Goal: Task Accomplishment & Management: Manage account settings

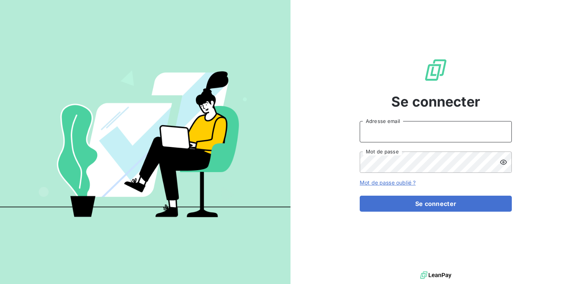
click at [373, 127] on input "Adresse email" at bounding box center [436, 131] width 152 height 21
type input "[EMAIL_ADDRESS][PERSON_NAME][DOMAIN_NAME]"
click at [360, 196] on button "Se connecter" at bounding box center [436, 204] width 152 height 16
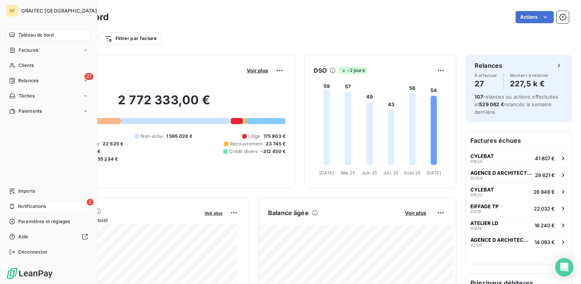
click at [21, 205] on span "Notifications" at bounding box center [32, 206] width 28 height 7
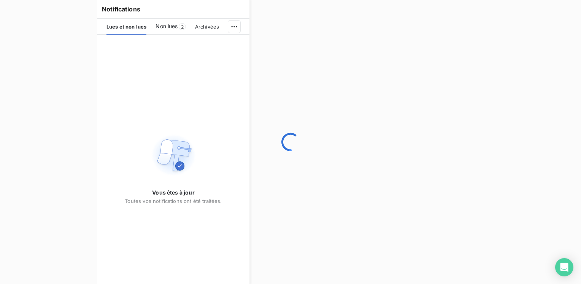
click at [159, 28] on html "GF GRAITEC FRANCE Tableau de bord Factures Clients 27 Relances Tâches Paiements…" at bounding box center [290, 142] width 581 height 284
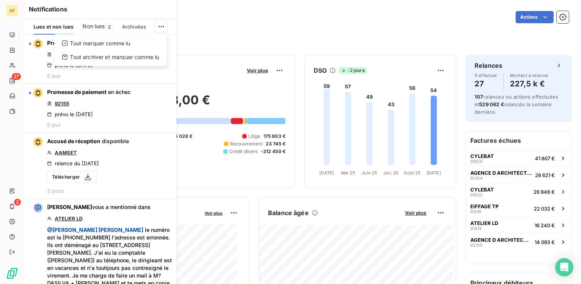
click at [100, 107] on html "GF 27 2 Tableau de bord Actions Filtrer par client Filtrer par facture Encours …" at bounding box center [290, 142] width 581 height 284
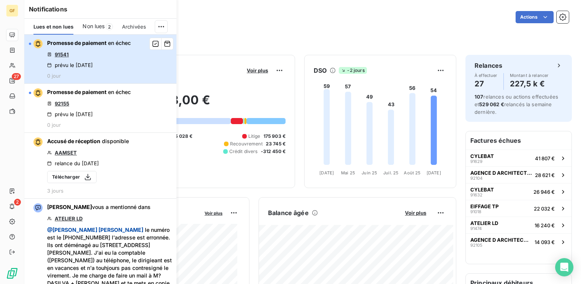
click at [90, 45] on span "Promesse de paiement" at bounding box center [76, 43] width 59 height 6
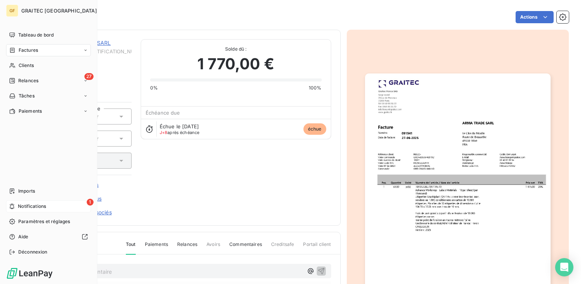
click at [17, 205] on div "1 Notifications" at bounding box center [48, 206] width 85 height 12
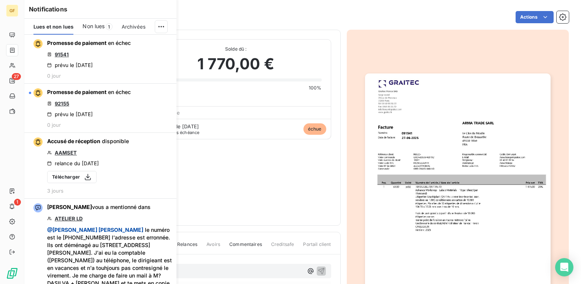
click at [100, 28] on span "Non lues" at bounding box center [94, 26] width 22 height 8
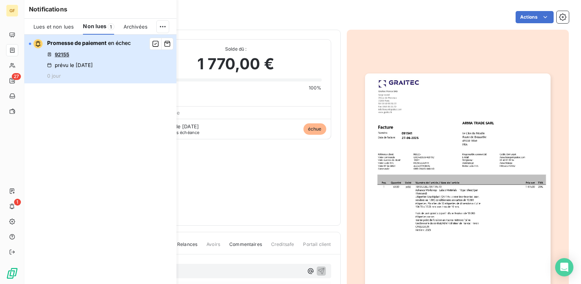
click at [92, 51] on div "Promesse de paiement en échec 92155 prévu le [DATE] 0 jour" at bounding box center [89, 59] width 84 height 40
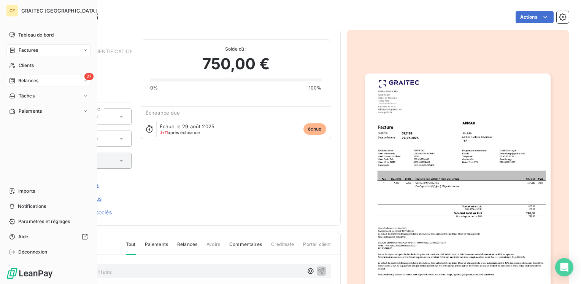
click at [27, 81] on span "Relances" at bounding box center [28, 80] width 20 height 7
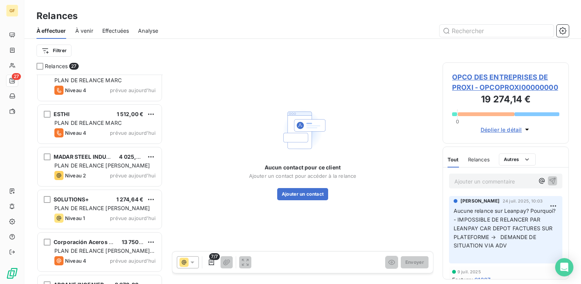
scroll to position [941, 0]
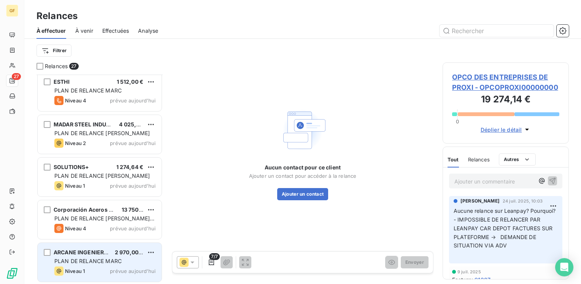
click at [97, 259] on span "PLAN DE RELANCE MARC" at bounding box center [87, 261] width 67 height 6
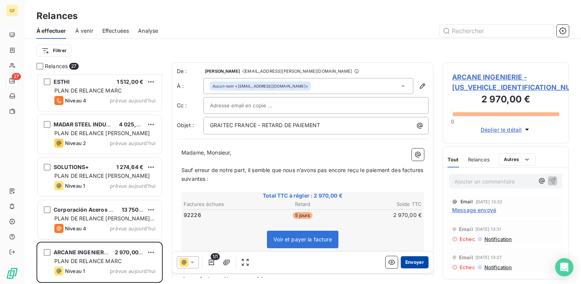
click at [413, 259] on button "Envoyer" at bounding box center [415, 262] width 28 height 12
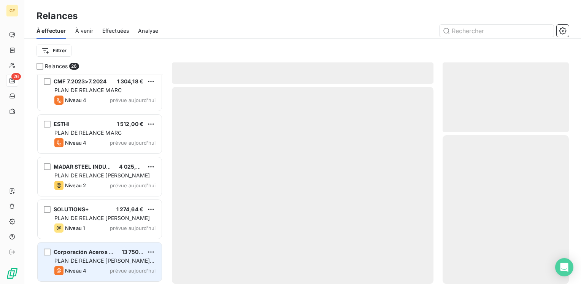
scroll to position [899, 0]
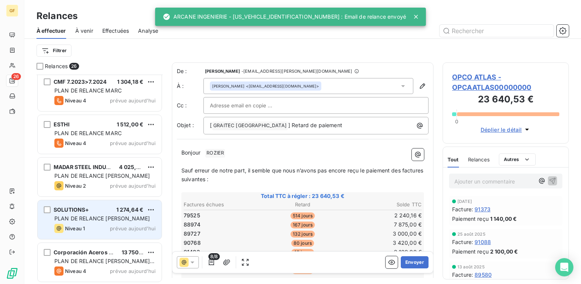
scroll to position [861, 0]
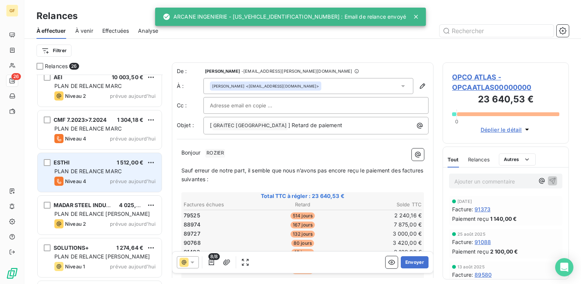
click at [116, 174] on span "PLAN DE RELANCE MARC" at bounding box center [87, 171] width 67 height 6
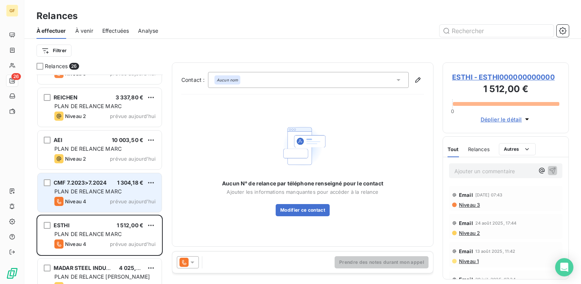
scroll to position [784, 0]
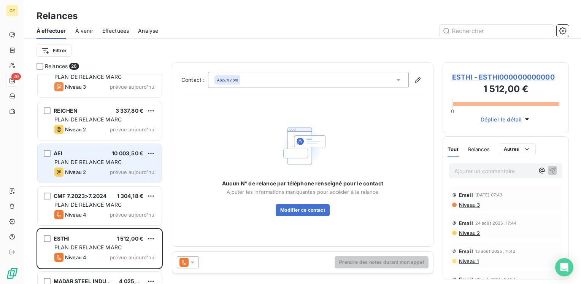
click at [113, 167] on div "AEI 10 003,50 € PLAN DE RELANCE [PERSON_NAME] 2 prévue [DATE]" at bounding box center [100, 163] width 124 height 39
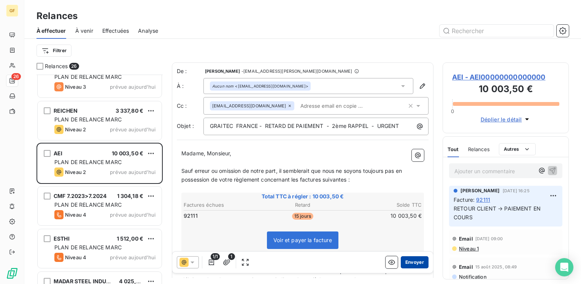
click at [411, 261] on button "Envoyer" at bounding box center [415, 262] width 28 height 12
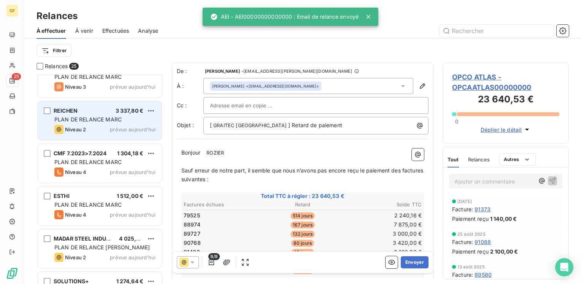
click at [122, 121] on div "PLAN DE RELANCE MARC" at bounding box center [104, 120] width 101 height 8
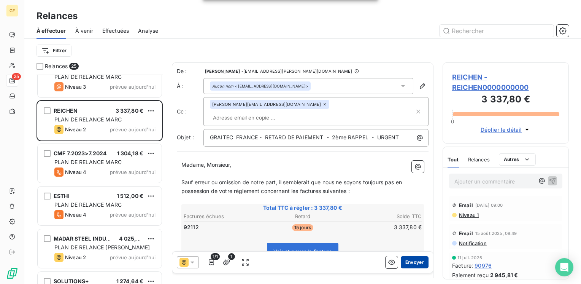
click at [408, 262] on button "Envoyer" at bounding box center [415, 262] width 28 height 12
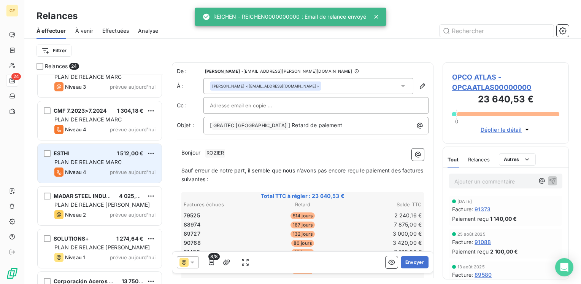
scroll to position [746, 0]
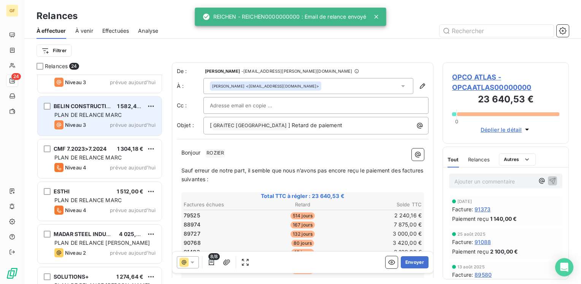
click at [109, 124] on div "Niveau 3 prévue aujourd’hui" at bounding box center [104, 124] width 101 height 9
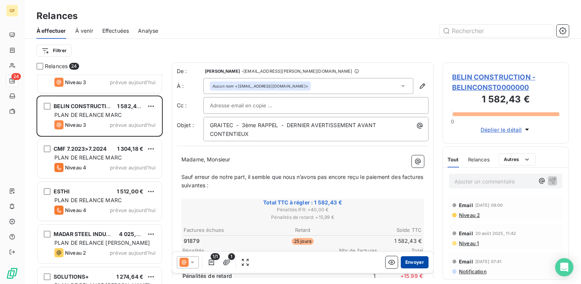
click at [410, 261] on button "Envoyer" at bounding box center [415, 262] width 28 height 12
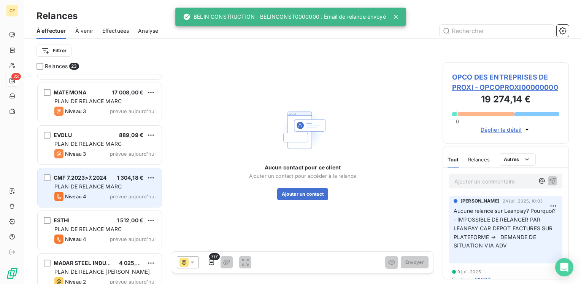
scroll to position [670, 0]
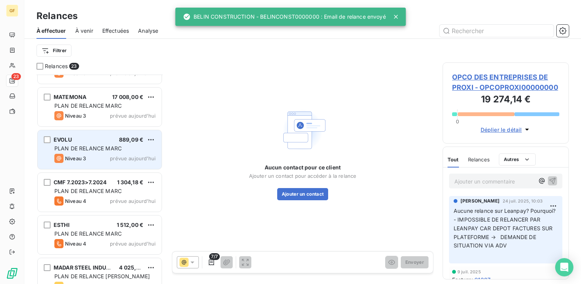
click at [116, 142] on div "EVOLU 889,09 €" at bounding box center [104, 139] width 101 height 7
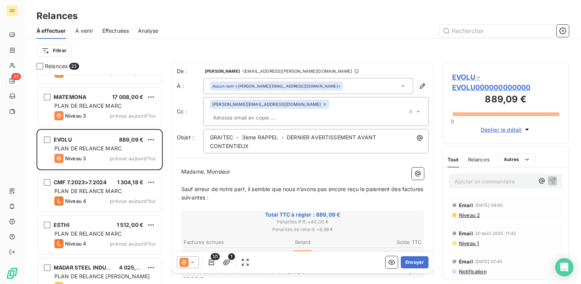
click at [469, 76] on span "EVOLU - EVOLU000000000000" at bounding box center [505, 82] width 107 height 21
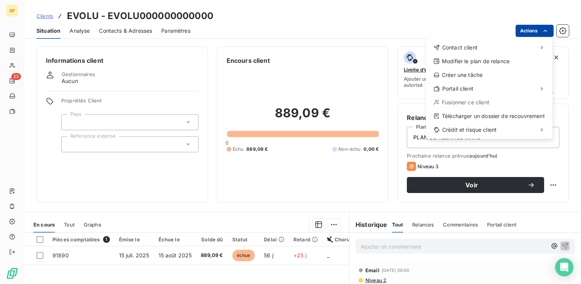
click at [538, 29] on html "GF 23 Clients EVOLU - EVOLU000000000000 Situation Analyse Contacts & Adresses P…" at bounding box center [290, 142] width 581 height 284
click at [157, 256] on html "GF 23 Clients EVOLU - EVOLU000000000000 Situation Analyse Contacts & Adresses P…" at bounding box center [290, 142] width 581 height 284
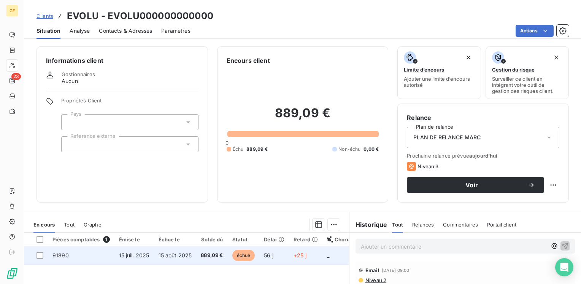
click at [206, 255] on span "889,09 €" at bounding box center [212, 255] width 22 height 8
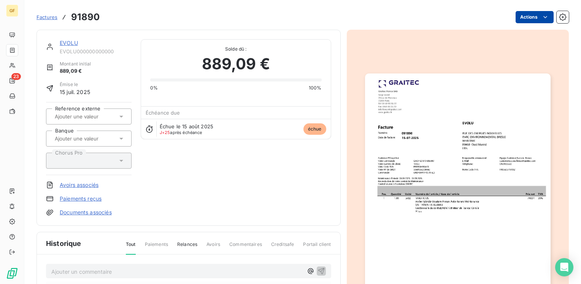
click at [531, 18] on html "GF 23 Factures 91890 Actions EVOLU EVOLU000000000000 Montant initial 889,09 € É…" at bounding box center [290, 142] width 581 height 284
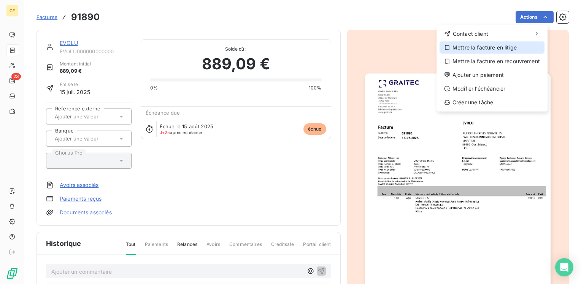
click at [502, 45] on div "Mettre la facture en litige" at bounding box center [492, 47] width 105 height 12
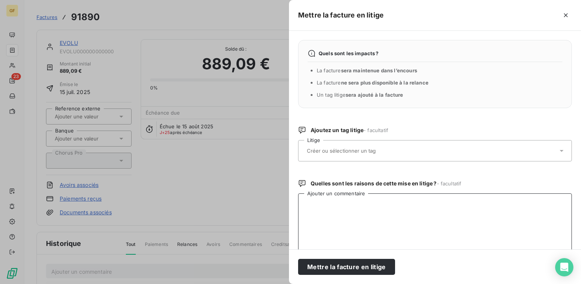
click at [352, 220] on textarea "Ajouter un commentaire" at bounding box center [435, 232] width 274 height 79
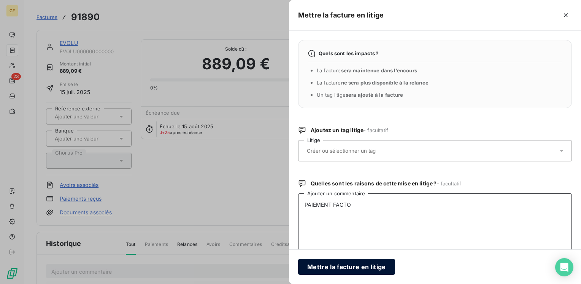
type textarea "PAIEMENT FACTO"
click at [347, 265] on button "Mettre la facture en litige" at bounding box center [346, 267] width 97 height 16
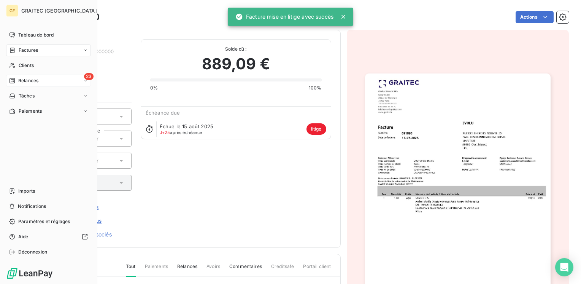
click at [25, 81] on span "Relances" at bounding box center [28, 80] width 20 height 7
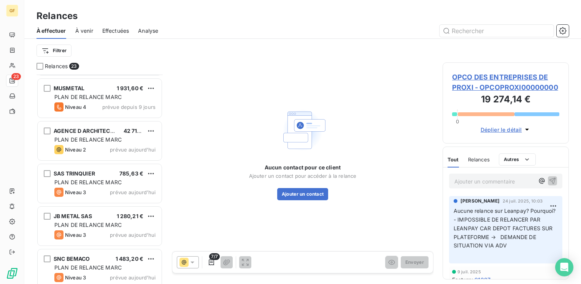
scroll to position [342, 0]
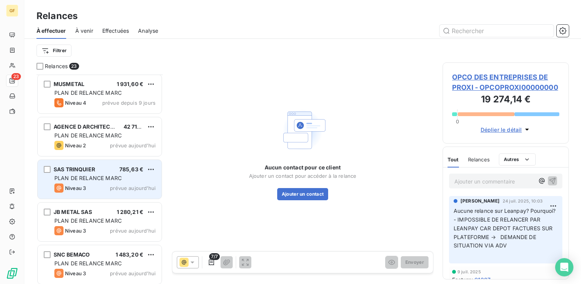
click at [99, 176] on span "PLAN DE RELANCE MARC" at bounding box center [87, 178] width 67 height 6
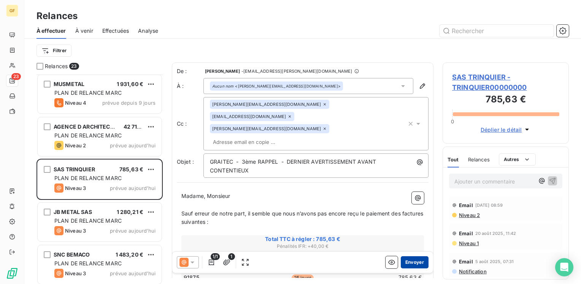
click at [405, 259] on button "Envoyer" at bounding box center [415, 262] width 28 height 12
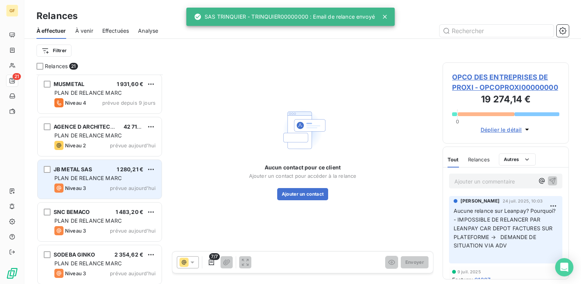
click at [119, 185] on span "prévue aujourd’hui" at bounding box center [133, 188] width 46 height 6
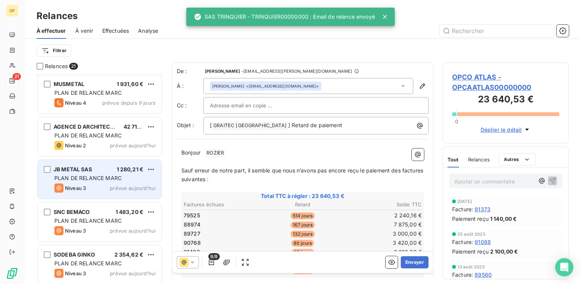
click at [120, 181] on div "PLAN DE RELANCE MARC" at bounding box center [104, 178] width 101 height 8
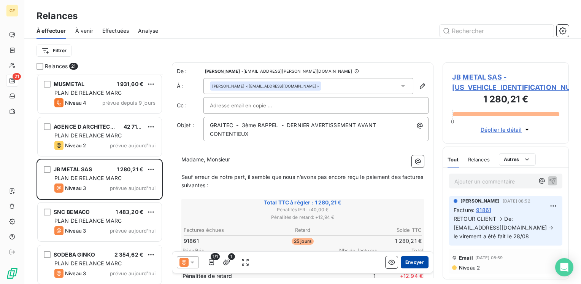
click at [408, 261] on button "Envoyer" at bounding box center [415, 262] width 28 height 12
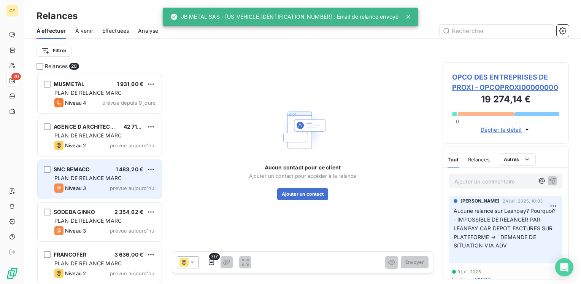
click at [124, 183] on div "Niveau 3 prévue aujourd’hui" at bounding box center [104, 187] width 101 height 9
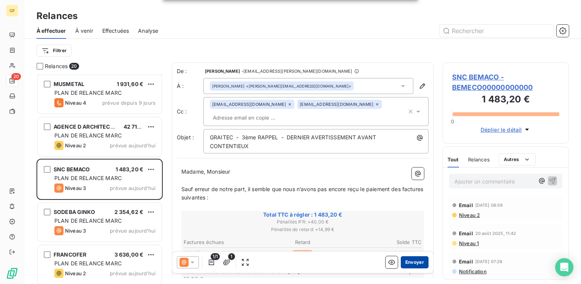
click at [409, 260] on button "Envoyer" at bounding box center [415, 262] width 28 height 12
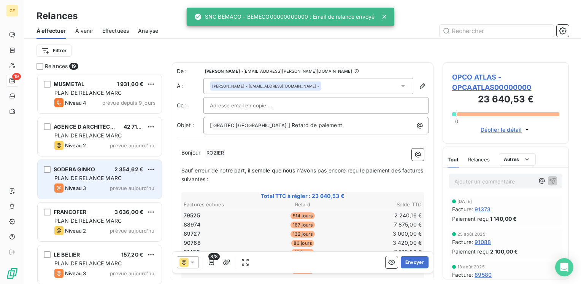
click at [122, 178] on div "PLAN DE RELANCE MARC" at bounding box center [104, 178] width 101 height 8
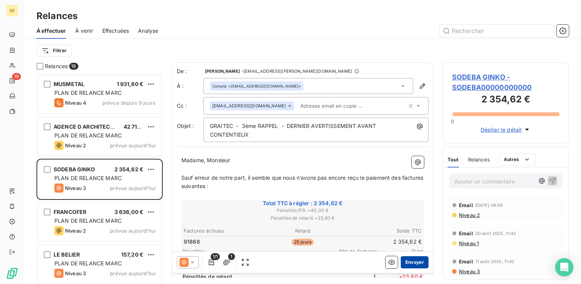
click at [412, 261] on button "Envoyer" at bounding box center [415, 262] width 28 height 12
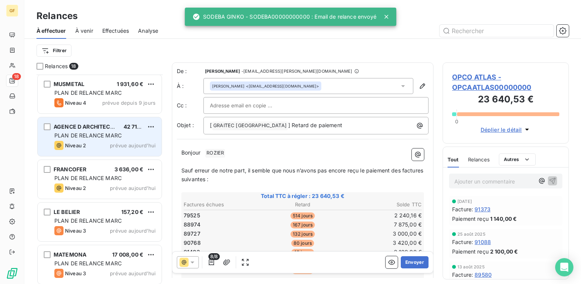
click at [122, 150] on div "AGENCE D ARCHITECTURE A BECHU 42 714,01 € PLAN DE RELANCE [PERSON_NAME] 2 prévu…" at bounding box center [100, 136] width 124 height 39
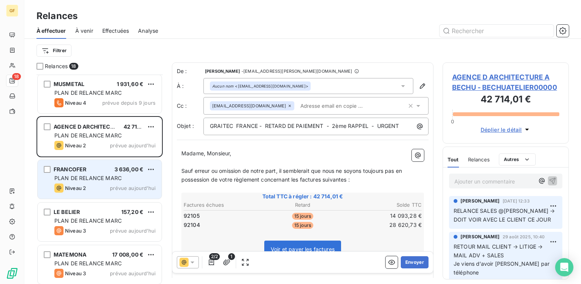
click at [105, 185] on div "Niveau 2 prévue aujourd’hui" at bounding box center [104, 187] width 101 height 9
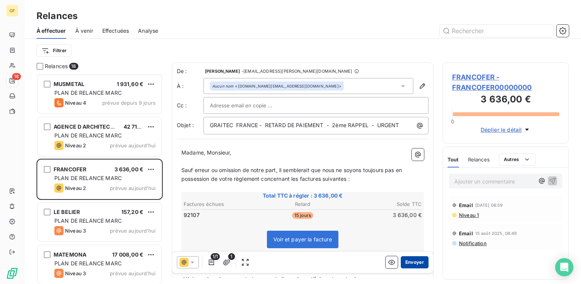
click at [412, 261] on button "Envoyer" at bounding box center [415, 262] width 28 height 12
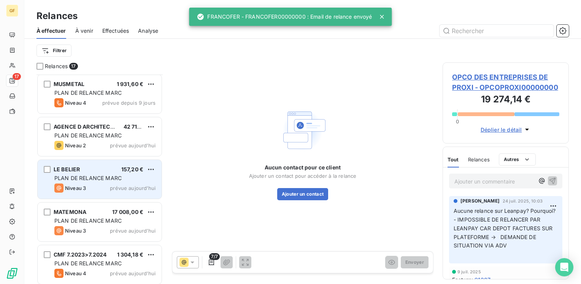
click at [126, 188] on span "prévue aujourd’hui" at bounding box center [133, 188] width 46 height 6
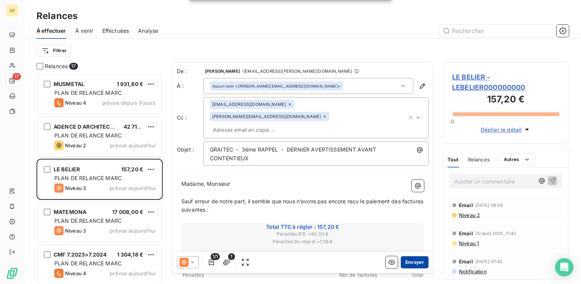
click at [418, 264] on button "Envoyer" at bounding box center [415, 262] width 28 height 12
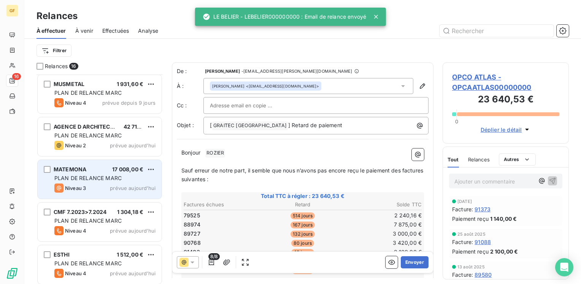
click at [102, 188] on div "Niveau 3 prévue aujourd’hui" at bounding box center [104, 187] width 101 height 9
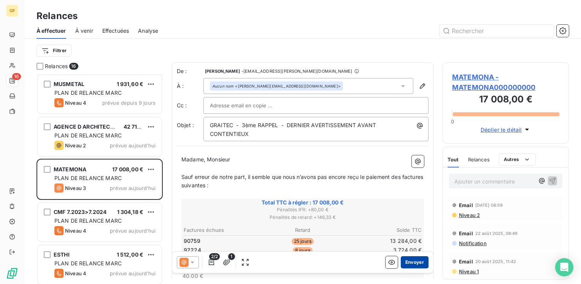
click at [411, 262] on button "Envoyer" at bounding box center [415, 262] width 28 height 12
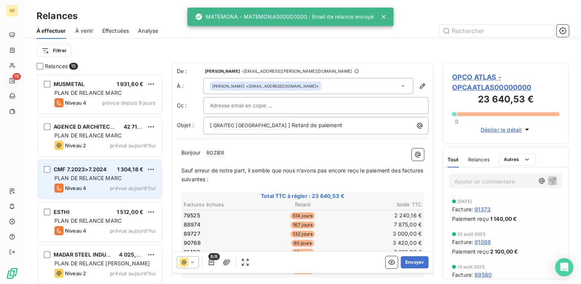
click at [106, 173] on div "CMF 7.2023>7.2024 1 304,18 € PLAN DE RELANCE [PERSON_NAME] 4 prévue [DATE]" at bounding box center [100, 179] width 124 height 39
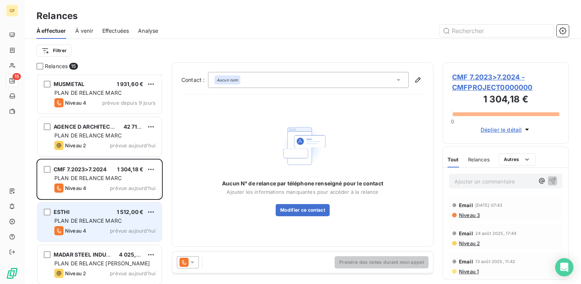
click at [107, 217] on div "PLAN DE RELANCE MARC" at bounding box center [104, 221] width 101 height 8
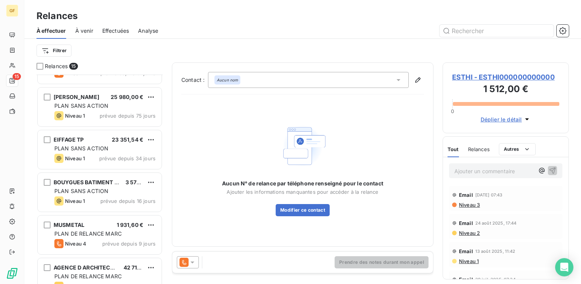
scroll to position [240, 0]
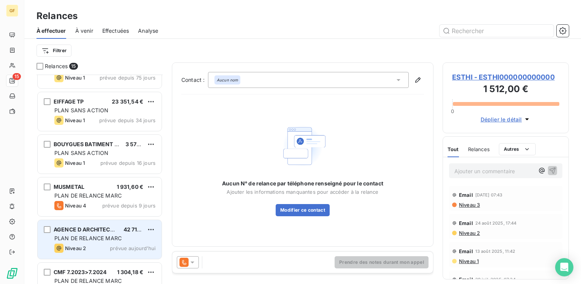
click at [107, 234] on div "AGENCE D ARCHITECTURE A BECHU 42 714,01 € PLAN DE RELANCE [PERSON_NAME] 2 prévu…" at bounding box center [100, 239] width 124 height 39
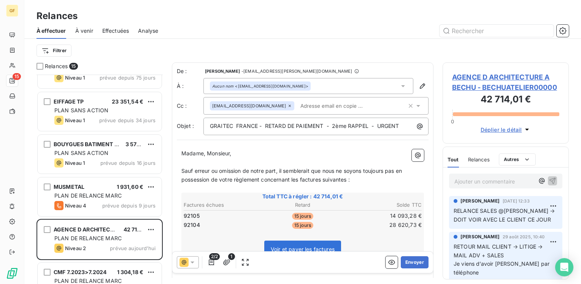
click at [467, 75] on span "AGENCE D ARCHITECTURE A BECHU - BECHUATELIER00000" at bounding box center [505, 82] width 107 height 21
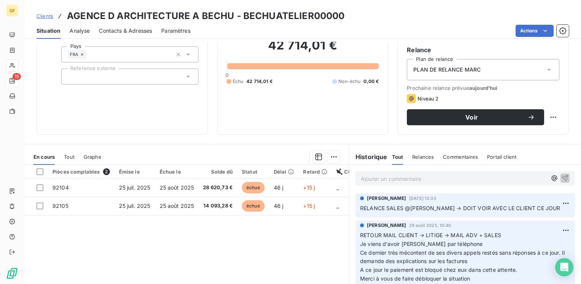
scroll to position [76, 0]
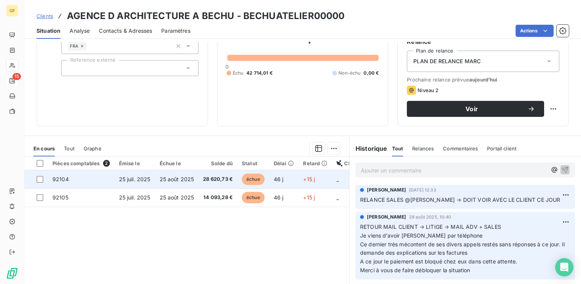
click at [196, 177] on td "25 août 2025" at bounding box center [177, 179] width 44 height 18
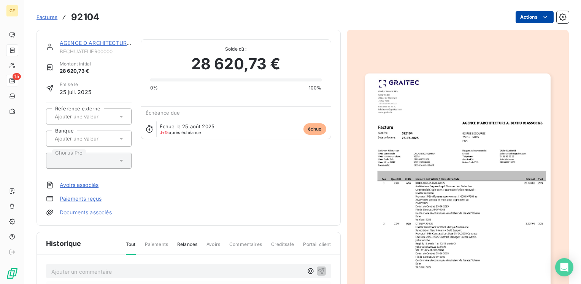
click at [516, 19] on html "GF 15 Factures 92104 Actions AGENCE D ARCHITECTURE A BECHU BECHUATELIER00000 Mo…" at bounding box center [290, 142] width 581 height 284
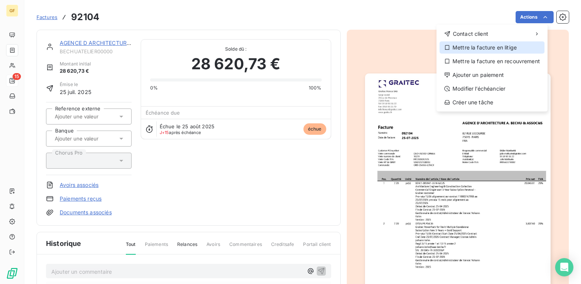
click at [479, 48] on div "Mettre la facture en litige" at bounding box center [492, 47] width 105 height 12
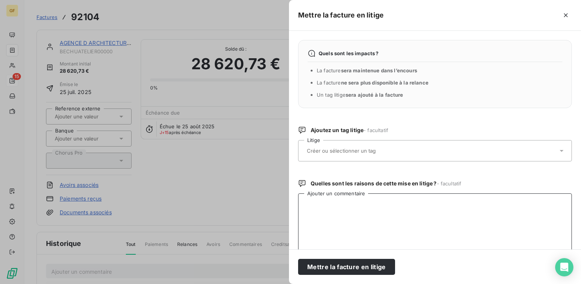
click at [336, 206] on textarea "Ajouter un commentaire" at bounding box center [435, 232] width 274 height 79
click at [348, 202] on textarea "RETOUR CLIENT OR" at bounding box center [435, 232] width 274 height 79
click at [366, 202] on textarea "RETOUR CLIENT CONTETSOR" at bounding box center [435, 232] width 274 height 79
drag, startPoint x: 450, startPoint y: 207, endPoint x: 305, endPoint y: 208, distance: 144.9
click at [305, 208] on textarea "RETOUR CLIENT CONTESTE → MAIL SALES + ADV" at bounding box center [435, 232] width 274 height 79
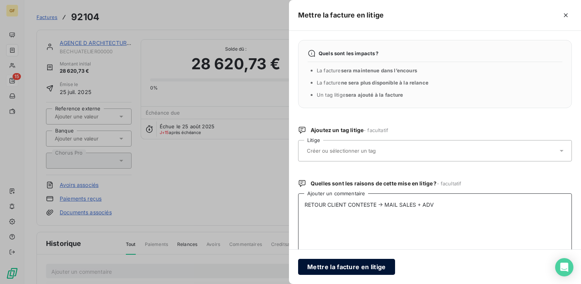
type textarea "RETOUR CLIENT CONTESTE → MAIL SALES + ADV"
click at [345, 261] on button "Mettre la facture en litige" at bounding box center [346, 267] width 97 height 16
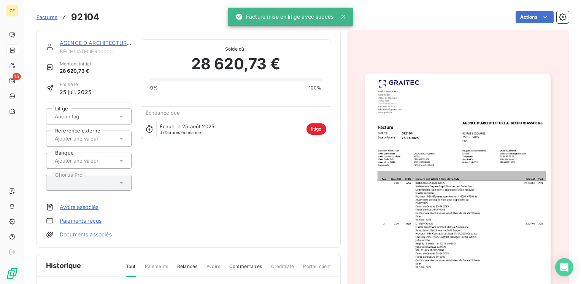
click at [92, 42] on link "AGENCE D ARCHITECTURE A BECHU" at bounding box center [107, 43] width 95 height 6
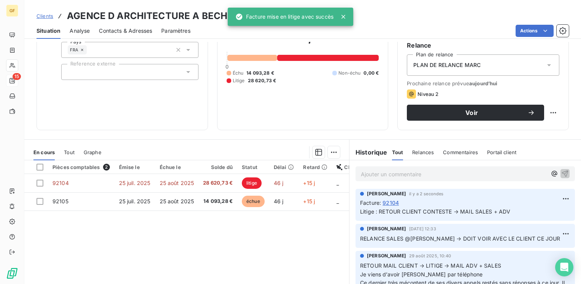
scroll to position [76, 0]
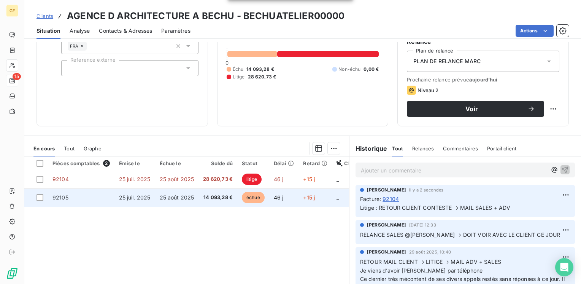
click at [168, 195] on span "25 août 2025" at bounding box center [177, 197] width 35 height 6
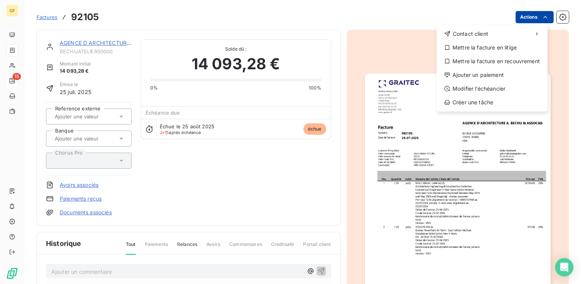
click at [516, 18] on html "GF 15 Factures 92105 Actions Contact client Mettre la facture en litige Mettre …" at bounding box center [290, 142] width 581 height 284
click at [485, 51] on div "Mettre la facture en litige" at bounding box center [492, 47] width 105 height 12
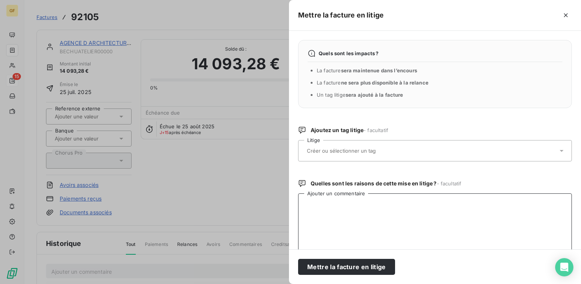
click at [323, 216] on textarea "Ajouter un commentaire" at bounding box center [435, 232] width 274 height 79
paste textarea "RETOUR CLIENT CONTESTE → MAIL SALES + ADV"
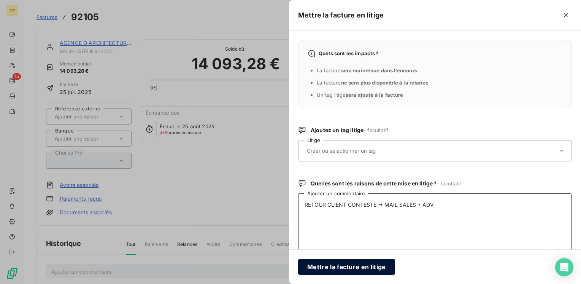
type textarea "RETOUR CLIENT CONTESTE → MAIL SALES + ADV"
click at [333, 262] on button "Mettre la facture en litige" at bounding box center [346, 267] width 97 height 16
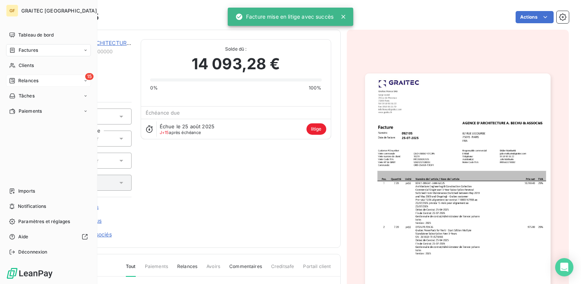
click at [26, 47] on span "Factures" at bounding box center [28, 50] width 19 height 7
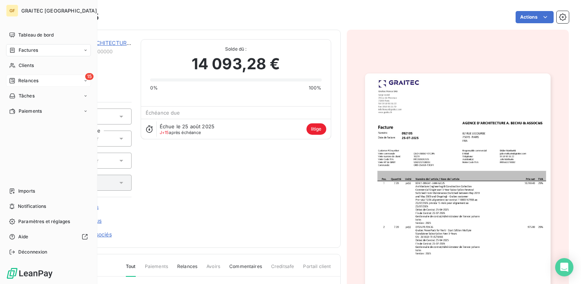
click at [26, 47] on span "Factures" at bounding box center [28, 50] width 19 height 7
click at [32, 52] on span "Factures" at bounding box center [28, 50] width 19 height 7
click at [29, 54] on div "Factures" at bounding box center [48, 50] width 85 height 12
click at [27, 67] on span "Factures" at bounding box center [27, 65] width 19 height 7
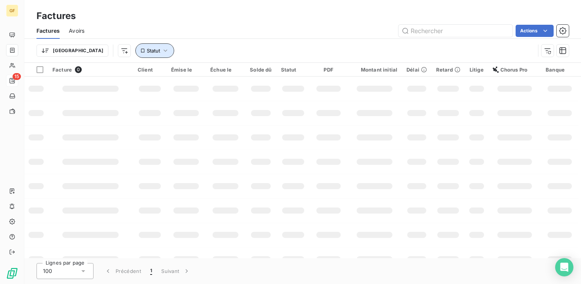
click at [162, 51] on icon "button" at bounding box center [166, 51] width 8 height 8
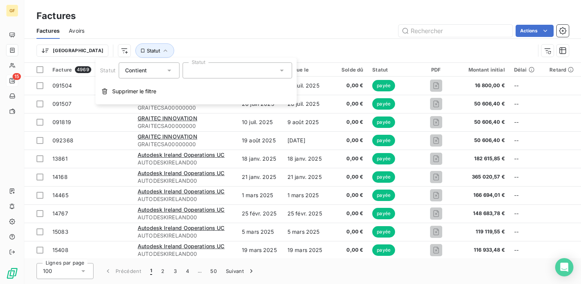
click at [204, 72] on div at bounding box center [238, 70] width 110 height 16
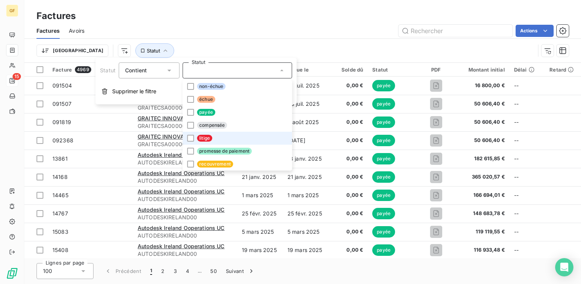
click at [201, 139] on span "litige" at bounding box center [204, 138] width 15 height 7
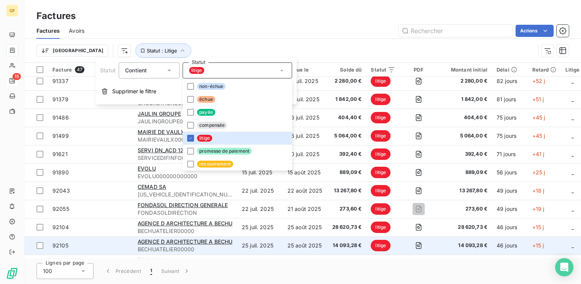
scroll to position [680, 0]
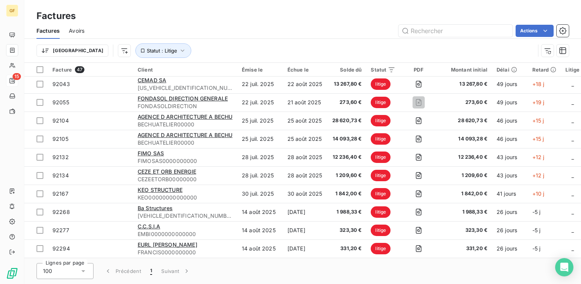
click at [227, 10] on div "Factures" at bounding box center [302, 16] width 557 height 14
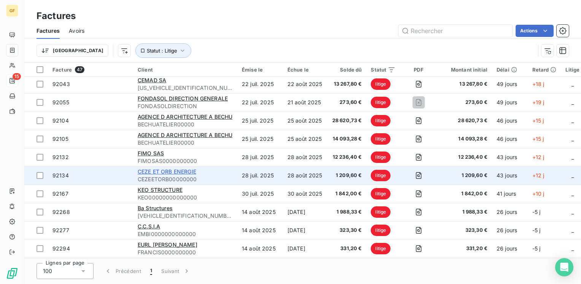
click at [172, 168] on span "CEZE ET ORB ENERGIE" at bounding box center [167, 171] width 59 height 6
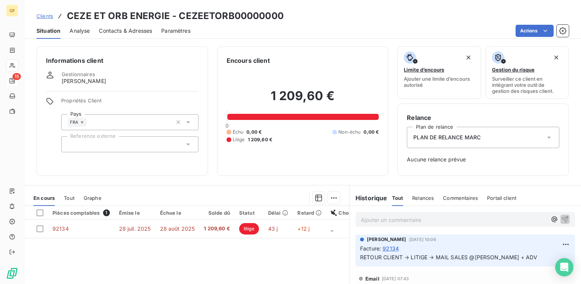
click at [49, 33] on span "Situation" at bounding box center [49, 31] width 24 height 8
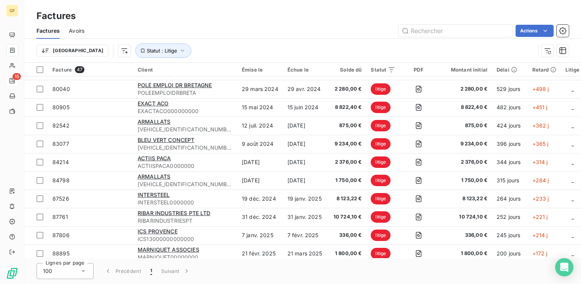
scroll to position [114, 0]
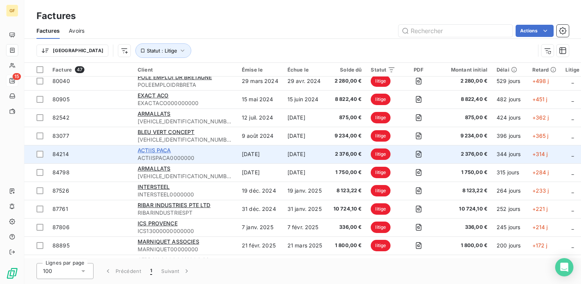
click at [167, 153] on span "ACTIIS PACA" at bounding box center [154, 150] width 33 height 6
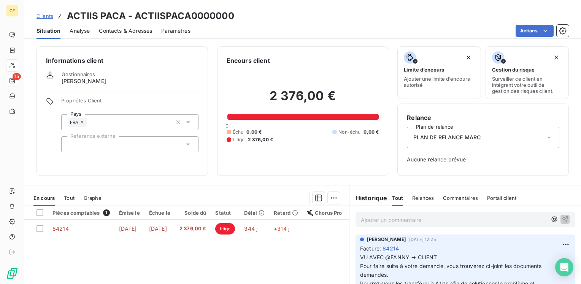
scroll to position [38, 0]
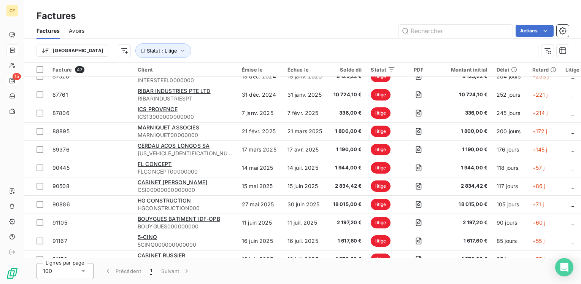
scroll to position [266, 0]
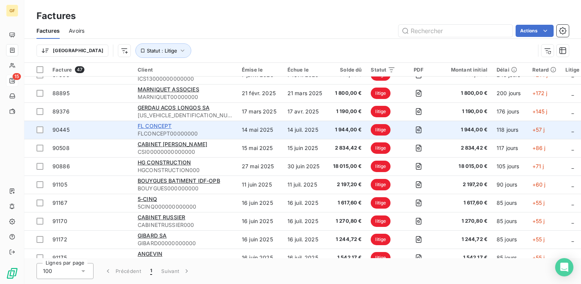
click at [162, 127] on span "FL CONCEPT" at bounding box center [155, 125] width 34 height 6
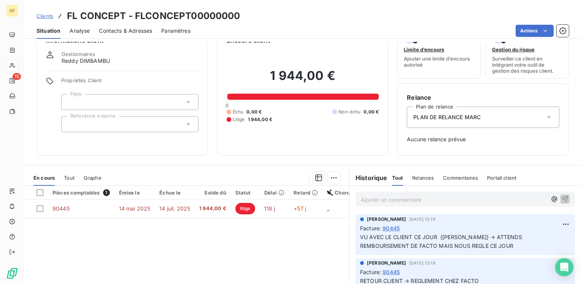
scroll to position [38, 0]
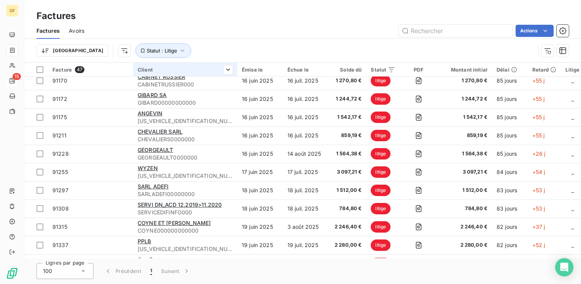
scroll to position [418, 0]
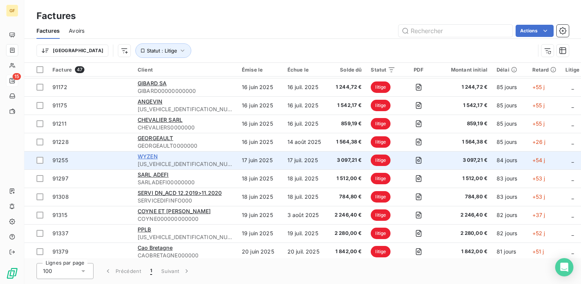
click at [149, 155] on span "WYZEN" at bounding box center [148, 156] width 20 height 6
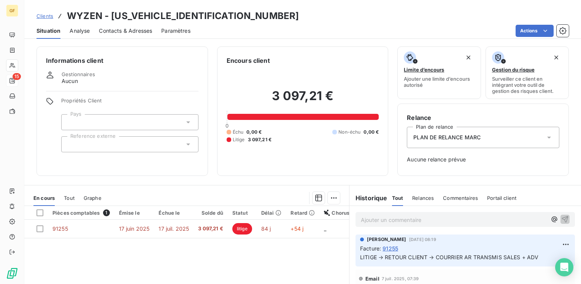
scroll to position [38, 0]
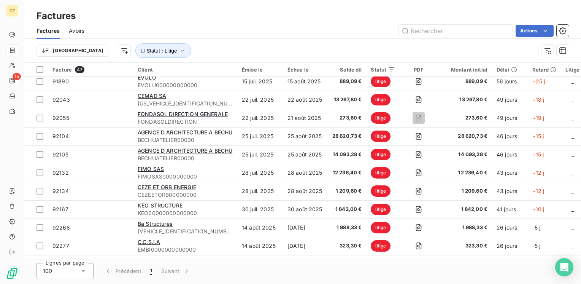
scroll to position [680, 0]
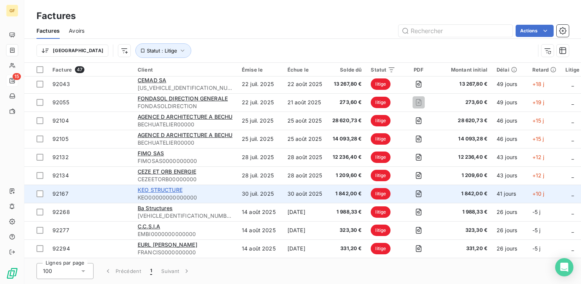
click at [170, 186] on span "KEO STRUCTURE" at bounding box center [160, 189] width 45 height 6
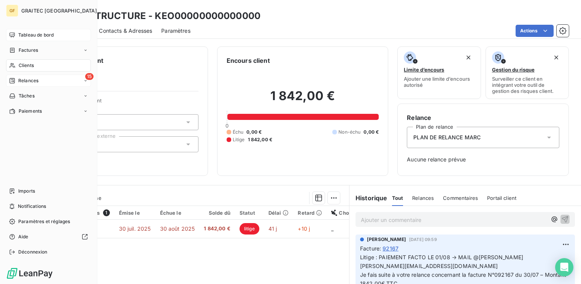
click at [27, 36] on span "Tableau de bord" at bounding box center [35, 35] width 35 height 7
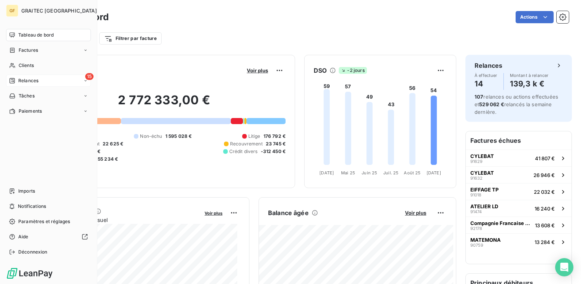
click at [22, 81] on span "Relances" at bounding box center [28, 80] width 20 height 7
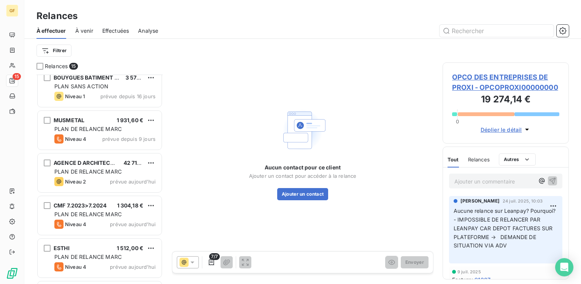
scroll to position [278, 0]
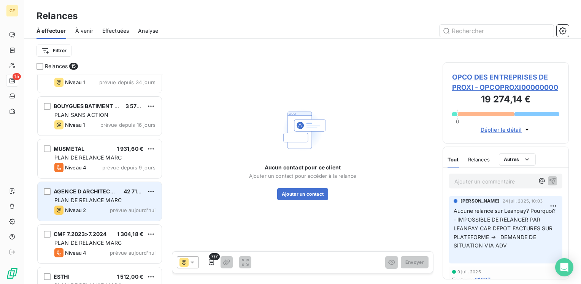
click at [116, 202] on span "PLAN DE RELANCE MARC" at bounding box center [87, 200] width 67 height 6
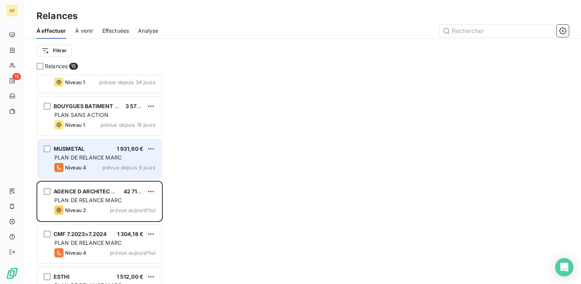
click at [123, 162] on div "MUSMETAL 1 931,60 € PLAN DE RELANCE [PERSON_NAME] 4 prévue depuis 9 jours" at bounding box center [100, 158] width 124 height 39
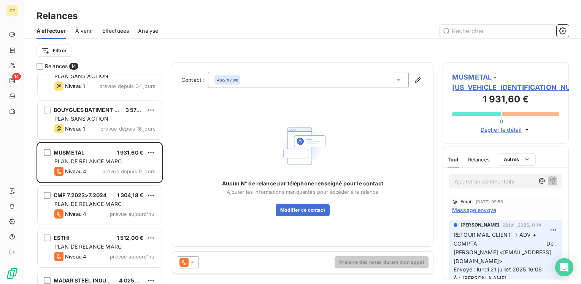
scroll to position [273, 0]
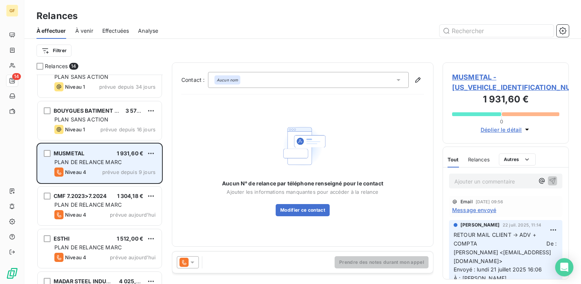
click at [129, 164] on div "PLAN DE RELANCE MARC" at bounding box center [104, 162] width 101 height 8
click at [99, 160] on span "PLAN DE RELANCE MARC" at bounding box center [87, 162] width 67 height 6
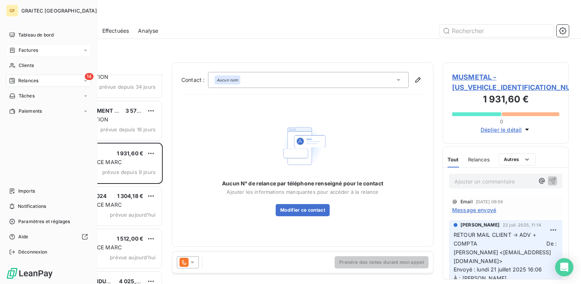
click at [33, 52] on span "Factures" at bounding box center [28, 50] width 19 height 7
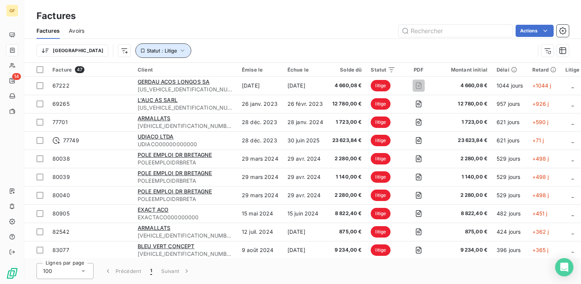
click at [179, 50] on icon "button" at bounding box center [183, 51] width 8 height 8
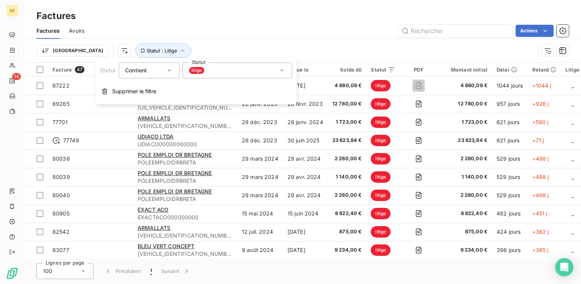
click at [207, 70] on div "litige" at bounding box center [238, 70] width 110 height 16
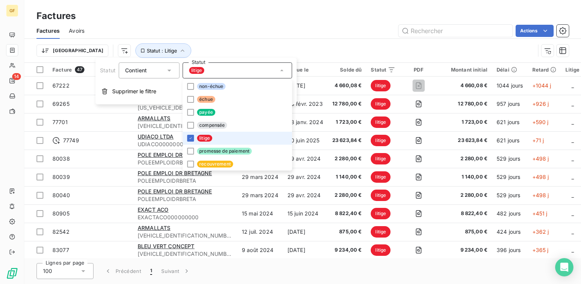
click at [203, 137] on span "litige" at bounding box center [204, 138] width 15 height 7
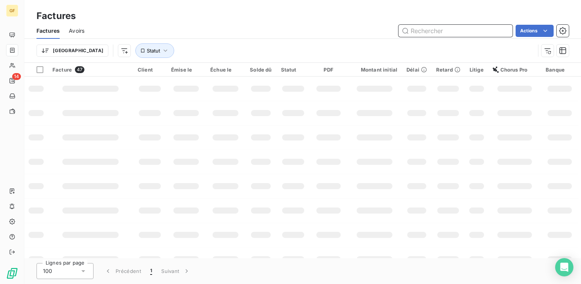
drag, startPoint x: 410, startPoint y: 33, endPoint x: 414, endPoint y: 32, distance: 4.3
click at [411, 33] on input "text" at bounding box center [456, 31] width 114 height 12
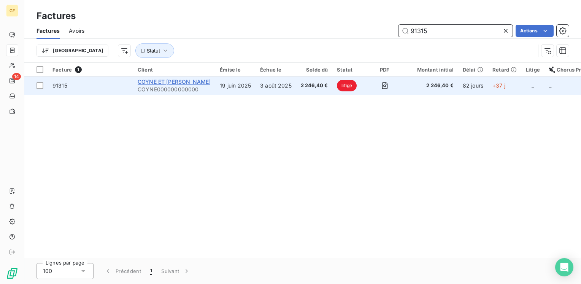
type input "91315"
click at [175, 81] on span "COYNE ET [PERSON_NAME]" at bounding box center [174, 81] width 73 height 6
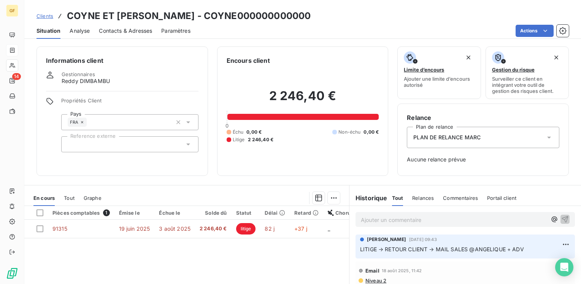
scroll to position [38, 0]
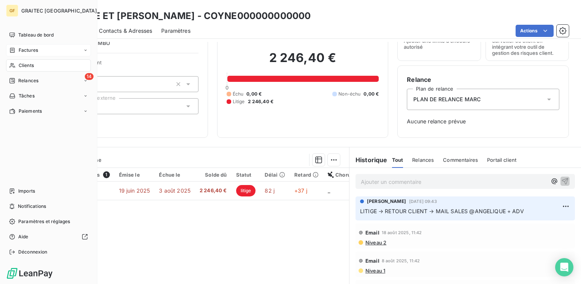
click at [30, 48] on span "Factures" at bounding box center [28, 50] width 19 height 7
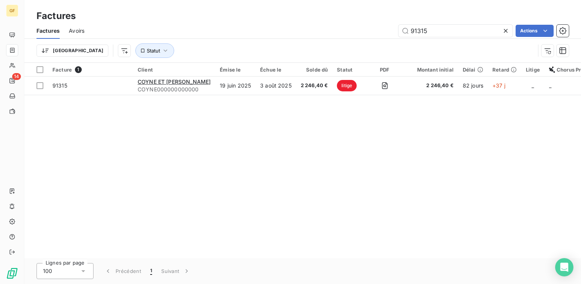
drag, startPoint x: 431, startPoint y: 30, endPoint x: 385, endPoint y: 37, distance: 46.6
click at [385, 37] on div "Factures Avoirs 91315 Actions" at bounding box center [302, 31] width 557 height 16
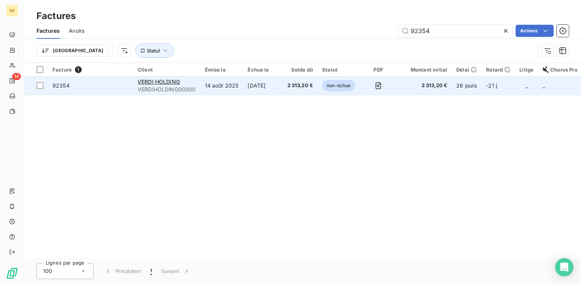
type input "92354"
click at [191, 83] on div "VERDI HOLDING" at bounding box center [167, 82] width 58 height 8
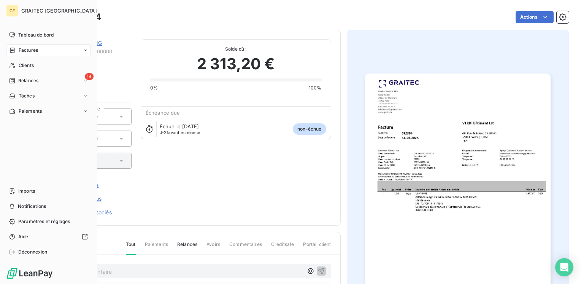
drag, startPoint x: 23, startPoint y: 51, endPoint x: 32, endPoint y: 49, distance: 9.3
click at [23, 51] on span "Factures" at bounding box center [28, 50] width 19 height 7
click at [26, 52] on span "Factures" at bounding box center [28, 50] width 19 height 7
drag, startPoint x: 32, startPoint y: 66, endPoint x: 70, endPoint y: 64, distance: 38.1
click at [32, 66] on span "Factures" at bounding box center [27, 65] width 19 height 7
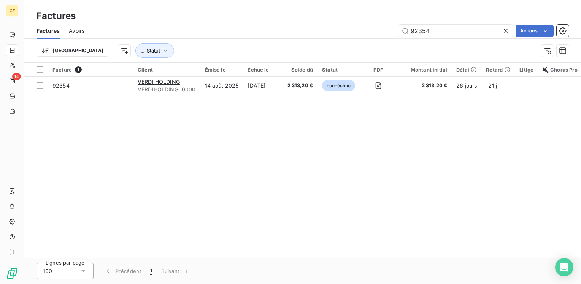
drag, startPoint x: 436, startPoint y: 29, endPoint x: 380, endPoint y: 33, distance: 55.7
click at [380, 33] on div "92354 Actions" at bounding box center [332, 31] width 476 height 12
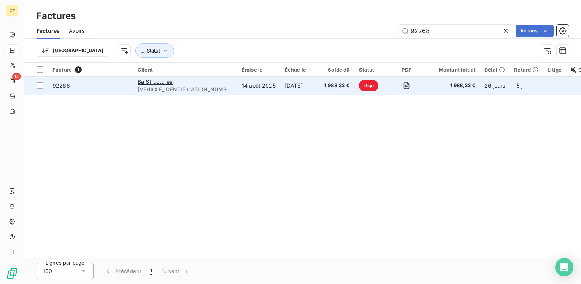
type input "92268"
click at [172, 87] on span "[VEHICLE_IDENTIFICATION_NUMBER]" at bounding box center [185, 90] width 95 height 8
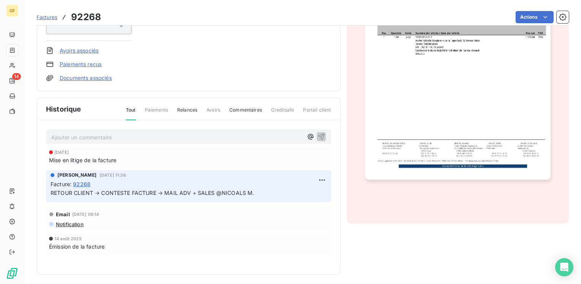
scroll to position [158, 0]
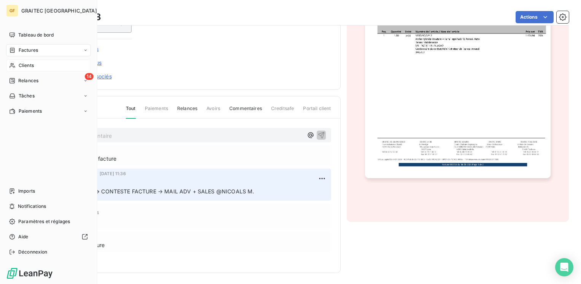
click at [25, 64] on span "Clients" at bounding box center [26, 65] width 15 height 7
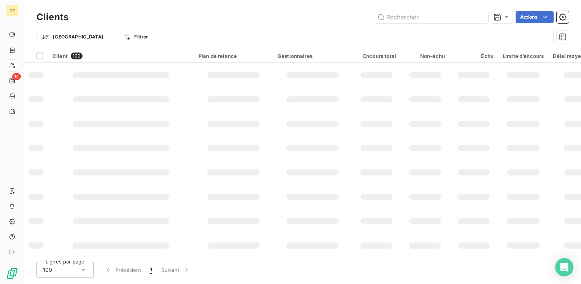
click at [414, 18] on input "text" at bounding box center [431, 17] width 114 height 12
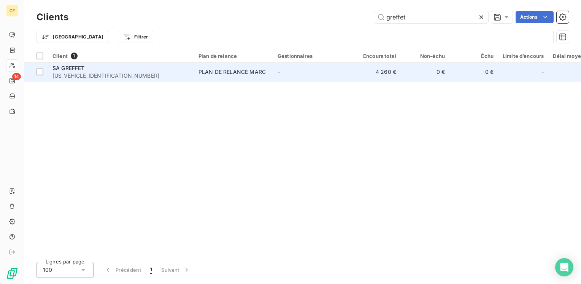
type input "greffet"
click at [208, 76] on td "PLAN DE RELANCE MARC" at bounding box center [233, 72] width 79 height 18
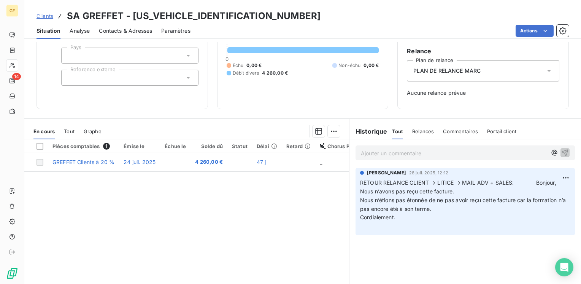
scroll to position [76, 0]
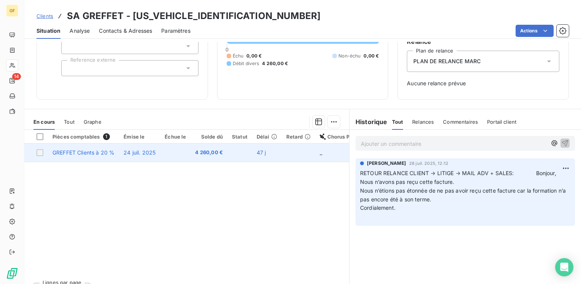
click at [181, 150] on td at bounding box center [175, 152] width 30 height 18
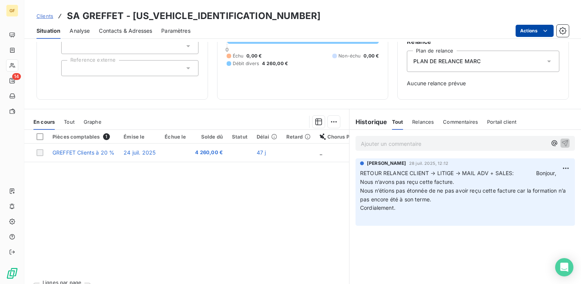
click at [529, 29] on html "GF 14 Clients SA GREFFET - [US_VEHICLE_IDENTIFICATION_NUMBER] Situation Analyse…" at bounding box center [290, 142] width 581 height 284
drag, startPoint x: 325, startPoint y: 233, endPoint x: 374, endPoint y: 197, distance: 60.6
click at [325, 233] on html "GF 14 Clients SA GREFFET - [US_VEHICLE_IDENTIFICATION_NUMBER] Situation Analyse…" at bounding box center [290, 142] width 581 height 284
click at [371, 144] on p "Ajouter un commentaire ﻿" at bounding box center [454, 144] width 186 height 10
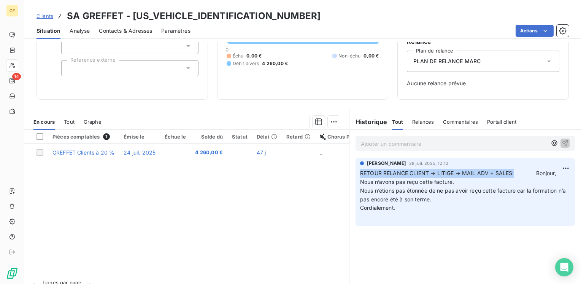
drag, startPoint x: 511, startPoint y: 172, endPoint x: 355, endPoint y: 175, distance: 156.4
click at [356, 175] on div "[PERSON_NAME] [DATE] 12:12 RETOUR RELANCE CLIENT → LITIGE → MAIL ADV + SALES: B…" at bounding box center [466, 191] width 220 height 67
click at [364, 139] on p "Ajouter un commentaire ﻿" at bounding box center [454, 144] width 186 height 10
click at [365, 141] on p "Ajouter un commentaire ﻿" at bounding box center [454, 144] width 186 height 10
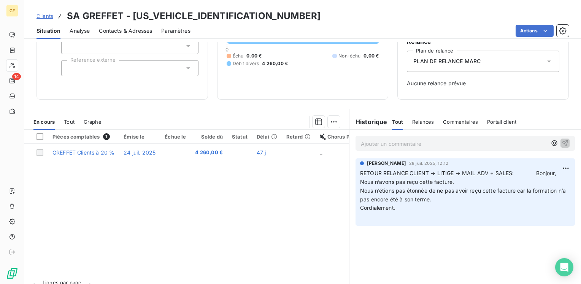
click at [364, 141] on p "Ajouter un commentaire ﻿" at bounding box center [454, 144] width 186 height 10
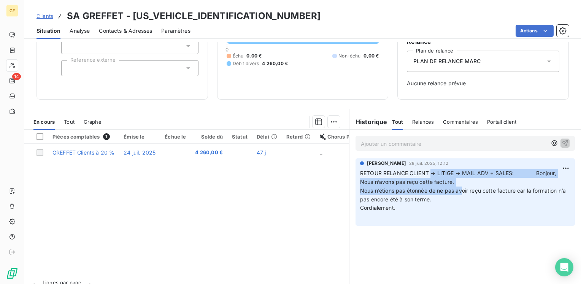
drag, startPoint x: 436, startPoint y: 179, endPoint x: 463, endPoint y: 188, distance: 29.2
click at [463, 188] on p "RETOUR RELANCE CLIENT → LITIGE → MAIL ADV + SALES: Bonjour, Nous n’avons pas re…" at bounding box center [465, 195] width 210 height 52
drag, startPoint x: 463, startPoint y: 188, endPoint x: 503, endPoint y: 183, distance: 39.4
click at [503, 183] on p "RETOUR RELANCE CLIENT → LITIGE → MAIL ADV + SALES: Bonjour, Nous n’avons pas re…" at bounding box center [465, 195] width 210 height 52
click at [509, 173] on span "RETOUR RELANCE CLIENT → LITIGE → MAIL ADV + SALES: Bonjour," at bounding box center [458, 173] width 196 height 6
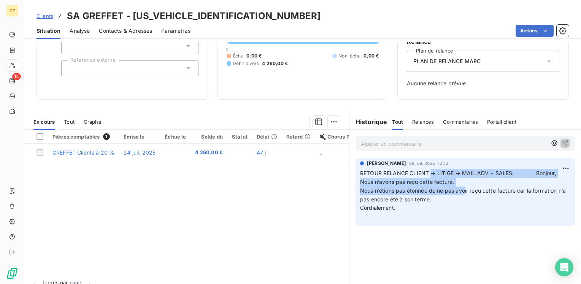
click at [510, 171] on span "RETOUR RELANCE CLIENT → LITIGE → MAIL ADV + SALES: Bonjour," at bounding box center [458, 173] width 196 height 6
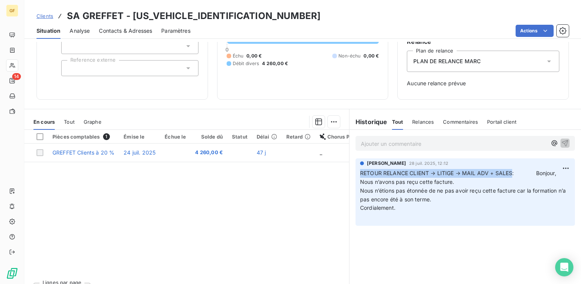
drag, startPoint x: 509, startPoint y: 170, endPoint x: 352, endPoint y: 171, distance: 157.1
click at [356, 171] on div "[PERSON_NAME] [DATE] 12:12 RETOUR RELANCE CLIENT → LITIGE → MAIL ADV + SALES: B…" at bounding box center [466, 191] width 220 height 67
copy span "RETOUR RELANCE CLIENT → LITIGE → MAIL ADV + SALES"
click at [367, 146] on p "Ajouter un commentaire ﻿" at bounding box center [454, 144] width 186 height 10
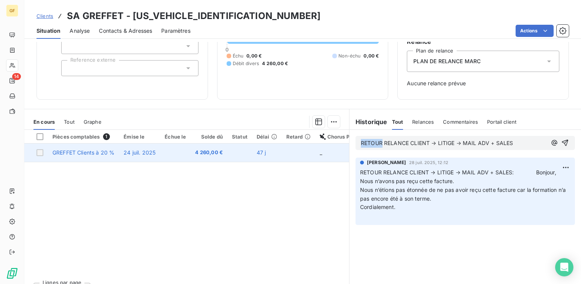
drag, startPoint x: 377, startPoint y: 140, endPoint x: 311, endPoint y: 145, distance: 66.4
click at [311, 145] on div "En cours Tout Graphe Pièces comptables 1 Émise le Échue le Solde dû Statut Déla…" at bounding box center [302, 204] width 557 height 190
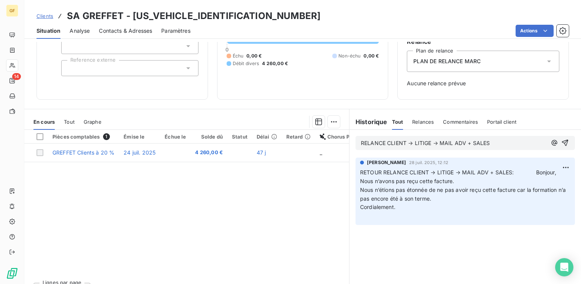
drag, startPoint x: 383, startPoint y: 141, endPoint x: 396, endPoint y: 138, distance: 12.5
click at [385, 140] on span "RELANCE CLIENT → LITIGE → MAIL ADV + SALES" at bounding box center [425, 143] width 129 height 6
click at [391, 142] on span "RELANCE → LITIGE → MAIL ADV + SALES" at bounding box center [415, 143] width 108 height 6
click at [562, 141] on icon "button" at bounding box center [566, 143] width 8 height 8
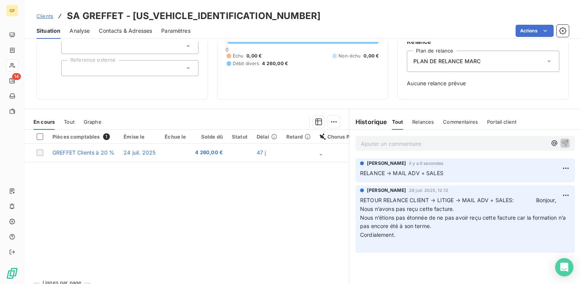
scroll to position [0, 0]
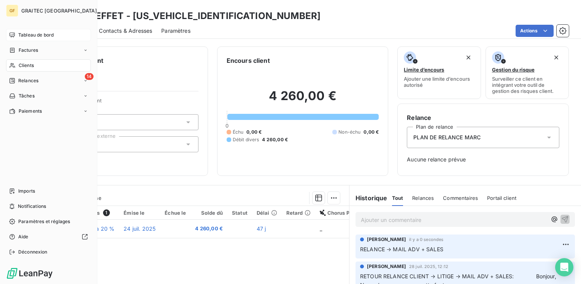
click at [24, 33] on span "Tableau de bord" at bounding box center [35, 35] width 35 height 7
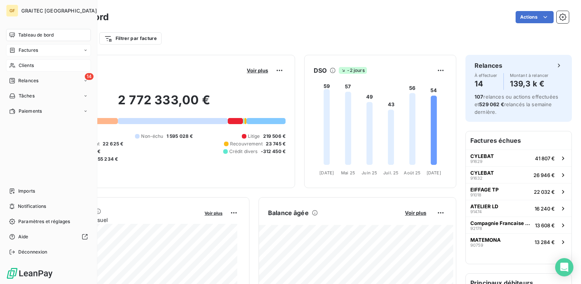
click at [26, 50] on span "Factures" at bounding box center [28, 50] width 19 height 7
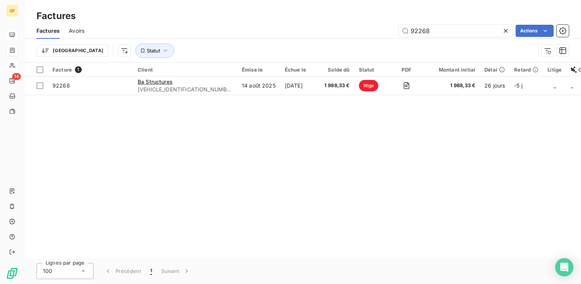
drag, startPoint x: 437, startPoint y: 27, endPoint x: 369, endPoint y: 36, distance: 68.7
click at [369, 36] on div "92268 Actions" at bounding box center [332, 31] width 476 height 12
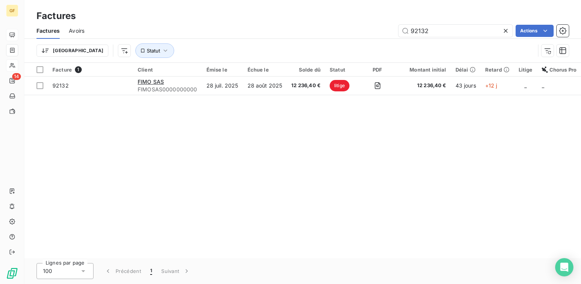
type input "92132"
click at [508, 27] on icon at bounding box center [506, 31] width 8 height 8
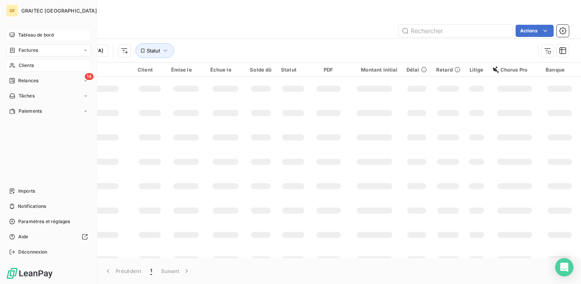
click at [20, 68] on span "Clients" at bounding box center [26, 65] width 15 height 7
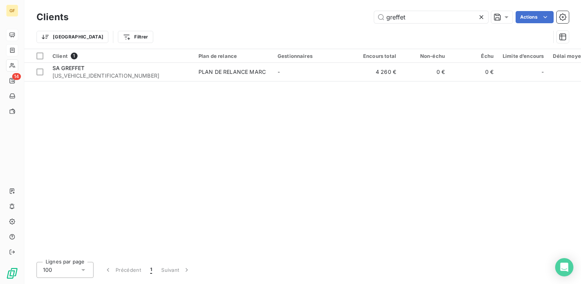
drag, startPoint x: 359, startPoint y: 20, endPoint x: 288, endPoint y: 28, distance: 72.0
click at [288, 28] on div "Clients greffet Actions Trier Filtrer" at bounding box center [303, 29] width 533 height 40
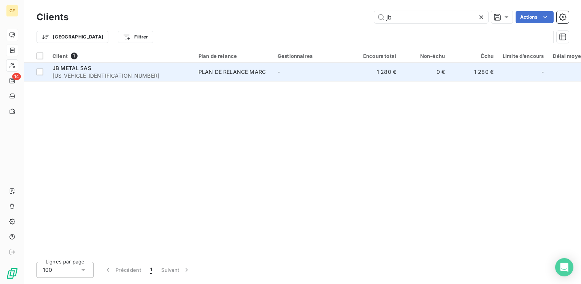
type input "jb"
click at [90, 66] on span "JB METAL SAS" at bounding box center [71, 68] width 39 height 6
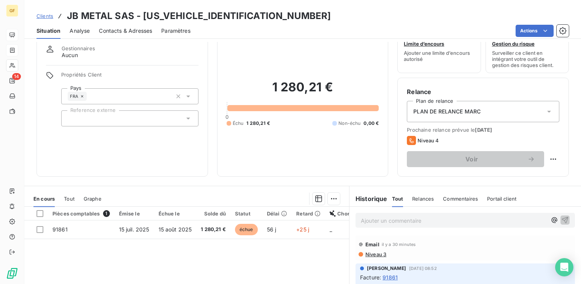
scroll to position [76, 0]
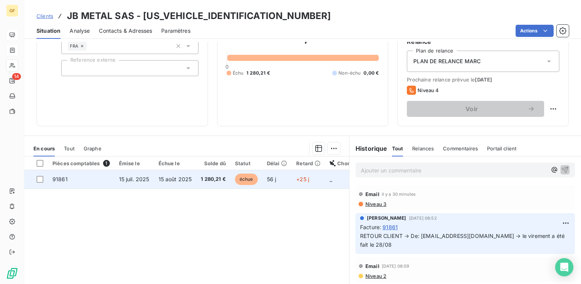
click at [204, 178] on span "1 280,21 €" at bounding box center [213, 179] width 25 height 8
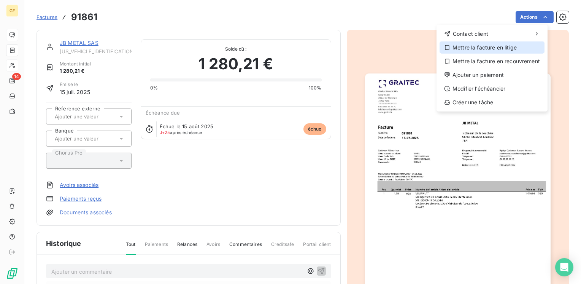
click at [502, 45] on div "Mettre la facture en litige" at bounding box center [492, 47] width 105 height 12
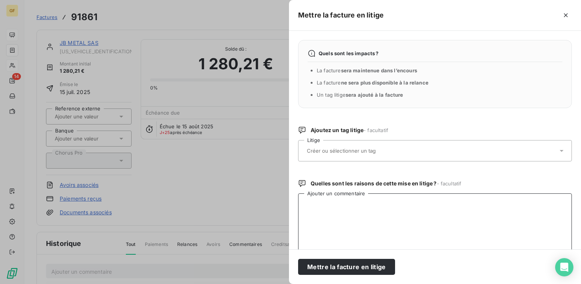
click at [355, 204] on textarea "Ajouter un commentaire" at bounding box center [435, 232] width 274 height 79
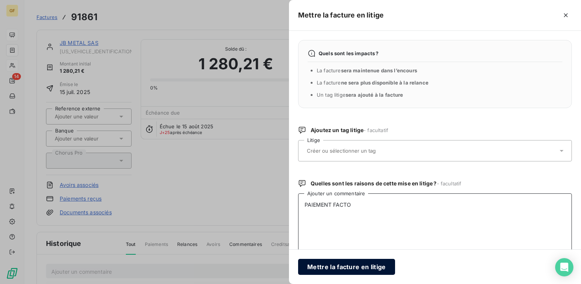
type textarea "PAIEMENT FACTO"
click at [338, 267] on button "Mettre la facture en litige" at bounding box center [346, 267] width 97 height 16
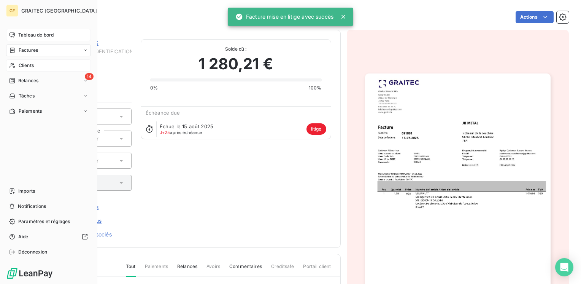
click at [24, 35] on span "Tableau de bord" at bounding box center [35, 35] width 35 height 7
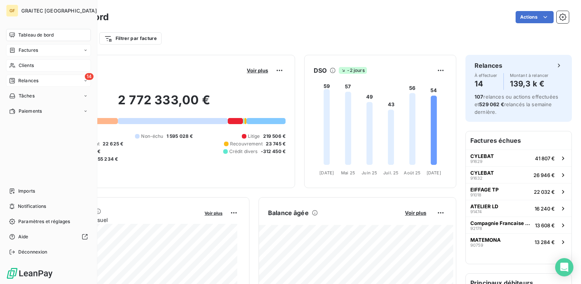
click at [23, 79] on span "Relances" at bounding box center [28, 80] width 20 height 7
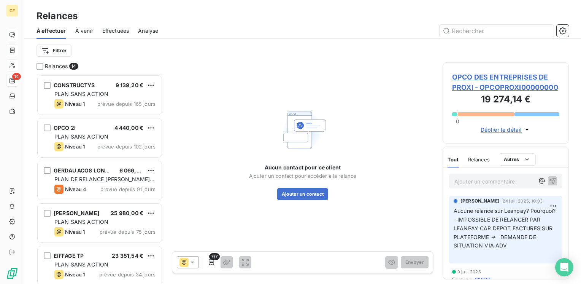
scroll to position [114, 0]
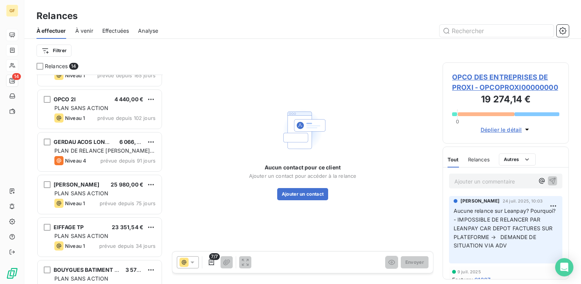
click at [101, 191] on span "PLAN SANS ACTION" at bounding box center [81, 193] width 54 height 6
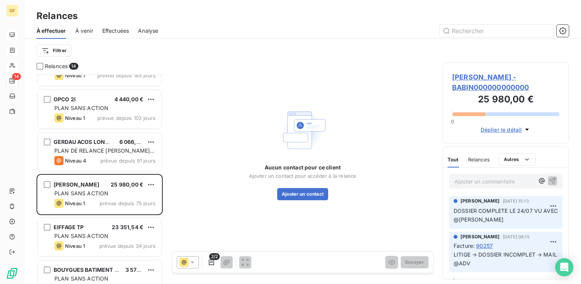
click at [467, 79] on span "[PERSON_NAME] - BABIN000000000000" at bounding box center [505, 82] width 107 height 21
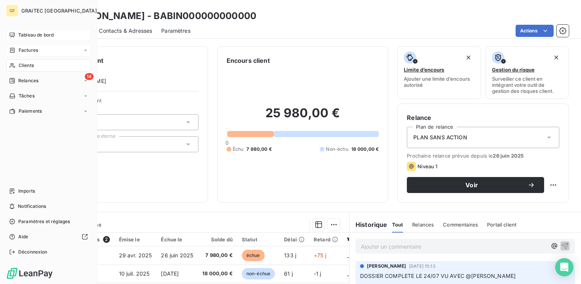
click at [24, 35] on span "Tableau de bord" at bounding box center [35, 35] width 35 height 7
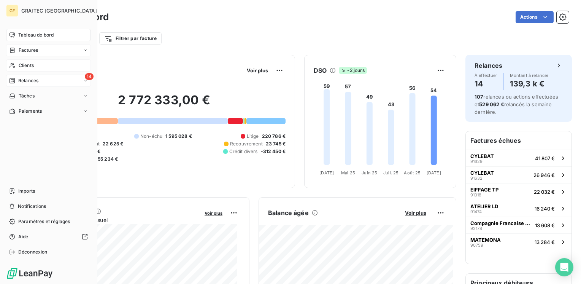
click at [20, 81] on span "Relances" at bounding box center [28, 80] width 20 height 7
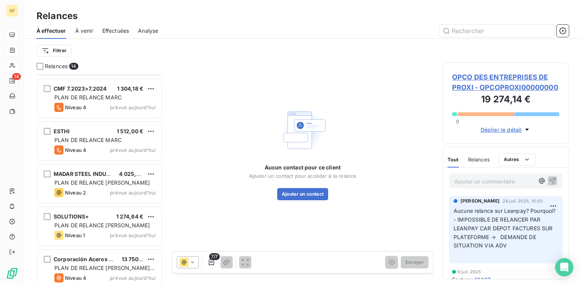
scroll to position [387, 0]
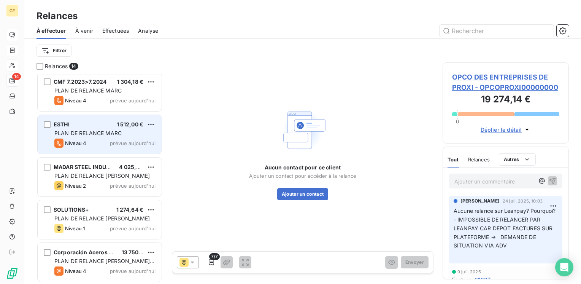
click at [104, 131] on span "PLAN DE RELANCE MARC" at bounding box center [87, 133] width 67 height 6
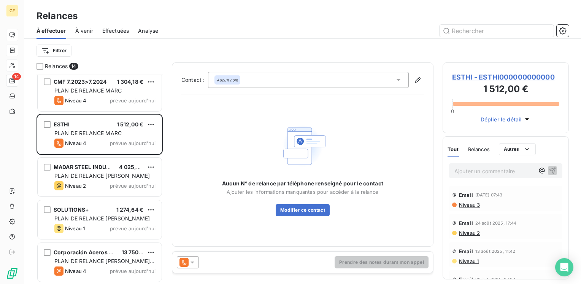
click at [470, 76] on span "ESTHI - ESTHI000000000000" at bounding box center [505, 77] width 107 height 10
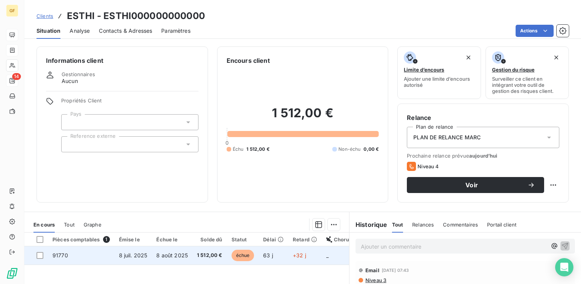
click at [187, 255] on span "8 août 2025" at bounding box center [172, 255] width 32 height 6
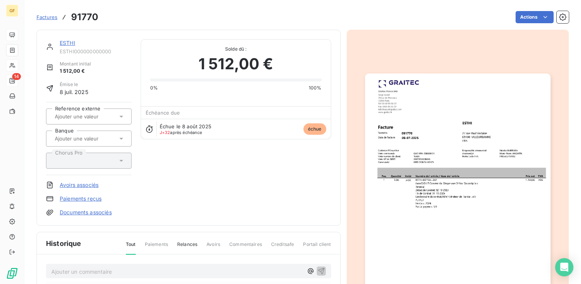
click at [463, 196] on img "button" at bounding box center [458, 204] width 186 height 262
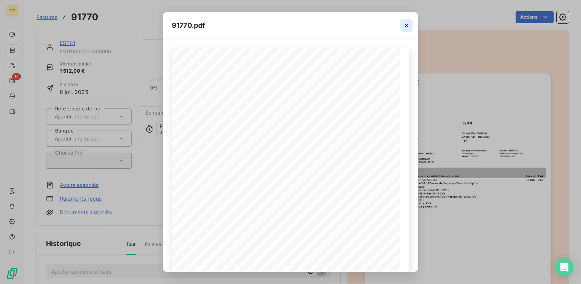
click at [406, 24] on icon "button" at bounding box center [407, 26] width 8 height 8
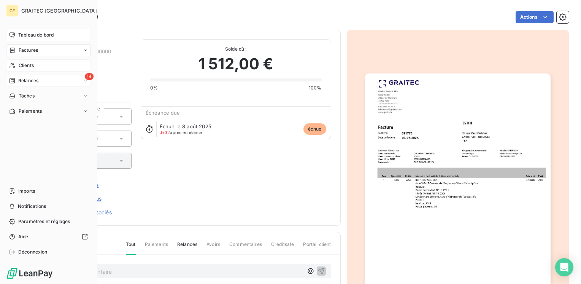
click at [29, 51] on span "Factures" at bounding box center [28, 50] width 19 height 7
click at [26, 53] on span "Factures" at bounding box center [28, 50] width 19 height 7
click at [29, 63] on span "Factures" at bounding box center [27, 65] width 19 height 7
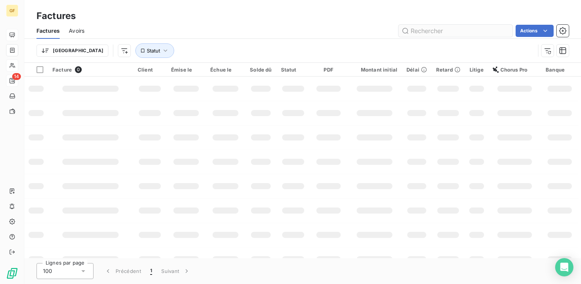
click at [437, 31] on input "text" at bounding box center [456, 31] width 114 height 12
click at [436, 29] on input "920" at bounding box center [456, 31] width 114 height 12
drag, startPoint x: 431, startPoint y: 28, endPoint x: 428, endPoint y: 31, distance: 4.3
click at [396, 29] on div "920 Actions" at bounding box center [332, 31] width 476 height 12
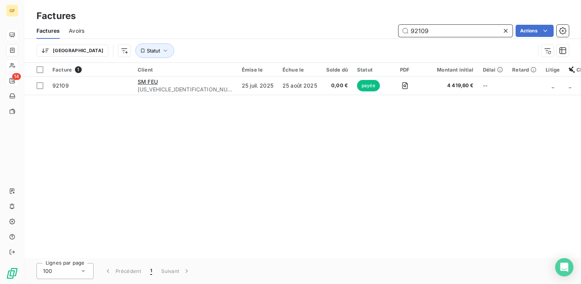
drag, startPoint x: 422, startPoint y: 29, endPoint x: 464, endPoint y: 23, distance: 43.0
click at [452, 30] on input "92109" at bounding box center [456, 31] width 114 height 12
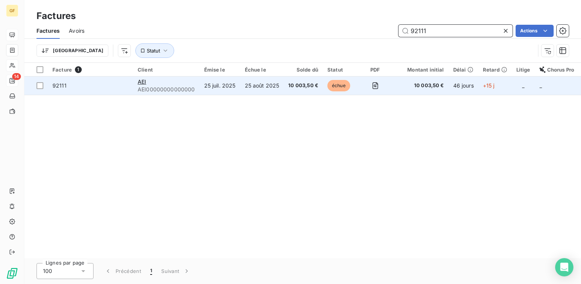
type input "92111"
click at [234, 86] on td "25 juil. 2025" at bounding box center [220, 85] width 41 height 18
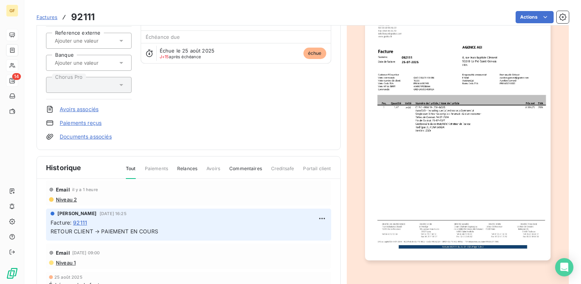
scroll to position [38, 0]
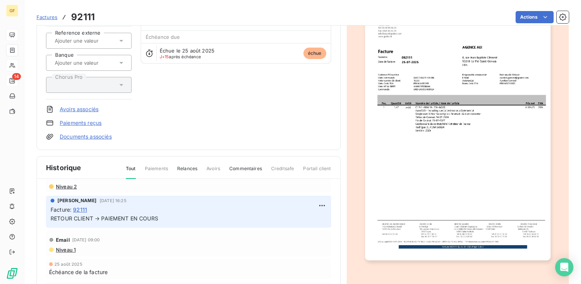
click at [449, 162] on img "button" at bounding box center [458, 129] width 186 height 262
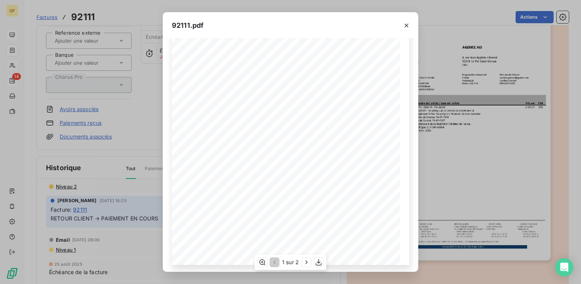
scroll to position [108, 0]
click at [305, 261] on icon "button" at bounding box center [307, 262] width 8 height 8
click at [407, 24] on icon "button" at bounding box center [407, 26] width 8 height 8
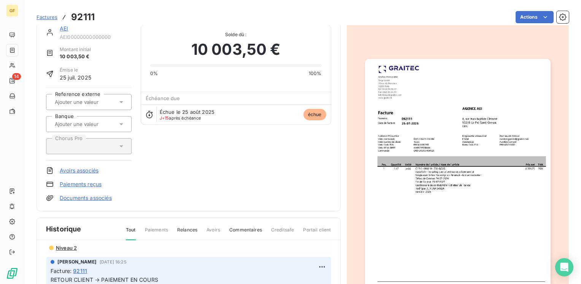
scroll to position [0, 0]
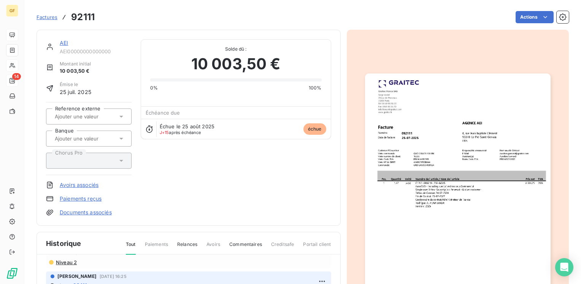
click at [63, 43] on link "AEI" at bounding box center [64, 43] width 8 height 6
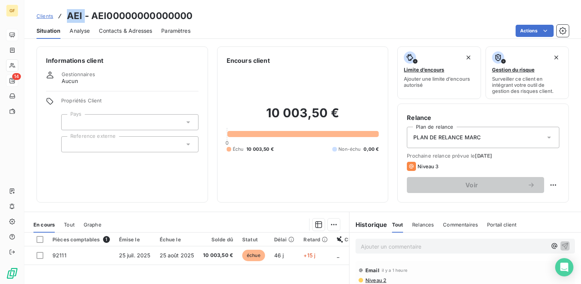
drag, startPoint x: 84, startPoint y: 13, endPoint x: 65, endPoint y: 14, distance: 18.7
click at [65, 14] on div "Clients AEI - AEI00000000000000" at bounding box center [115, 16] width 156 height 14
copy h3 "AEI"
click at [51, 32] on span "Situation" at bounding box center [49, 31] width 24 height 8
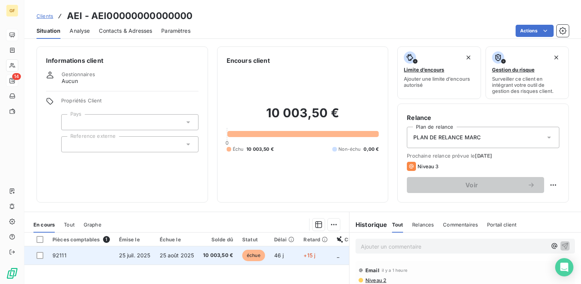
click at [185, 251] on td "25 août 2025" at bounding box center [177, 255] width 44 height 18
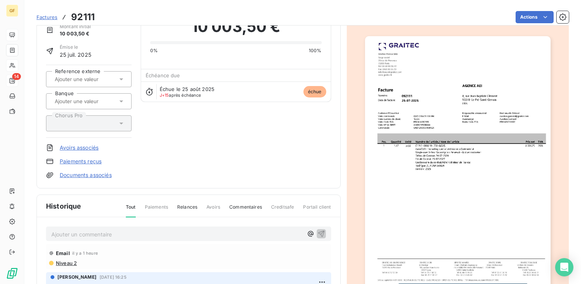
scroll to position [114, 0]
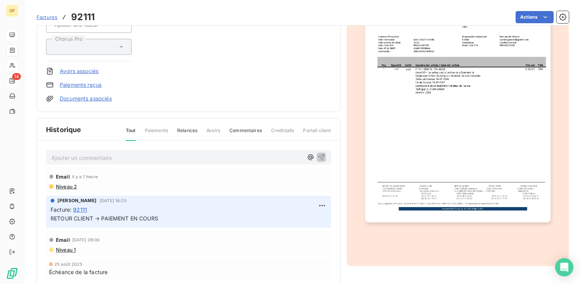
click at [116, 159] on p "Ajouter un commentaire ﻿" at bounding box center [177, 158] width 252 height 10
click at [318, 154] on icon "button" at bounding box center [322, 157] width 8 height 8
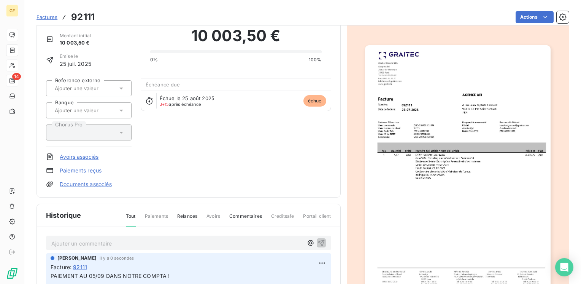
scroll to position [0, 0]
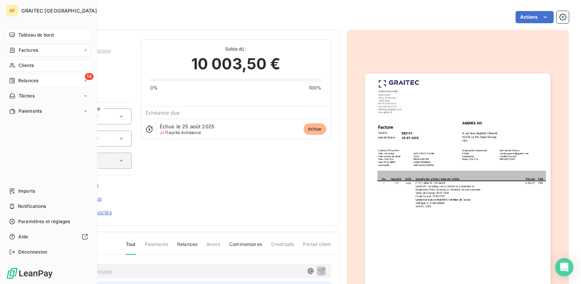
drag, startPoint x: 25, startPoint y: 50, endPoint x: 34, endPoint y: 50, distance: 8.7
click at [25, 50] on span "Factures" at bounding box center [28, 50] width 19 height 7
click at [30, 50] on span "Factures" at bounding box center [28, 50] width 19 height 7
click at [30, 65] on span "Factures" at bounding box center [27, 65] width 19 height 7
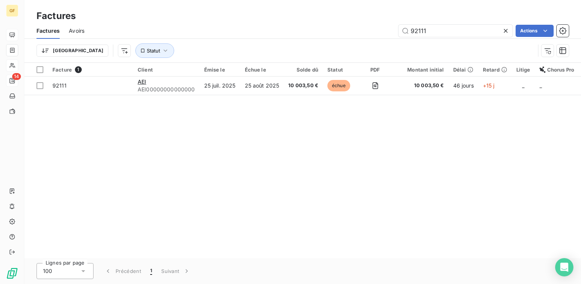
drag, startPoint x: 452, startPoint y: 27, endPoint x: 352, endPoint y: 37, distance: 100.9
click at [352, 37] on div "Factures Avoirs 92111 Actions" at bounding box center [302, 31] width 557 height 16
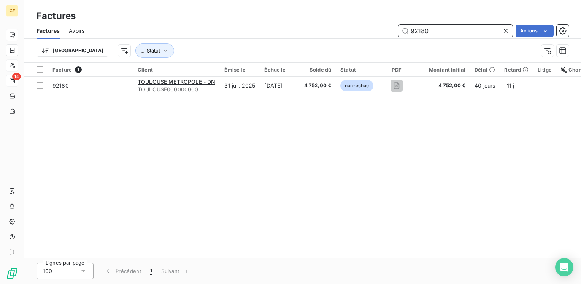
drag, startPoint x: 447, startPoint y: 27, endPoint x: 313, endPoint y: 44, distance: 135.0
click at [314, 45] on div "Factures Avoirs 92180 Actions Trier Statut" at bounding box center [302, 43] width 557 height 40
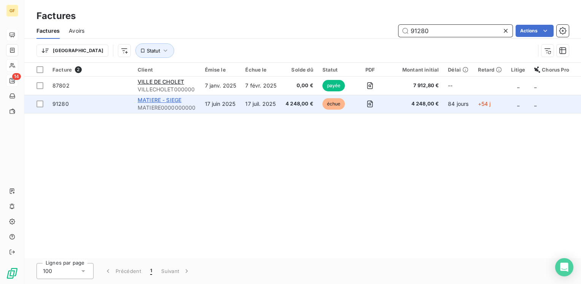
type input "91280"
click at [173, 101] on span "MATIERE - SIEGE" at bounding box center [160, 100] width 44 height 6
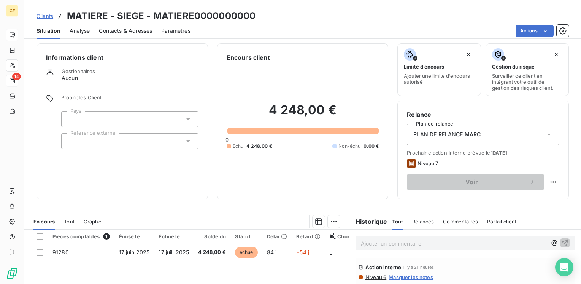
scroll to position [41, 0]
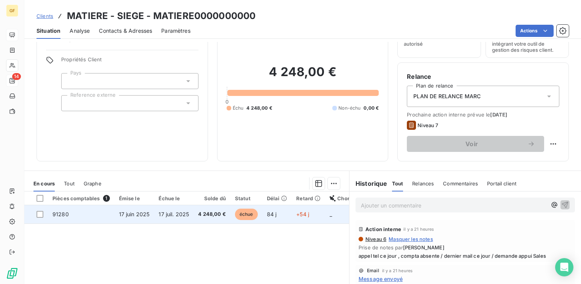
click at [162, 213] on span "17 juil. 2025" at bounding box center [174, 214] width 30 height 6
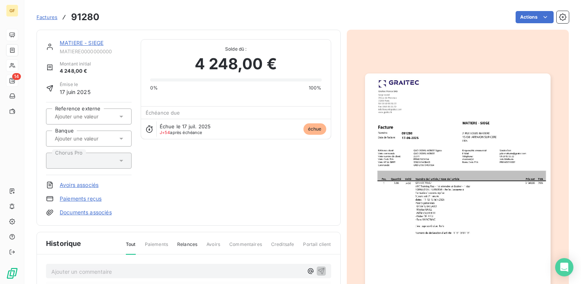
click at [73, 40] on link "MATIERE - SIEGE" at bounding box center [82, 43] width 44 height 6
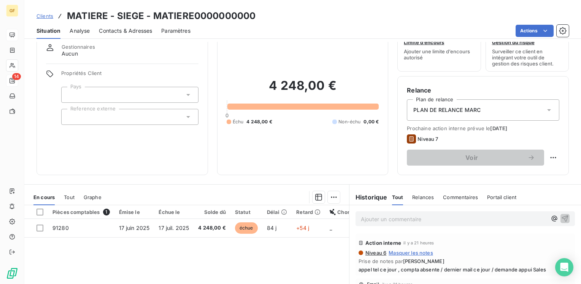
scroll to position [76, 0]
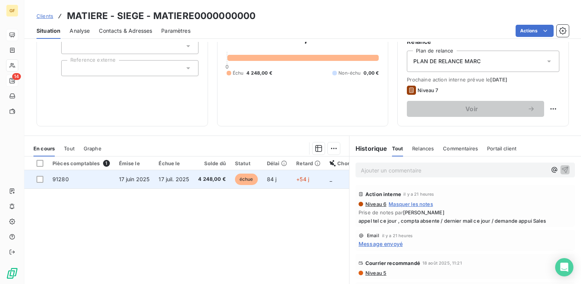
click at [194, 176] on td "4 248,00 €" at bounding box center [212, 179] width 37 height 18
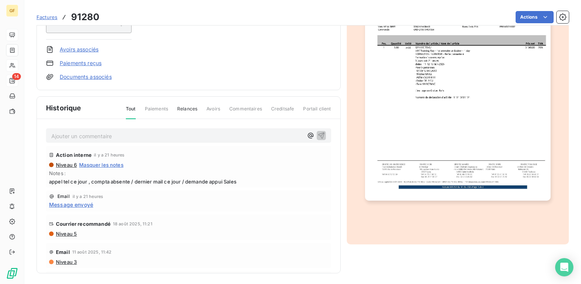
scroll to position [137, 0]
click at [89, 135] on p "Ajouter un commentaire ﻿" at bounding box center [177, 135] width 252 height 10
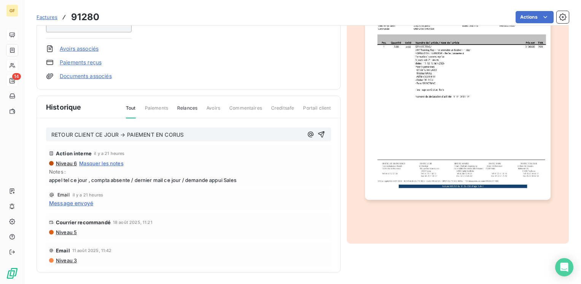
click at [169, 133] on span "RETOUR CLIENT CE JOUR → PAIEMENT EN CORUS" at bounding box center [117, 134] width 132 height 6
click at [318, 130] on icon "button" at bounding box center [322, 134] width 8 height 8
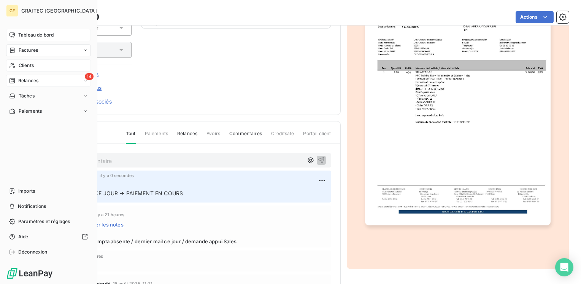
scroll to position [99, 0]
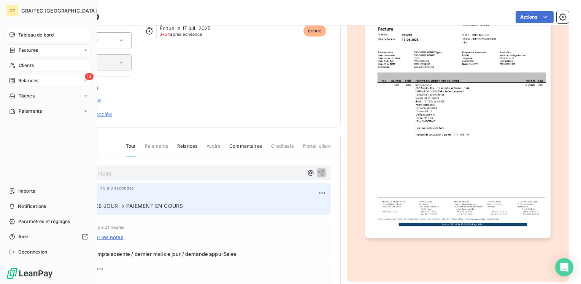
click at [25, 32] on span "Tableau de bord" at bounding box center [35, 35] width 35 height 7
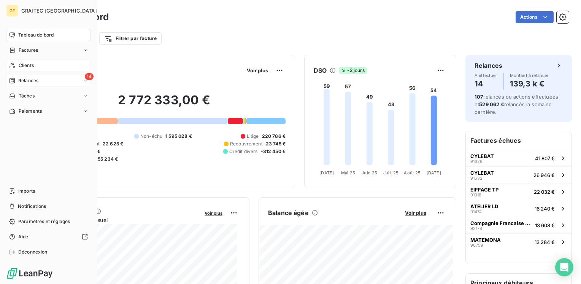
click at [18, 65] on div "Clients" at bounding box center [48, 65] width 85 height 12
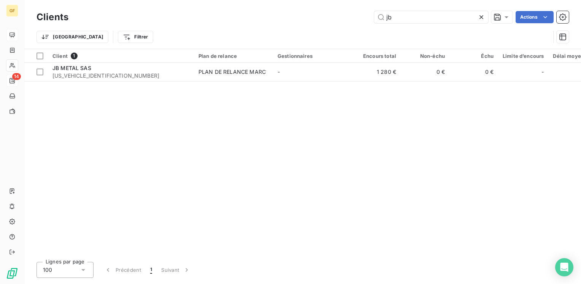
drag, startPoint x: 403, startPoint y: 19, endPoint x: 349, endPoint y: 25, distance: 54.8
click at [349, 25] on div "Clients jb Actions Trier Filtrer" at bounding box center [303, 29] width 533 height 40
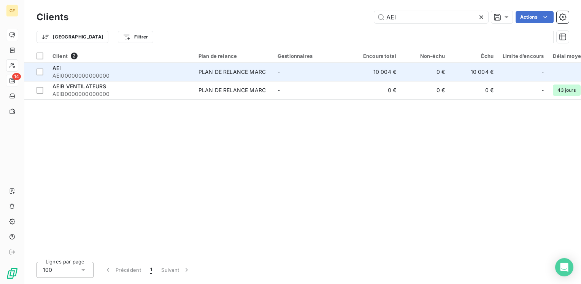
type input "AEI"
click at [247, 69] on div "PLAN DE RELANCE MARC" at bounding box center [232, 72] width 67 height 8
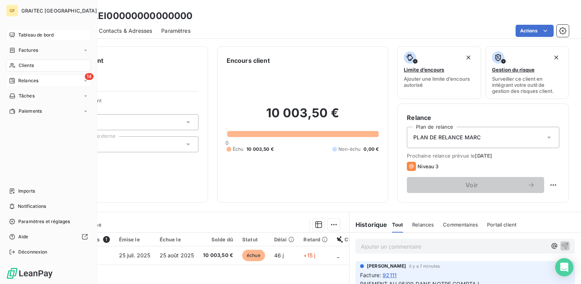
click at [29, 36] on span "Tableau de bord" at bounding box center [35, 35] width 35 height 7
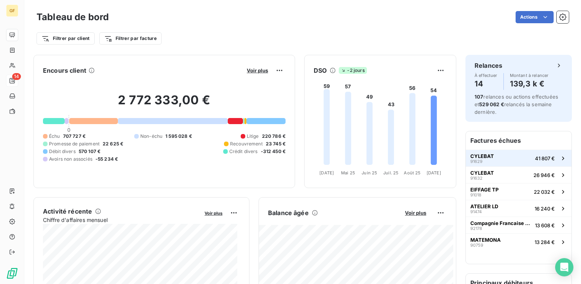
click at [479, 154] on span "CYLEBAT" at bounding box center [483, 156] width 24 height 6
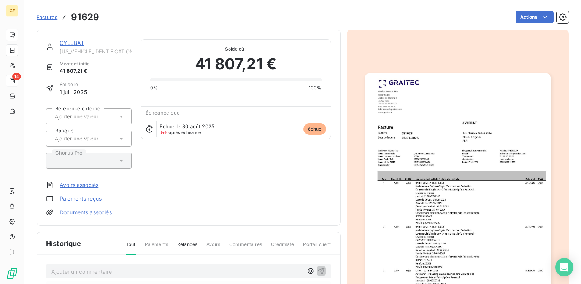
click at [76, 41] on link "CYLEBAT" at bounding box center [72, 43] width 24 height 6
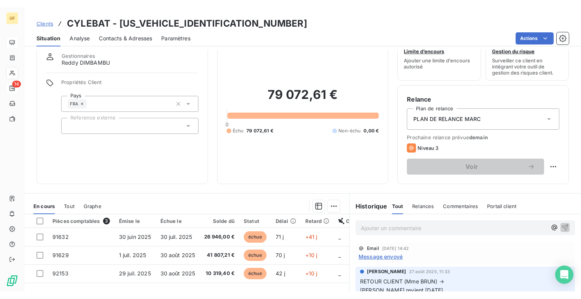
scroll to position [38, 0]
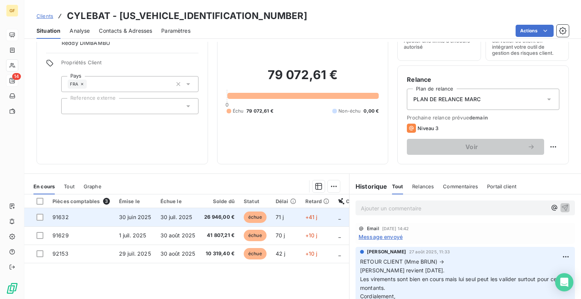
click at [200, 218] on td "26 946,00 €" at bounding box center [220, 217] width 40 height 18
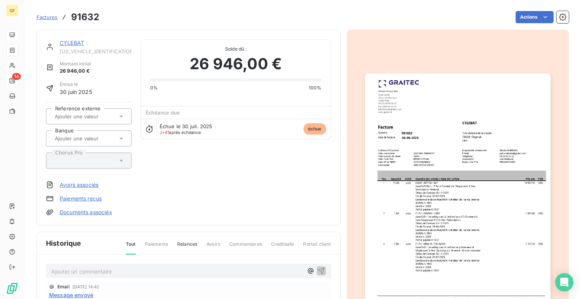
click at [444, 192] on img "button" at bounding box center [458, 204] width 186 height 262
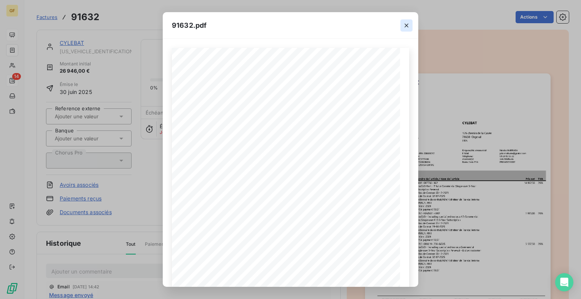
click at [407, 24] on icon "button" at bounding box center [407, 26] width 8 height 8
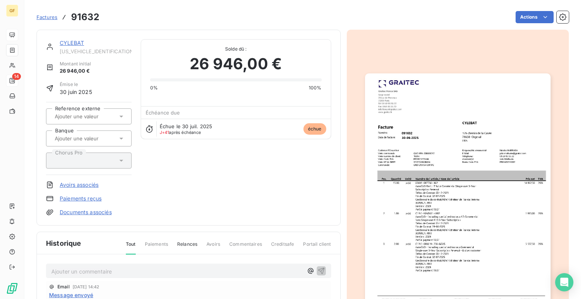
click at [75, 40] on link "CYLEBAT" at bounding box center [72, 43] width 24 height 6
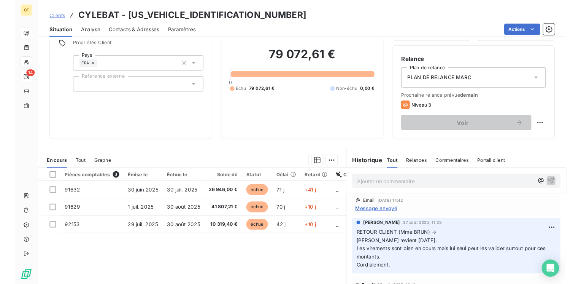
scroll to position [61, 0]
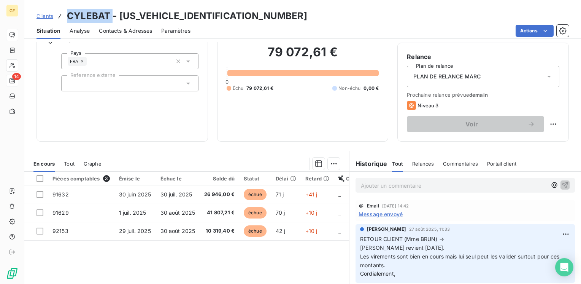
drag, startPoint x: 113, startPoint y: 14, endPoint x: 69, endPoint y: 16, distance: 44.2
click at [69, 16] on h3 "CYLEBAT - [US_VEHICLE_IDENTIFICATION_NUMBER]" at bounding box center [187, 16] width 240 height 14
copy h3 "CYLEBAT"
drag, startPoint x: 339, startPoint y: 51, endPoint x: 260, endPoint y: 55, distance: 79.2
click at [260, 55] on h2 "79 072,61 €" at bounding box center [303, 56] width 153 height 23
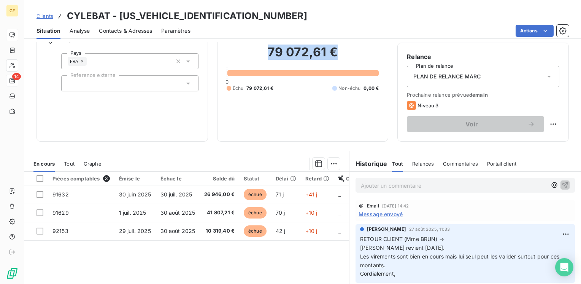
copy h2 "79 072,61 €"
drag, startPoint x: 110, startPoint y: 16, endPoint x: 68, endPoint y: 19, distance: 42.0
click at [68, 19] on h3 "CYLEBAT - [US_VEHICLE_IDENTIFICATION_NUMBER]" at bounding box center [187, 16] width 240 height 14
copy h3 "CYLEBAT"
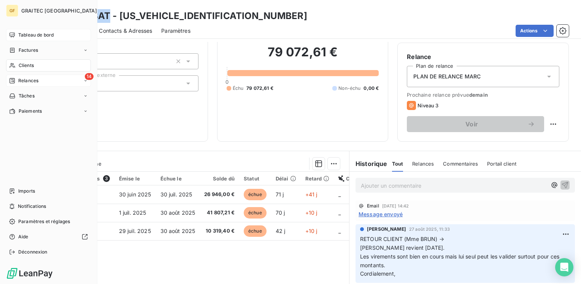
click at [35, 30] on div "Tableau de bord" at bounding box center [48, 35] width 85 height 12
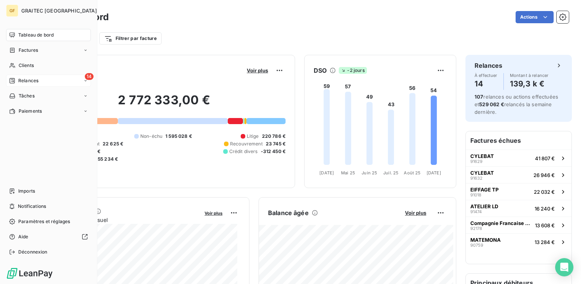
click at [29, 36] on span "Tableau de bord" at bounding box center [35, 35] width 35 height 7
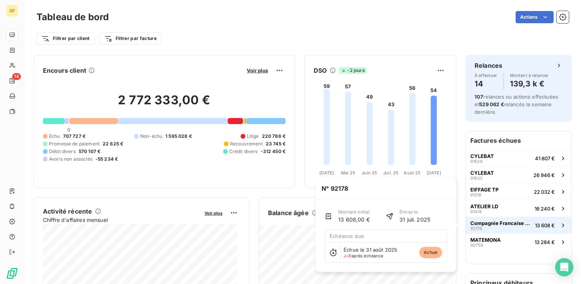
click at [508, 221] on span "Compagnie Francaise d'Informatique" at bounding box center [502, 223] width 62 height 6
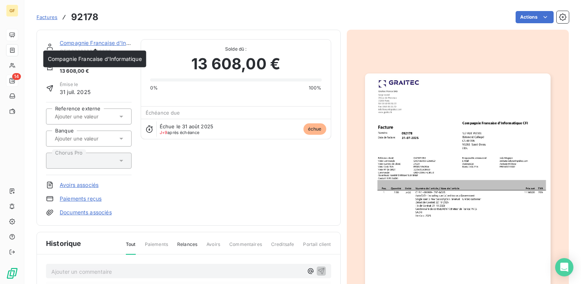
click at [107, 45] on link "Compagnie Francaise d'Informatique" at bounding box center [107, 43] width 94 height 6
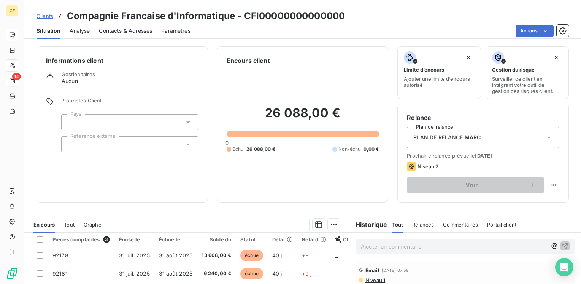
scroll to position [38, 0]
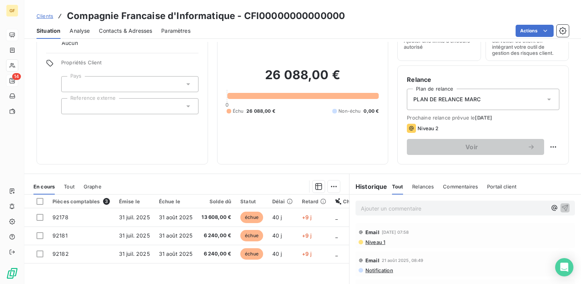
click at [371, 244] on span "Niveau 1" at bounding box center [375, 242] width 21 height 6
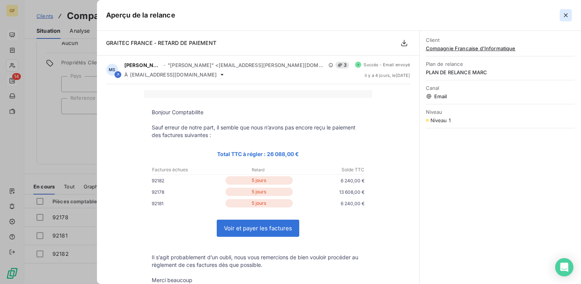
click at [568, 14] on icon "button" at bounding box center [566, 15] width 8 height 8
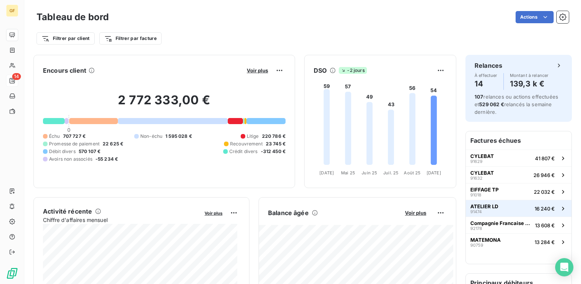
click at [492, 206] on button "ATELIER LD 91474 16 240 €" at bounding box center [519, 208] width 106 height 17
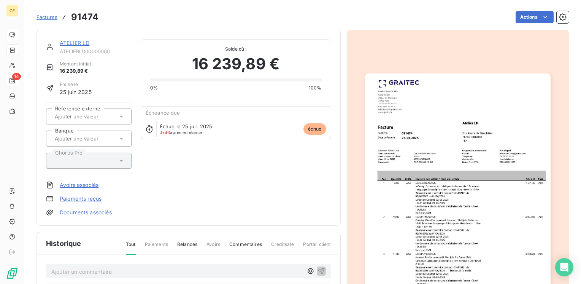
click at [78, 44] on link "ATELIER LD" at bounding box center [75, 43] width 30 height 6
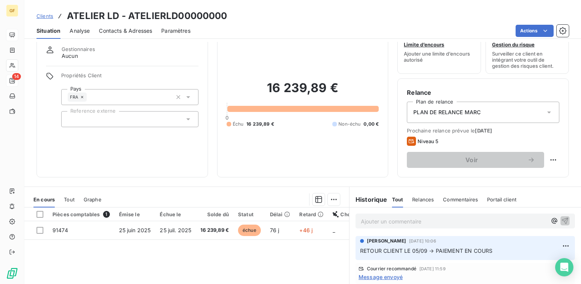
scroll to position [38, 0]
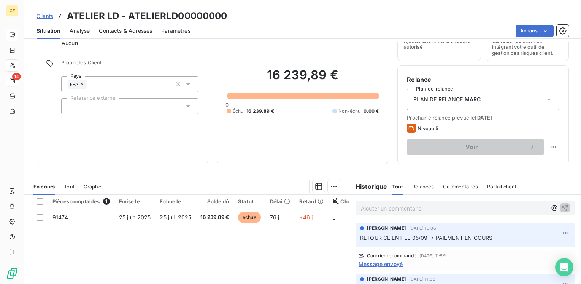
click at [362, 209] on p "Ajouter un commentaire ﻿" at bounding box center [454, 209] width 186 height 10
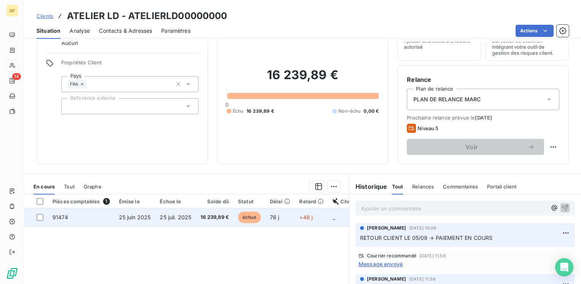
click at [265, 219] on td "échue" at bounding box center [250, 217] width 32 height 18
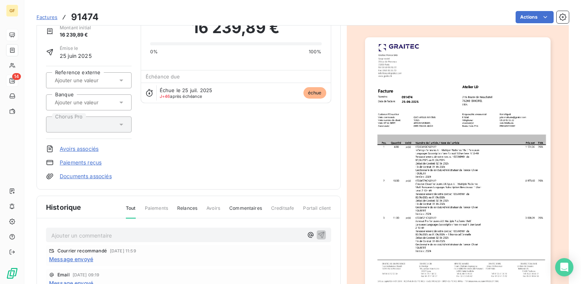
scroll to position [114, 0]
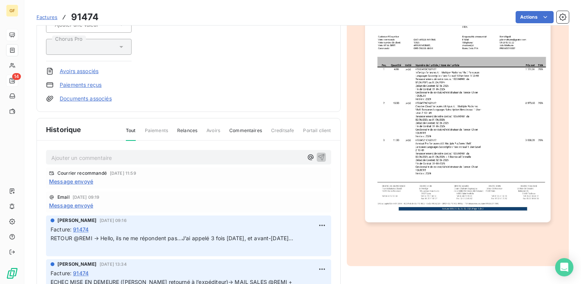
click at [97, 156] on p "Ajouter un commentaire ﻿" at bounding box center [177, 158] width 252 height 10
click at [93, 152] on div "PAIEMENT AU 08" at bounding box center [177, 157] width 252 height 10
click at [94, 155] on span "PAIEMENT AU 08" at bounding box center [73, 157] width 45 height 6
click at [318, 153] on icon "button" at bounding box center [322, 157] width 8 height 8
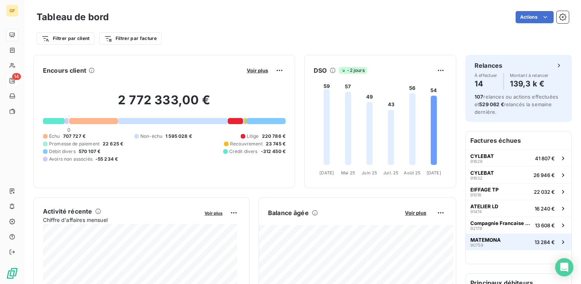
click at [523, 237] on button "MATEMONA 90759 13 284 €" at bounding box center [519, 241] width 106 height 17
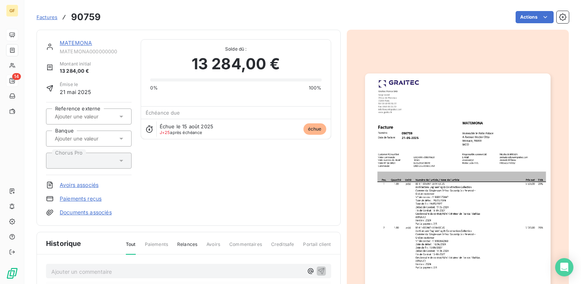
click at [430, 196] on img "button" at bounding box center [458, 204] width 186 height 262
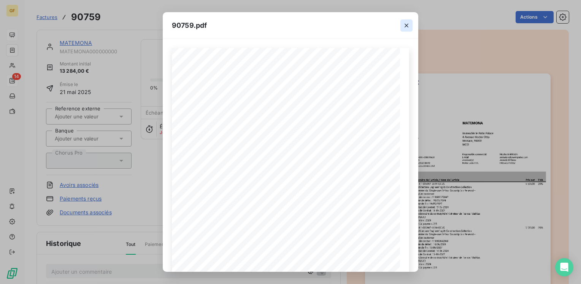
click at [406, 27] on icon "button" at bounding box center [407, 26] width 8 height 8
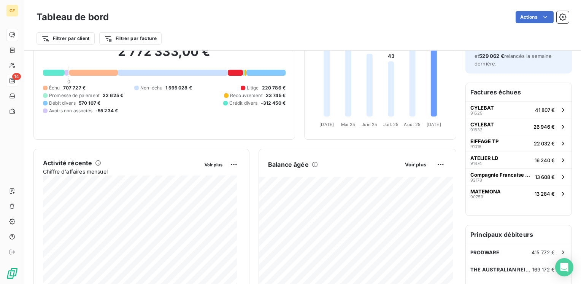
scroll to position [38, 0]
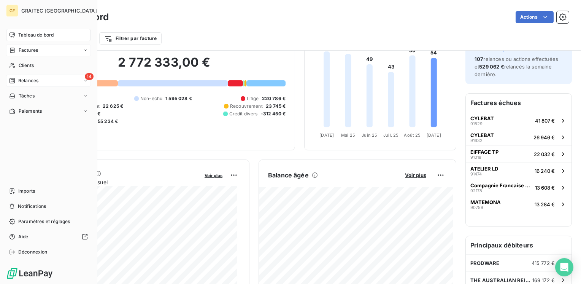
drag, startPoint x: 22, startPoint y: 33, endPoint x: 72, endPoint y: 52, distance: 53.3
click at [22, 33] on span "Tableau de bord" at bounding box center [35, 35] width 35 height 7
click at [30, 82] on span "Relances" at bounding box center [28, 80] width 20 height 7
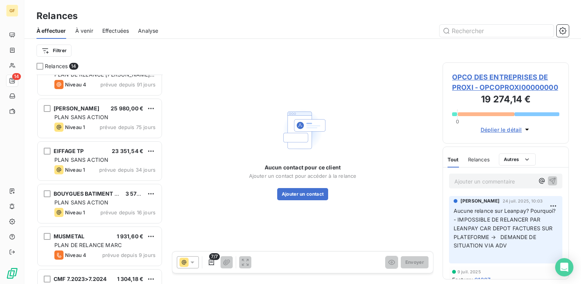
scroll to position [387, 0]
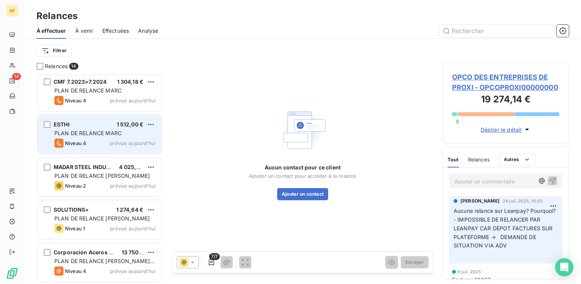
click at [97, 137] on div "ESTHI 1 512,00 € PLAN DE RELANCE [PERSON_NAME] 4 prévue [DATE]" at bounding box center [100, 134] width 124 height 39
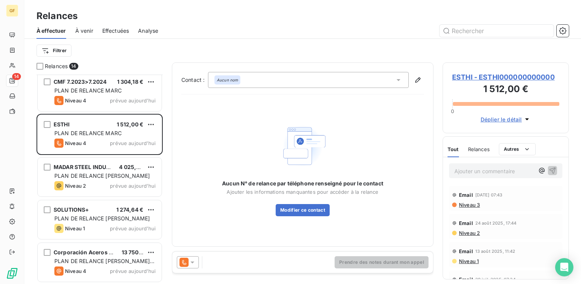
click at [468, 75] on span "ESTHI - ESTHI000000000000" at bounding box center [505, 77] width 107 height 10
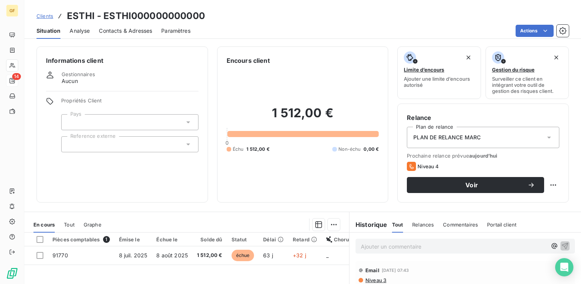
click at [117, 32] on span "Contacts & Adresses" at bounding box center [125, 31] width 53 height 8
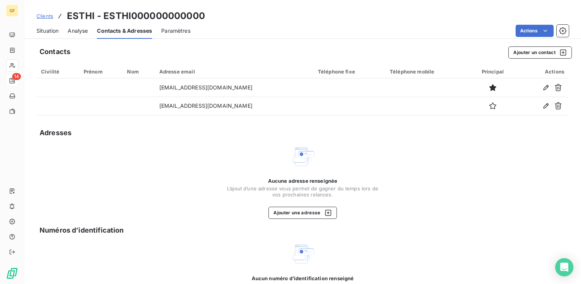
click at [48, 32] on span "Situation" at bounding box center [48, 31] width 22 height 8
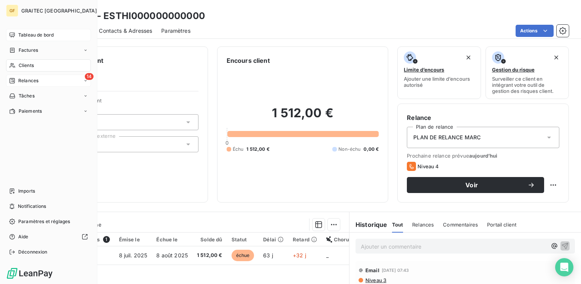
click at [21, 34] on span "Tableau de bord" at bounding box center [35, 35] width 35 height 7
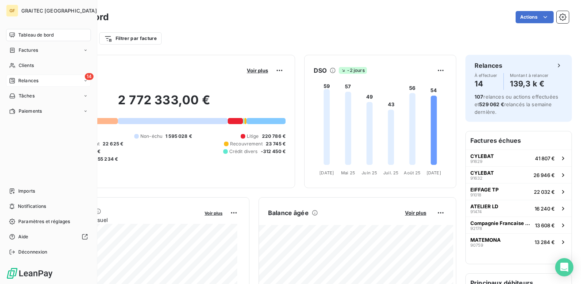
click at [35, 80] on span "Relances" at bounding box center [28, 80] width 20 height 7
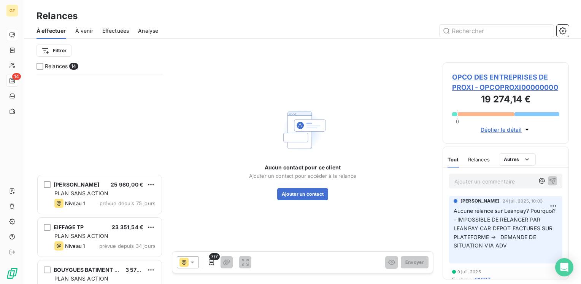
scroll to position [342, 0]
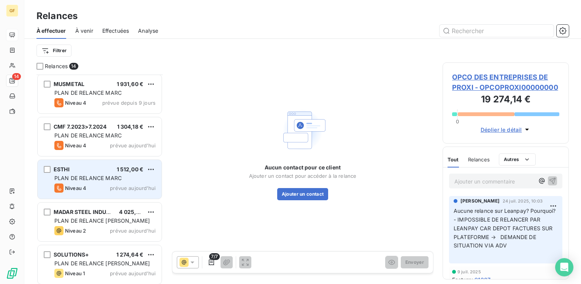
click at [109, 188] on div "Niveau 4 prévue aujourd’hui" at bounding box center [104, 187] width 101 height 9
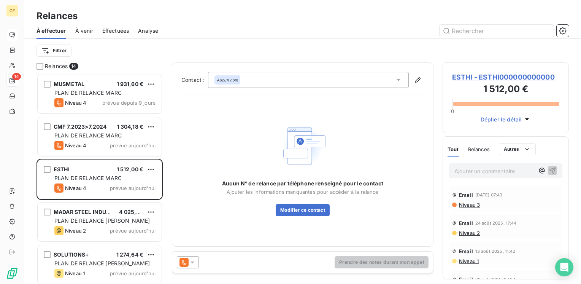
click at [500, 79] on span "ESTHI - ESTHI000000000000" at bounding box center [505, 77] width 107 height 10
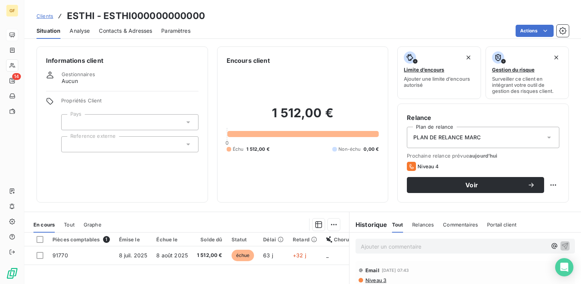
click at [122, 29] on span "Contacts & Adresses" at bounding box center [125, 31] width 53 height 8
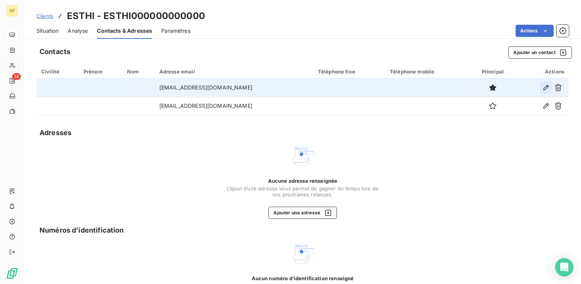
click at [544, 88] on icon "button" at bounding box center [546, 87] width 5 height 5
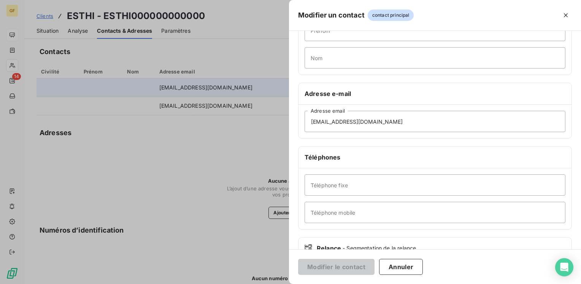
scroll to position [76, 0]
click at [336, 186] on input "Téléphone fixe" at bounding box center [435, 184] width 261 height 21
paste input "04 78 95 09 74"
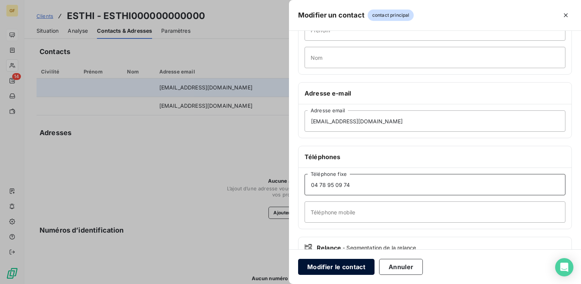
type input "04 78 95 09 74"
click at [345, 267] on button "Modifier le contact" at bounding box center [336, 267] width 76 height 16
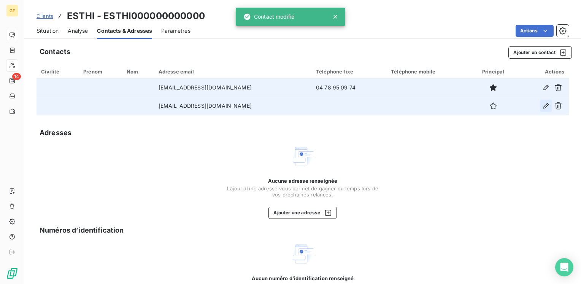
click at [542, 109] on icon "button" at bounding box center [546, 106] width 8 height 8
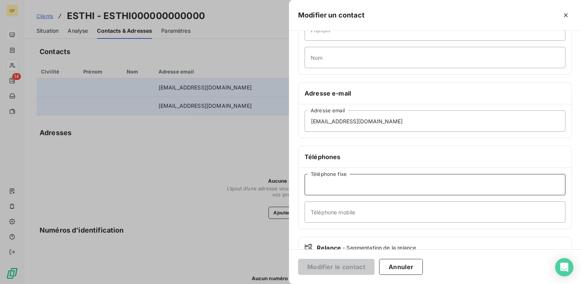
click at [322, 182] on input "Téléphone fixe" at bounding box center [435, 184] width 261 height 21
paste input "04 78 95 09 74"
type input "04 78 95 09 74"
click at [330, 270] on button "Modifier le contact" at bounding box center [336, 267] width 76 height 16
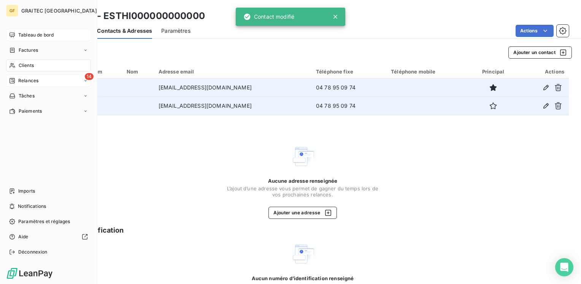
click at [32, 80] on span "Relances" at bounding box center [28, 80] width 20 height 7
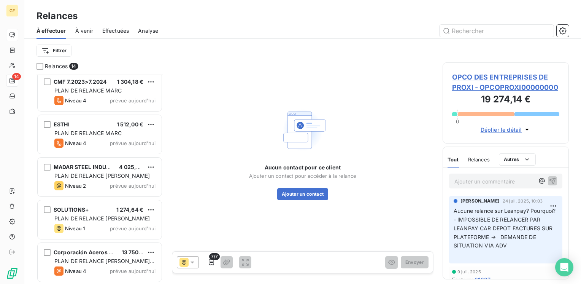
scroll to position [311, 0]
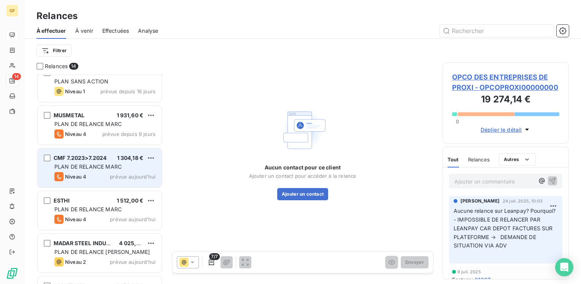
click at [114, 168] on span "PLAN DE RELANCE MARC" at bounding box center [87, 166] width 67 height 6
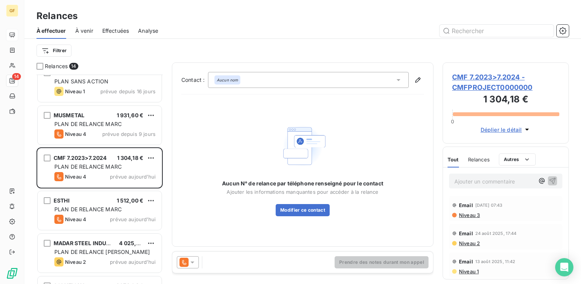
click at [479, 80] on span "CMF 7.2023>7.2024 - CMFPROJECT0000000" at bounding box center [505, 82] width 107 height 21
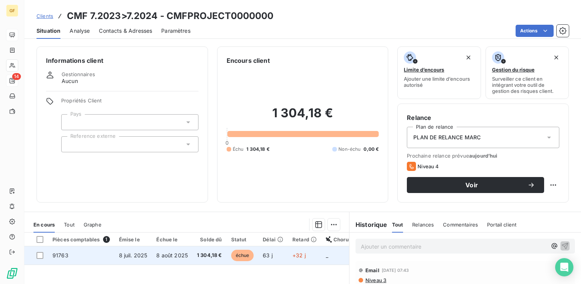
click at [200, 250] on td "1 304,18 €" at bounding box center [209, 255] width 34 height 18
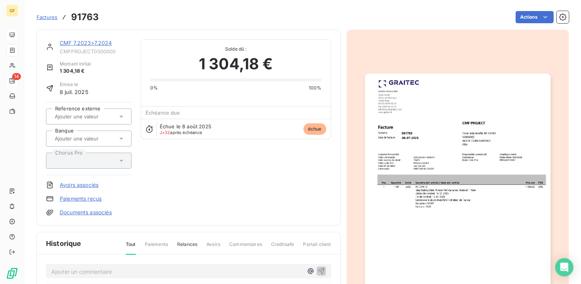
click at [100, 43] on link "CMF 7.2023>7.2024" at bounding box center [86, 43] width 52 height 6
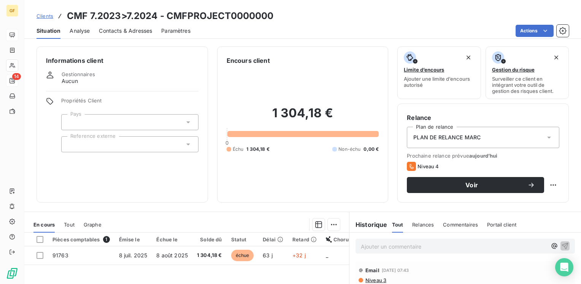
click at [133, 30] on span "Contacts & Adresses" at bounding box center [125, 31] width 53 height 8
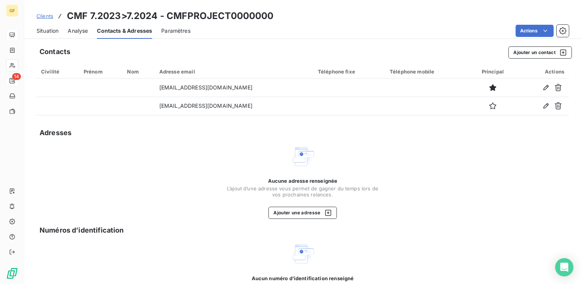
click at [47, 30] on span "Situation" at bounding box center [48, 31] width 22 height 8
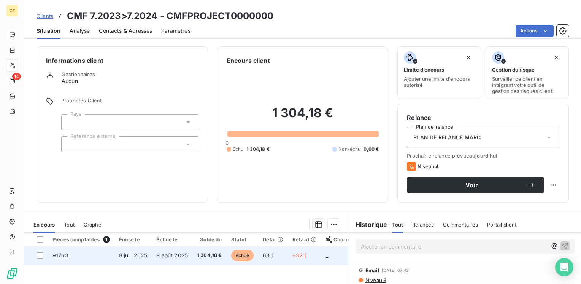
click at [124, 252] on span "8 juil. 2025" at bounding box center [133, 255] width 29 height 6
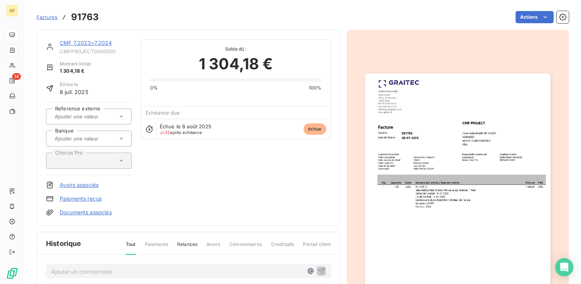
click at [126, 252] on span "Tout" at bounding box center [131, 248] width 10 height 14
click at [473, 185] on img "button" at bounding box center [458, 204] width 186 height 262
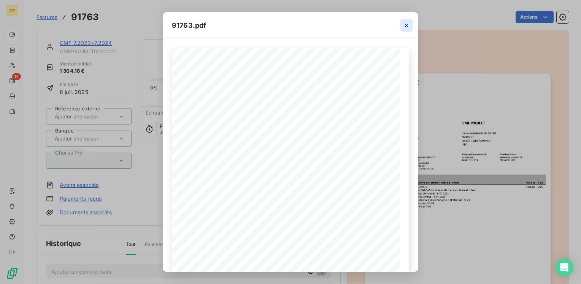
click at [409, 24] on icon "button" at bounding box center [407, 26] width 8 height 8
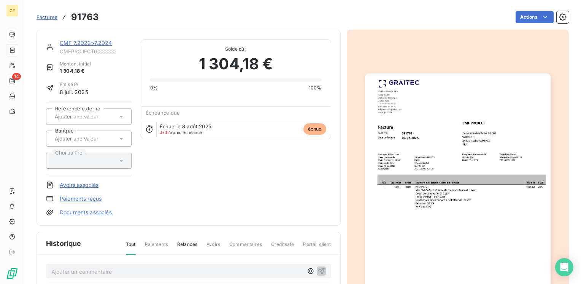
click at [79, 40] on link "CMF 7.2023>7.2024" at bounding box center [86, 43] width 52 height 6
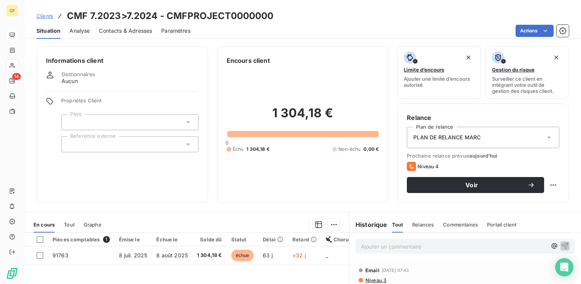
click at [134, 29] on span "Contacts & Adresses" at bounding box center [125, 31] width 53 height 8
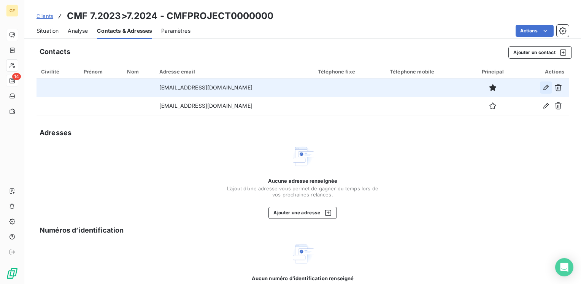
click at [544, 86] on icon "button" at bounding box center [546, 87] width 5 height 5
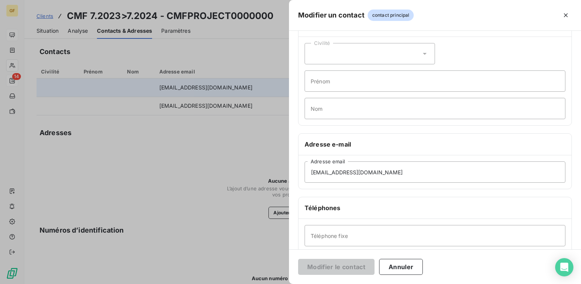
scroll to position [38, 0]
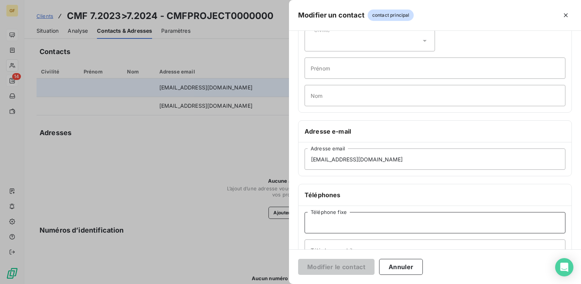
click at [329, 220] on input "Téléphone fixe" at bounding box center [435, 222] width 261 height 21
paste input "02 40 98 34 00"
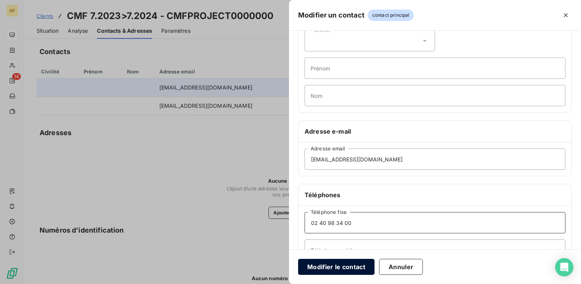
type input "02 40 98 34 00"
click at [350, 267] on button "Modifier le contact" at bounding box center [336, 267] width 76 height 16
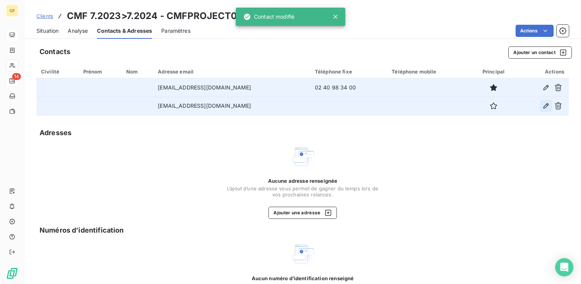
click at [542, 106] on icon "button" at bounding box center [546, 106] width 8 height 8
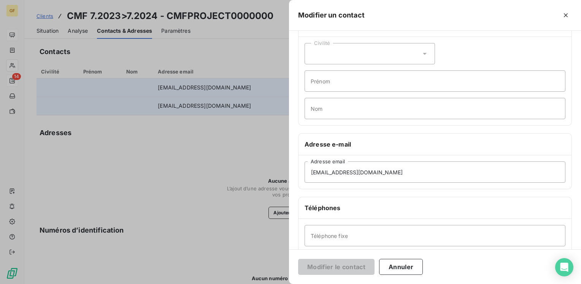
scroll to position [76, 0]
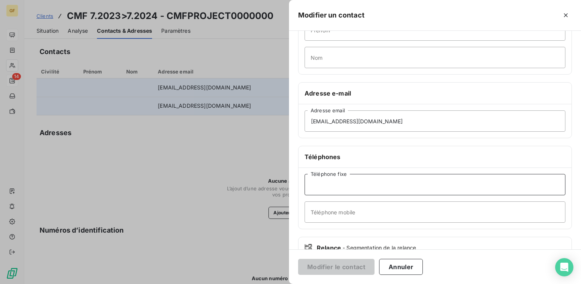
click at [318, 188] on input "Téléphone fixe" at bounding box center [435, 184] width 261 height 21
paste input "02 40 98 34 00"
type input "02 40 98 34 00"
click at [354, 268] on button "Modifier le contact" at bounding box center [336, 267] width 76 height 16
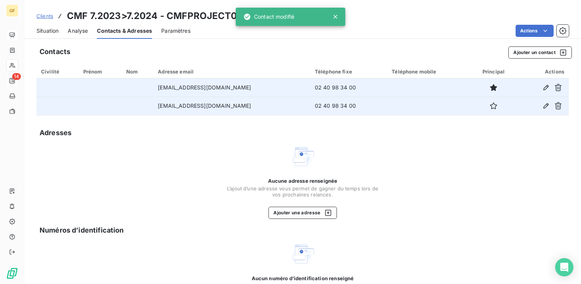
click at [41, 19] on link "Clients" at bounding box center [45, 16] width 17 height 8
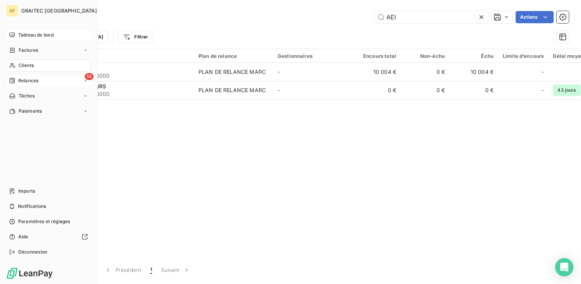
click at [29, 37] on span "Tableau de bord" at bounding box center [35, 35] width 35 height 7
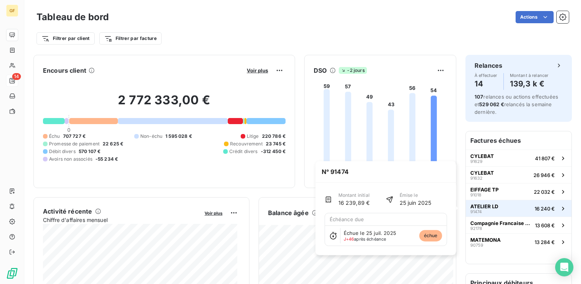
click at [496, 204] on button "ATELIER LD 91474 16 240 €" at bounding box center [519, 208] width 106 height 17
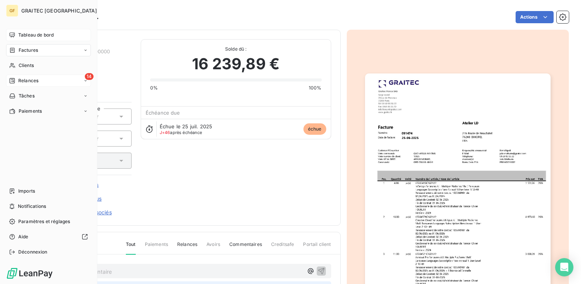
drag, startPoint x: 24, startPoint y: 33, endPoint x: 74, endPoint y: 30, distance: 49.9
click at [24, 33] on span "Tableau de bord" at bounding box center [35, 35] width 35 height 7
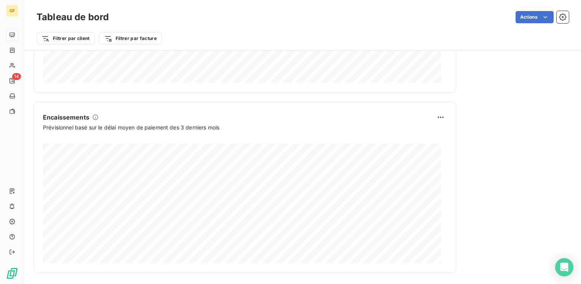
scroll to position [457, 0]
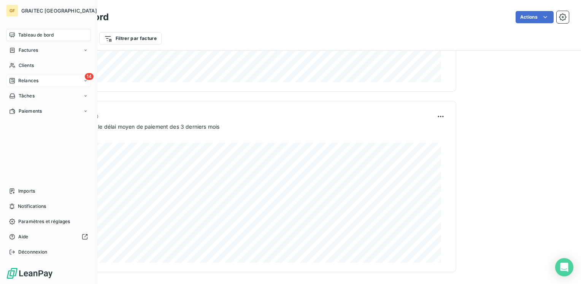
click at [32, 81] on span "Relances" at bounding box center [28, 80] width 20 height 7
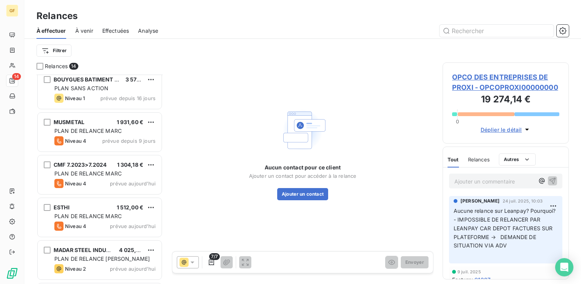
scroll to position [387, 0]
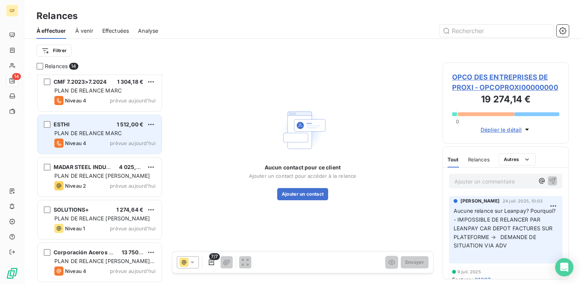
click at [95, 129] on div "ESTHI 1 512,00 € PLAN DE RELANCE [PERSON_NAME] 4 prévue [DATE]" at bounding box center [100, 134] width 124 height 39
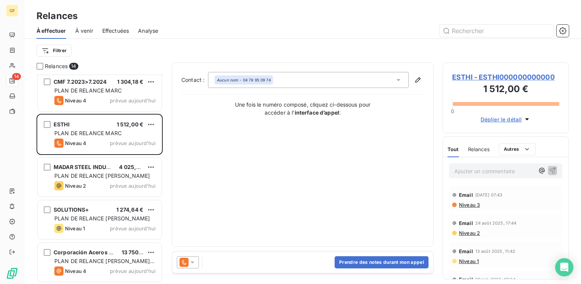
click at [466, 78] on span "ESTHI - ESTHI000000000000" at bounding box center [505, 77] width 107 height 10
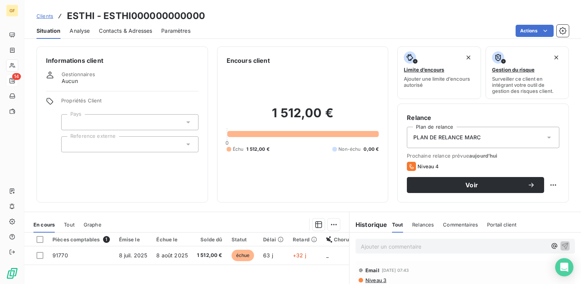
click at [117, 29] on span "Contacts & Adresses" at bounding box center [125, 31] width 53 height 8
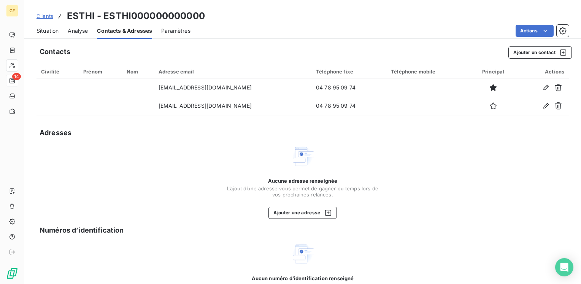
drag, startPoint x: 45, startPoint y: 28, endPoint x: 92, endPoint y: 33, distance: 48.2
click at [45, 28] on span "Situation" at bounding box center [48, 31] width 22 height 8
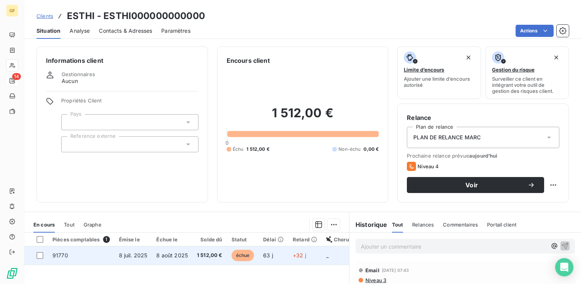
click at [134, 262] on td "8 juil. 2025" at bounding box center [134, 255] width 38 height 18
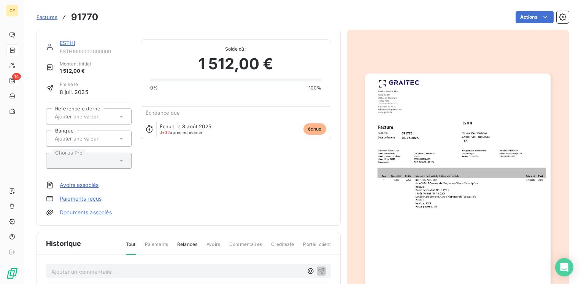
click at [389, 153] on img "button" at bounding box center [458, 204] width 186 height 262
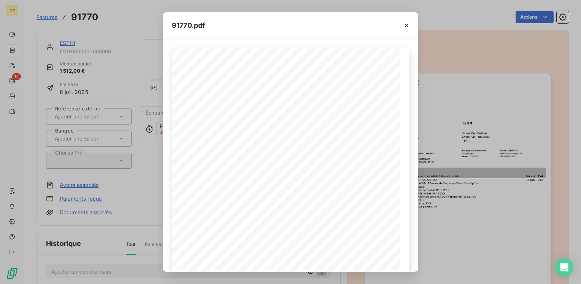
drag, startPoint x: 408, startPoint y: 21, endPoint x: 376, endPoint y: 38, distance: 36.4
click at [407, 20] on button "button" at bounding box center [407, 25] width 12 height 12
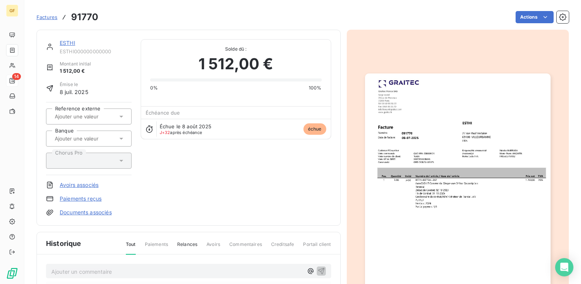
click at [70, 41] on link "ESTHI" at bounding box center [68, 43] width 16 height 6
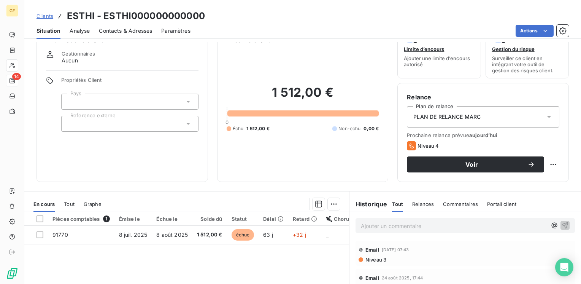
scroll to position [38, 0]
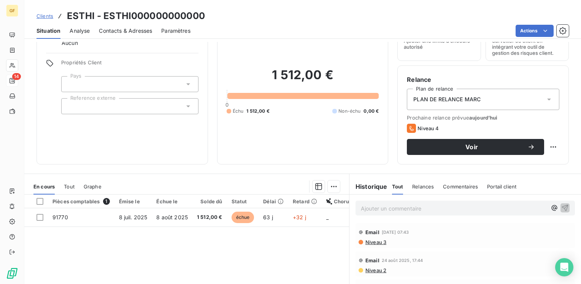
drag, startPoint x: 137, startPoint y: 32, endPoint x: 146, endPoint y: 39, distance: 11.1
click at [138, 33] on span "Contacts & Adresses" at bounding box center [125, 31] width 53 height 8
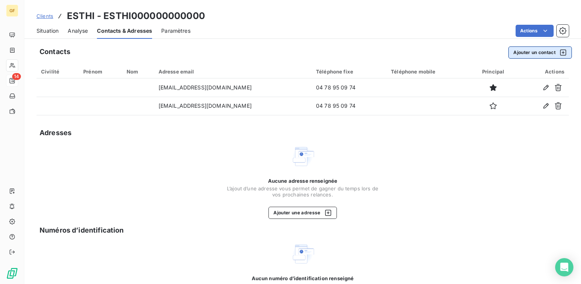
click at [541, 48] on button "Ajouter un contact" at bounding box center [541, 52] width 64 height 12
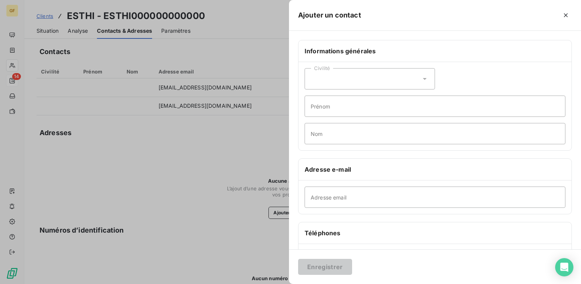
drag, startPoint x: 326, startPoint y: 221, endPoint x: 332, endPoint y: 208, distance: 14.1
click at [330, 213] on div "Informations générales Civilité Prénom Nom Adresse e-mail Adresse email Télépho…" at bounding box center [435, 209] width 292 height 338
drag, startPoint x: 332, startPoint y: 208, endPoint x: 327, endPoint y: 198, distance: 11.4
click at [327, 198] on input "Adresse email" at bounding box center [435, 196] width 261 height 21
click at [237, 157] on div at bounding box center [290, 142] width 581 height 284
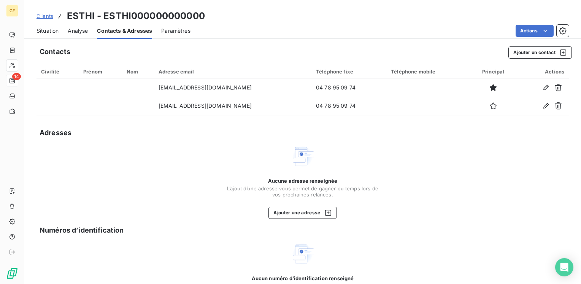
click at [53, 30] on span "Situation" at bounding box center [48, 31] width 22 height 8
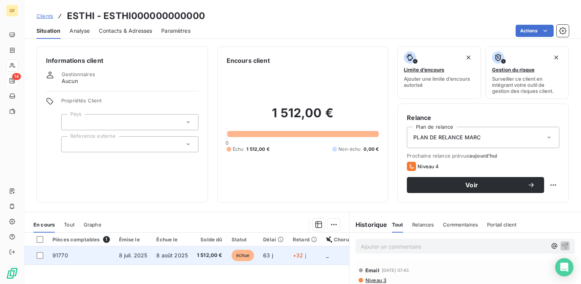
click at [173, 252] on span "8 août 2025" at bounding box center [172, 255] width 32 height 6
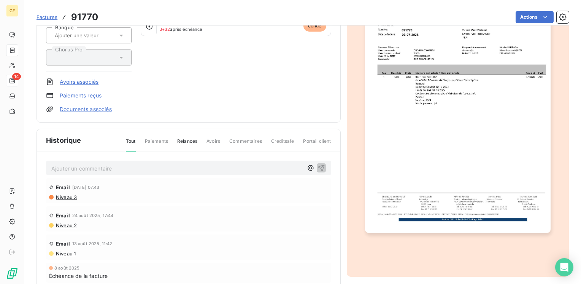
scroll to position [114, 0]
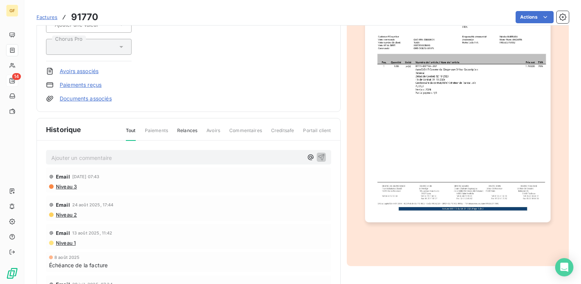
click at [87, 156] on p "Ajouter un commentaire ﻿" at bounding box center [177, 158] width 252 height 10
click at [318, 154] on icon "button" at bounding box center [322, 157] width 8 height 8
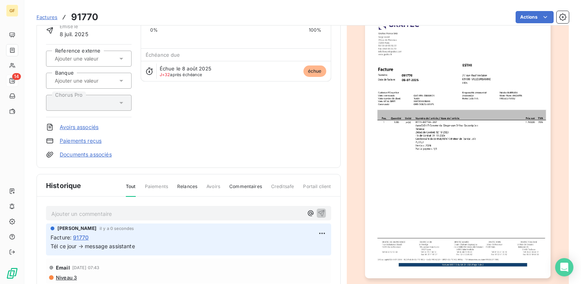
scroll to position [0, 0]
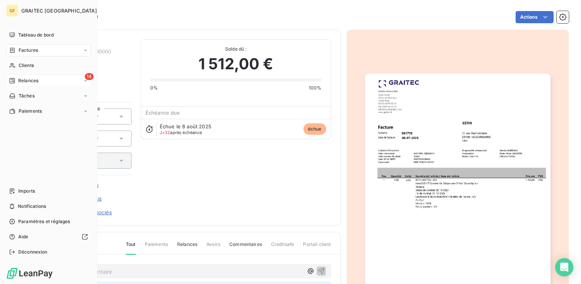
click at [21, 80] on span "Relances" at bounding box center [28, 80] width 20 height 7
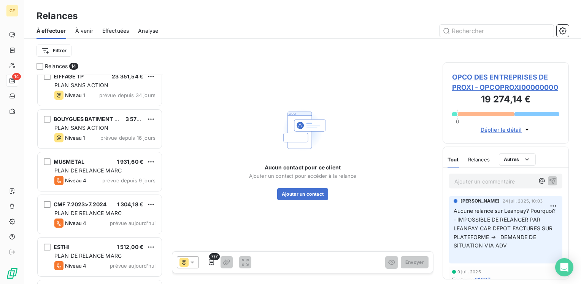
scroll to position [266, 0]
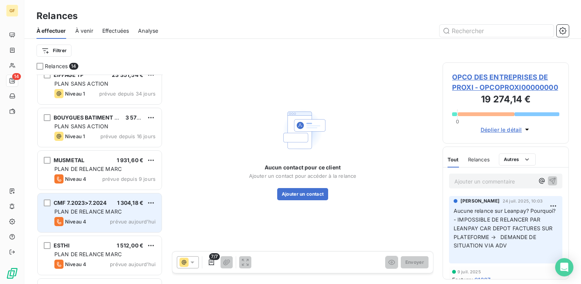
click at [100, 215] on div "PLAN DE RELANCE MARC" at bounding box center [104, 212] width 101 height 8
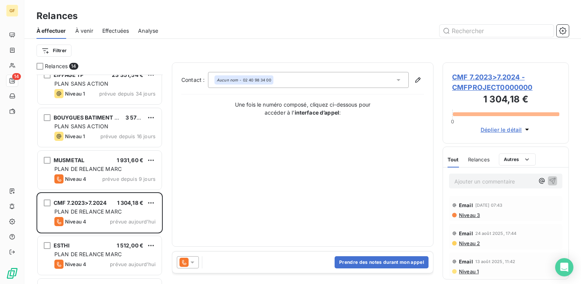
click at [460, 77] on span "CMF 7.2023>7.2024 - CMFPROJECT0000000" at bounding box center [505, 82] width 107 height 21
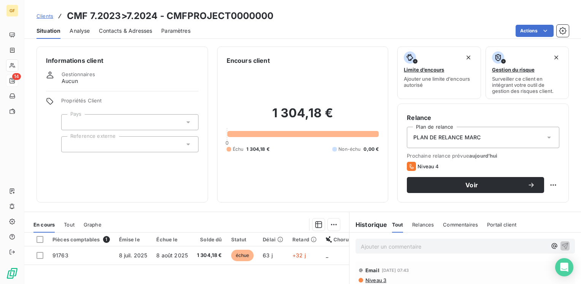
click at [136, 33] on span "Contacts & Adresses" at bounding box center [125, 31] width 53 height 8
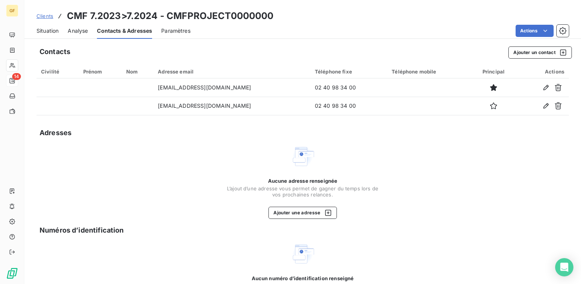
click at [55, 28] on span "Situation" at bounding box center [48, 31] width 22 height 8
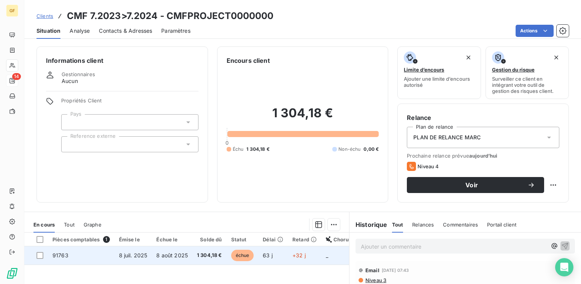
click at [149, 251] on td "8 juil. 2025" at bounding box center [134, 255] width 38 height 18
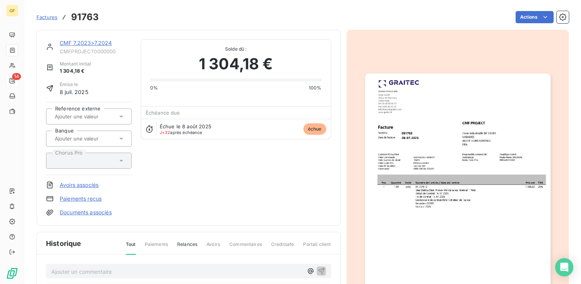
click at [447, 173] on img "button" at bounding box center [458, 204] width 186 height 262
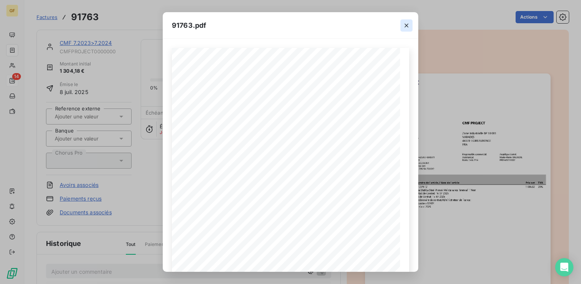
click at [407, 25] on icon "button" at bounding box center [407, 26] width 8 height 8
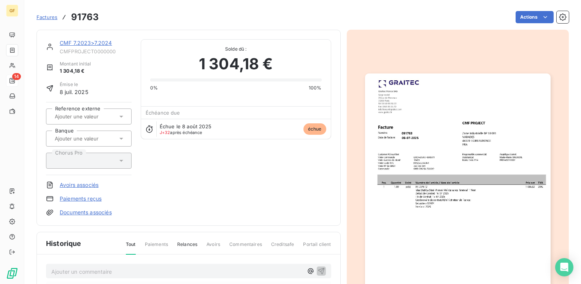
click at [96, 42] on link "CMF 7.2023>7.2024" at bounding box center [86, 43] width 52 height 6
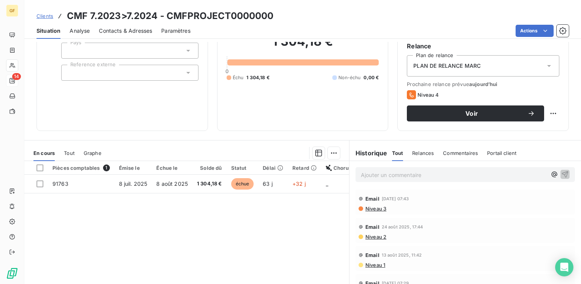
scroll to position [76, 0]
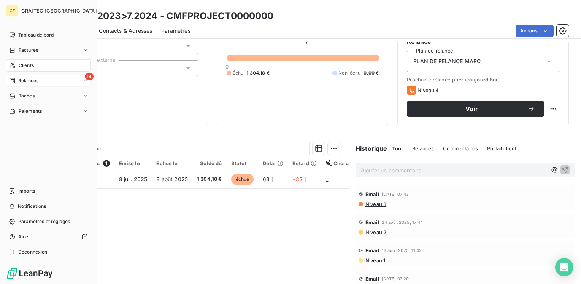
click at [22, 82] on span "Relances" at bounding box center [28, 80] width 20 height 7
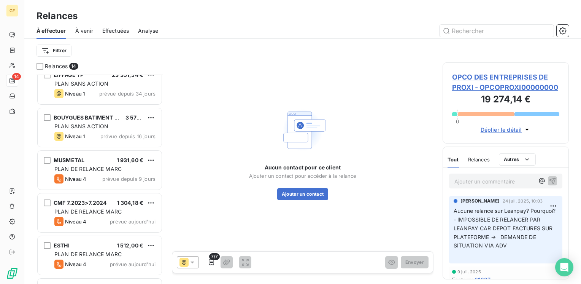
scroll to position [152, 0]
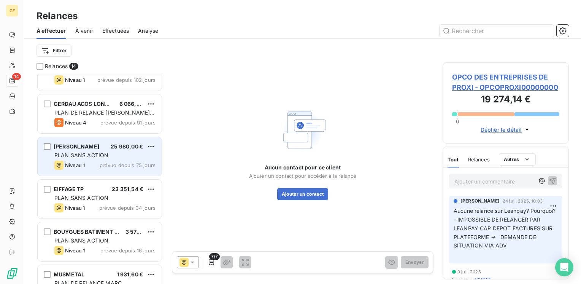
click at [100, 161] on div "Niveau 1 prévue depuis 75 jours" at bounding box center [104, 165] width 101 height 9
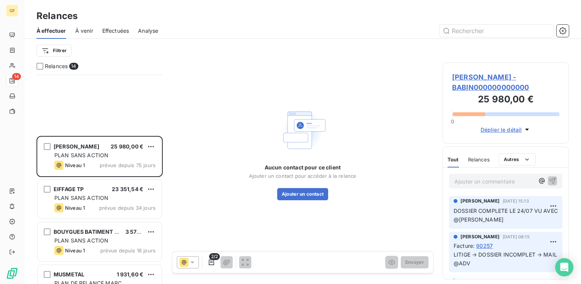
scroll to position [304, 0]
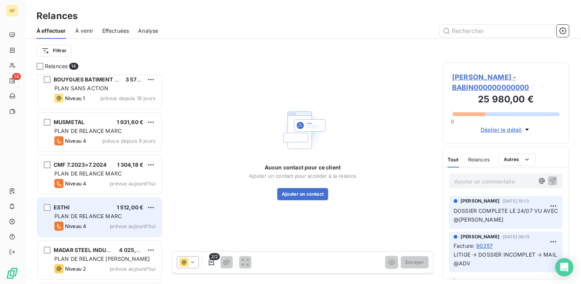
click at [99, 210] on div "ESTHI 1 512,00 € PLAN DE RELANCE [PERSON_NAME] 4 prévue [DATE]" at bounding box center [100, 217] width 124 height 39
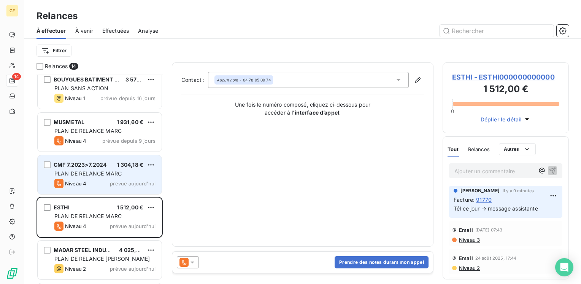
click at [121, 172] on span "PLAN DE RELANCE MARC" at bounding box center [87, 173] width 67 height 6
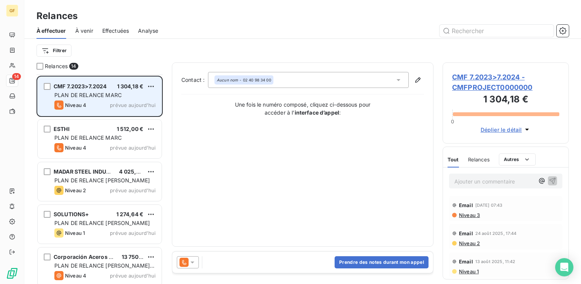
scroll to position [387, 0]
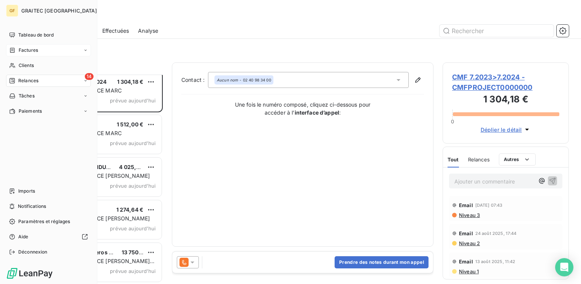
click at [32, 52] on span "Factures" at bounding box center [28, 50] width 19 height 7
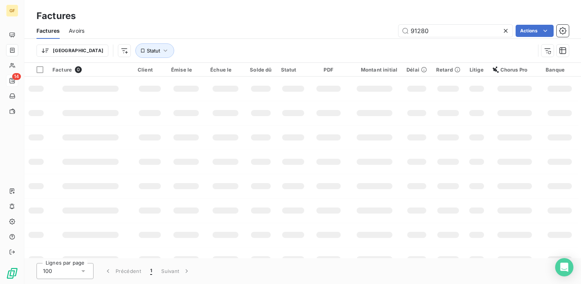
drag, startPoint x: 419, startPoint y: 32, endPoint x: 389, endPoint y: 40, distance: 31.3
click at [390, 40] on div "Factures Avoirs 91280 Actions Trier Statut" at bounding box center [302, 43] width 557 height 40
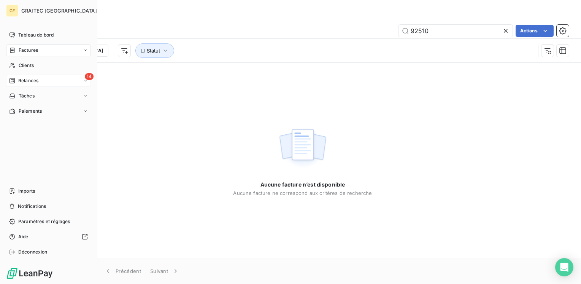
click at [27, 49] on span "Factures" at bounding box center [28, 50] width 19 height 7
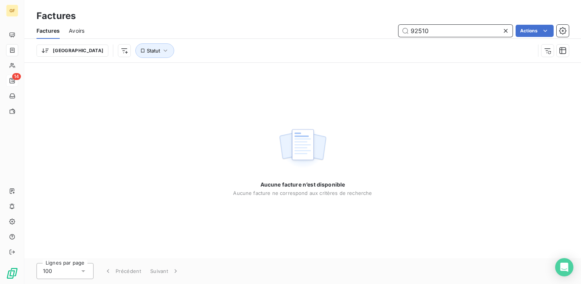
drag, startPoint x: 445, startPoint y: 30, endPoint x: 407, endPoint y: 33, distance: 38.9
click at [407, 33] on input "92510" at bounding box center [456, 31] width 114 height 12
type input "92134"
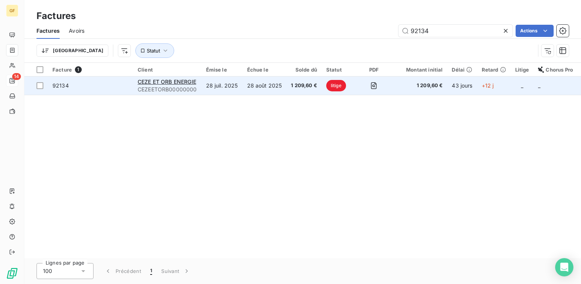
click at [201, 84] on td "CEZE ET ORB ENERGIE CEZEETORB00000000" at bounding box center [167, 85] width 68 height 18
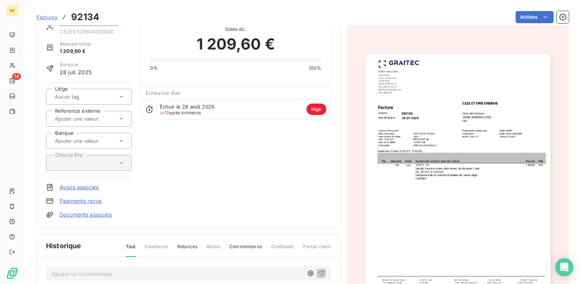
scroll to position [38, 0]
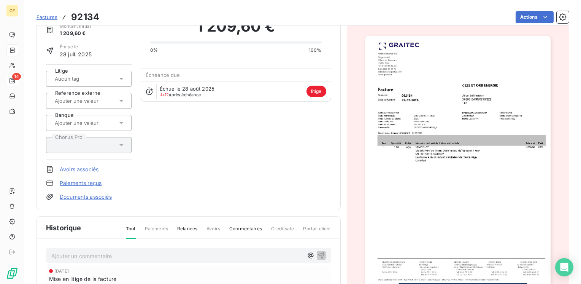
click at [437, 185] on img "button" at bounding box center [458, 167] width 186 height 262
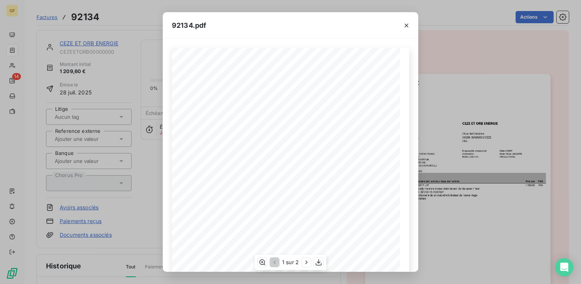
scroll to position [38, 0]
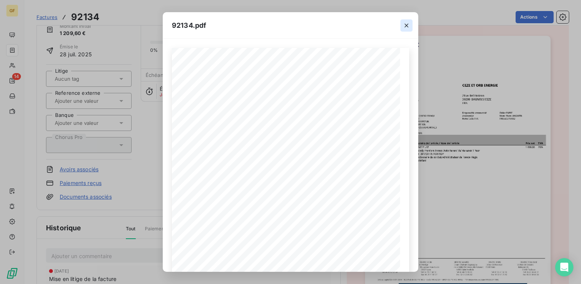
click at [406, 23] on icon "button" at bounding box center [407, 26] width 8 height 8
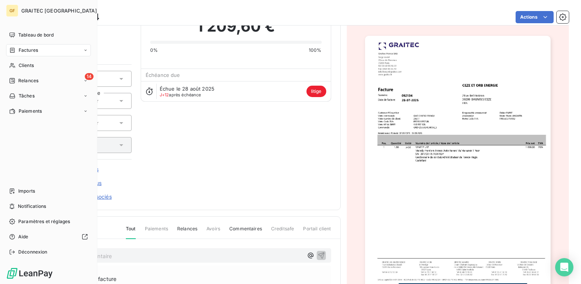
click at [30, 51] on span "Factures" at bounding box center [28, 50] width 19 height 7
click at [28, 50] on span "Factures" at bounding box center [28, 50] width 19 height 7
click at [29, 64] on span "Factures" at bounding box center [27, 65] width 19 height 7
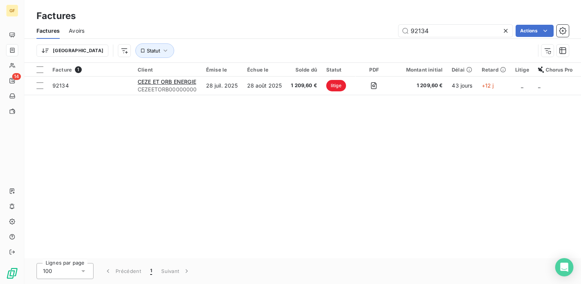
drag, startPoint x: 434, startPoint y: 28, endPoint x: 338, endPoint y: 42, distance: 96.9
click at [338, 42] on div "Factures Avoirs 92134 Actions Trier Statut" at bounding box center [302, 43] width 557 height 40
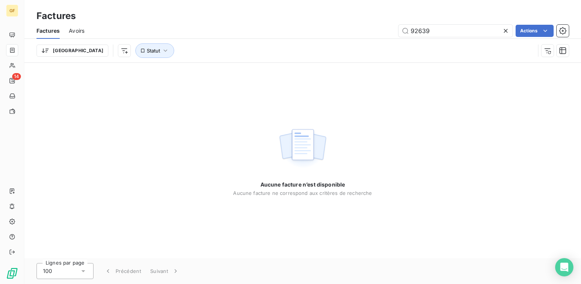
type input "92639"
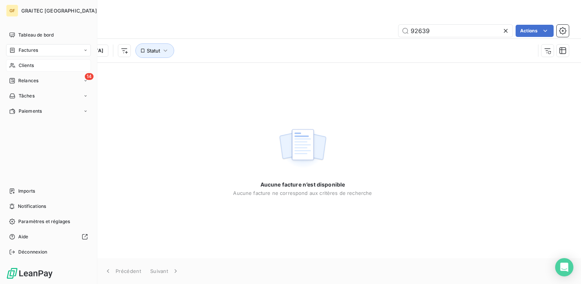
click at [25, 64] on span "Clients" at bounding box center [26, 65] width 15 height 7
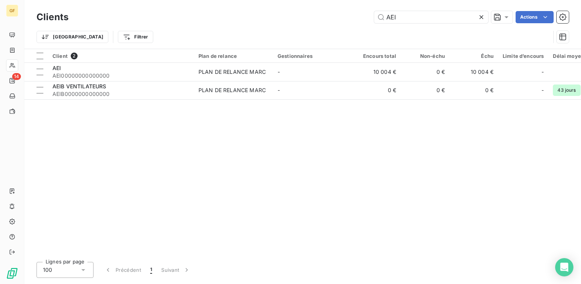
drag, startPoint x: 366, startPoint y: 21, endPoint x: 313, endPoint y: 24, distance: 52.2
click at [313, 24] on div "Clients AEI Actions" at bounding box center [303, 17] width 533 height 16
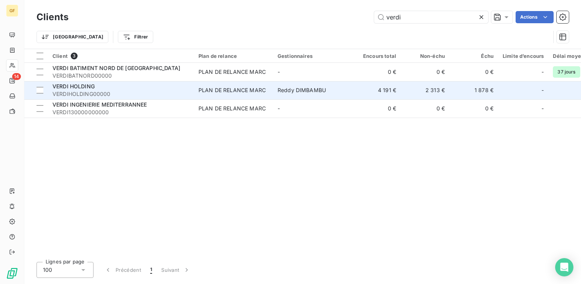
type input "verdi"
click at [164, 93] on span "VERDIHOLDING00000" at bounding box center [120, 94] width 137 height 8
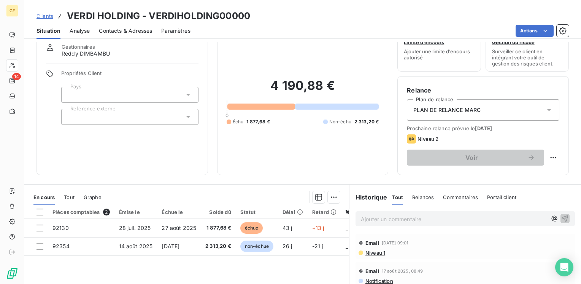
scroll to position [76, 0]
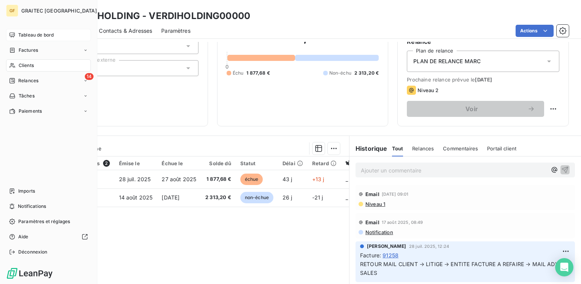
click at [22, 35] on span "Tableau de bord" at bounding box center [35, 35] width 35 height 7
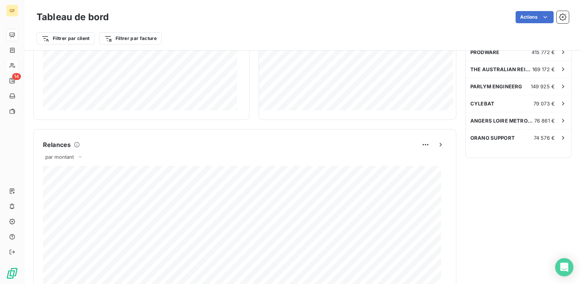
scroll to position [266, 0]
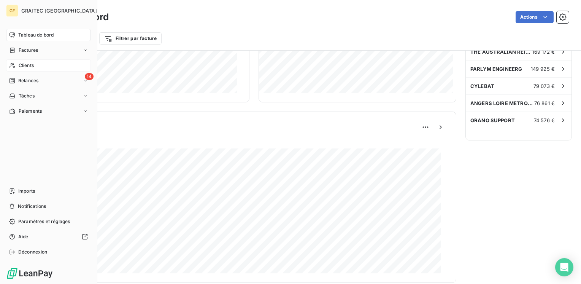
click at [25, 34] on span "Tableau de bord" at bounding box center [35, 35] width 35 height 7
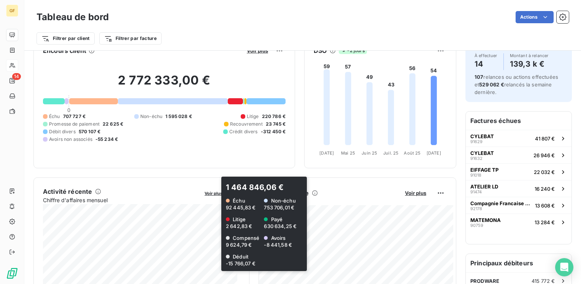
scroll to position [0, 0]
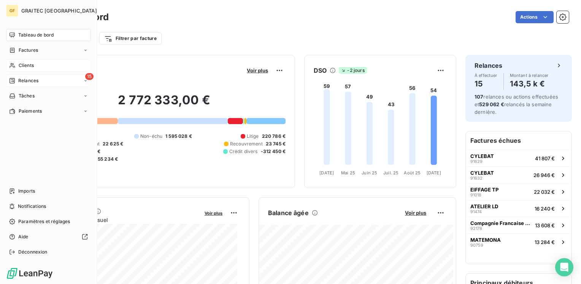
click at [24, 78] on span "Relances" at bounding box center [28, 80] width 20 height 7
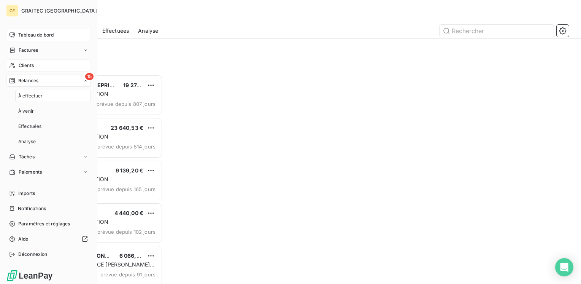
scroll to position [204, 120]
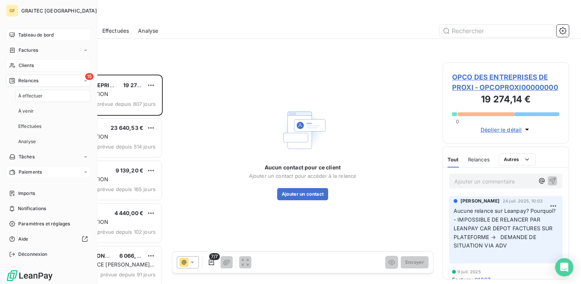
click at [25, 169] on span "Paiements" at bounding box center [30, 172] width 23 height 7
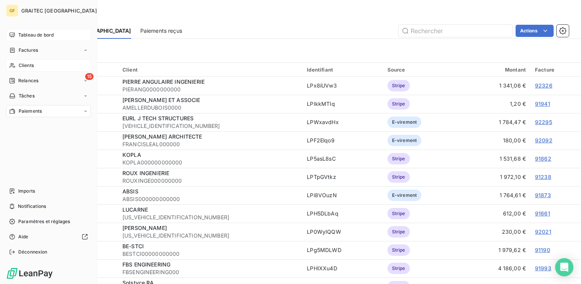
click at [24, 33] on span "Tableau de bord" at bounding box center [35, 35] width 35 height 7
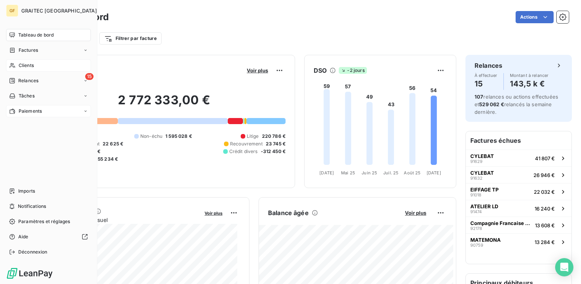
click at [20, 113] on span "Paiements" at bounding box center [30, 111] width 23 height 7
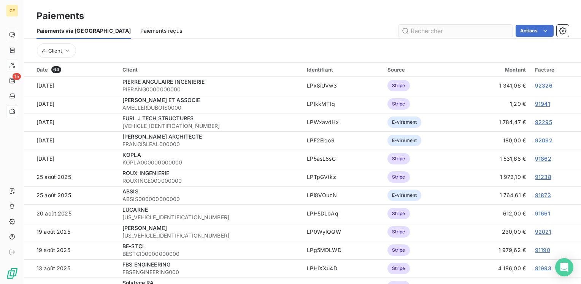
click at [416, 31] on input "text" at bounding box center [456, 31] width 114 height 12
type input "CEBATEC"
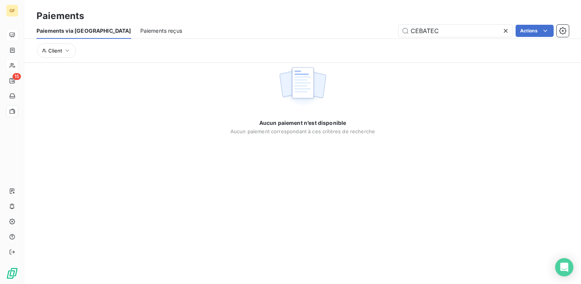
drag, startPoint x: 428, startPoint y: 32, endPoint x: 354, endPoint y: 44, distance: 75.2
click at [355, 44] on div "Paiements via le Portail Paiements reçus CEBATEC Actions Client" at bounding box center [302, 43] width 557 height 40
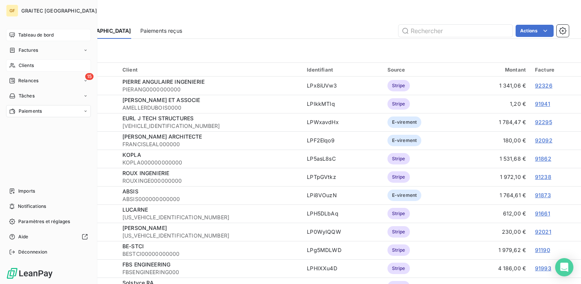
click at [22, 64] on span "Clients" at bounding box center [26, 65] width 15 height 7
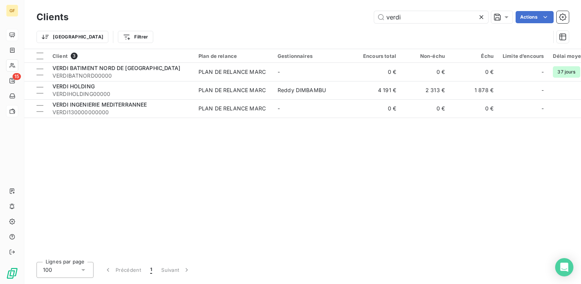
drag, startPoint x: 300, startPoint y: 33, endPoint x: 183, endPoint y: 45, distance: 117.8
click at [183, 45] on div "Clients verdi Actions Trier Filtrer" at bounding box center [303, 29] width 533 height 40
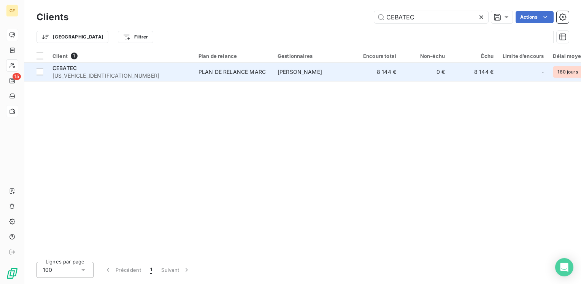
type input "CEBATEC"
click at [207, 70] on div "PLAN DE RELANCE MARC" at bounding box center [232, 72] width 67 height 8
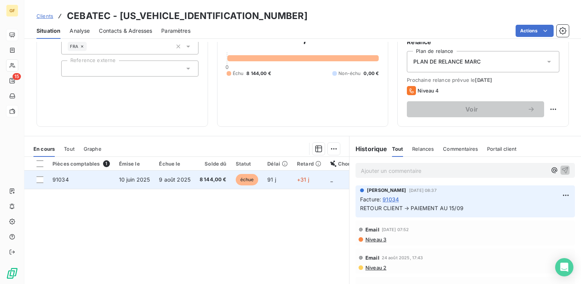
scroll to position [76, 0]
click at [168, 176] on span "9 août 2025" at bounding box center [175, 179] width 32 height 6
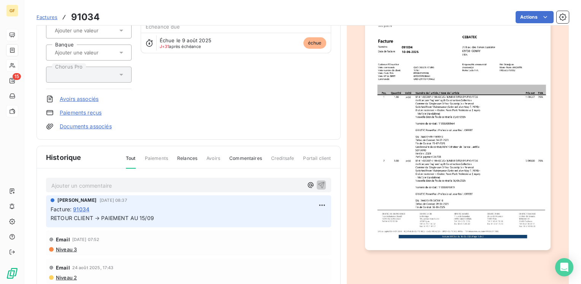
scroll to position [114, 0]
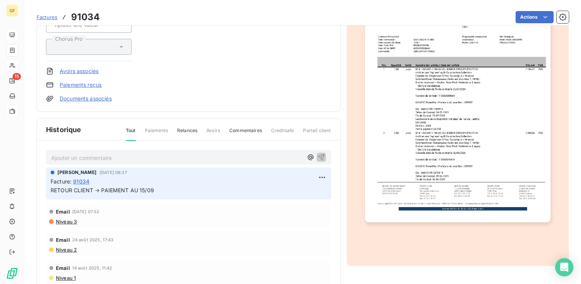
click at [92, 159] on p "Ajouter un commentaire ﻿" at bounding box center [177, 158] width 252 height 10
click at [86, 161] on div "VUA VEC" at bounding box center [188, 157] width 285 height 14
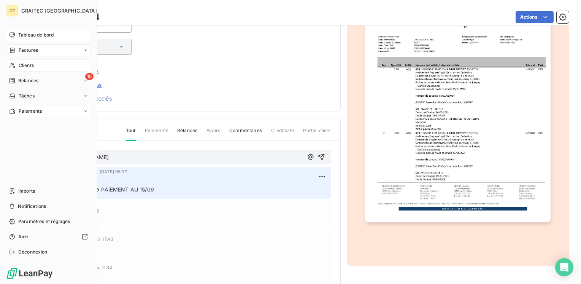
drag, startPoint x: 84, startPoint y: 156, endPoint x: 24, endPoint y: 165, distance: 61.6
click at [24, 165] on div "GF GRAITEC FRANCE Tableau de bord Factures Clients 15 Relances Tâches Paiements…" at bounding box center [290, 142] width 581 height 284
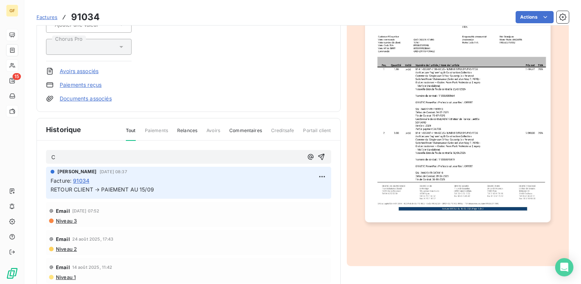
click at [183, 168] on div "Marc Santoro 3 sept. 2025, 08:37" at bounding box center [189, 171] width 276 height 7
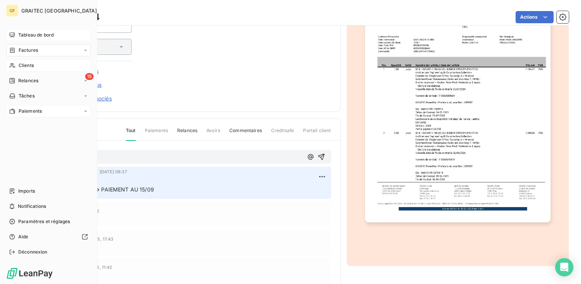
drag, startPoint x: 61, startPoint y: 155, endPoint x: 22, endPoint y: 162, distance: 39.5
click at [22, 162] on div "GF GRAITEC FRANCE Tableau de bord Factures Clients 15 Relances Tâches Paiements…" at bounding box center [290, 142] width 581 height 284
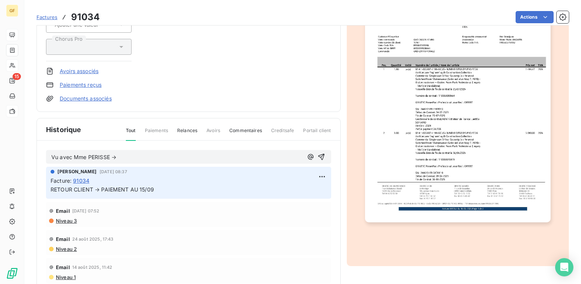
click at [60, 154] on span "Vu avec Mme PERISSE →" at bounding box center [83, 157] width 65 height 6
click at [135, 156] on p "Vu par tel avec Mme PERISSE →" at bounding box center [177, 157] width 252 height 9
click at [318, 154] on icon "button" at bounding box center [322, 157] width 8 height 8
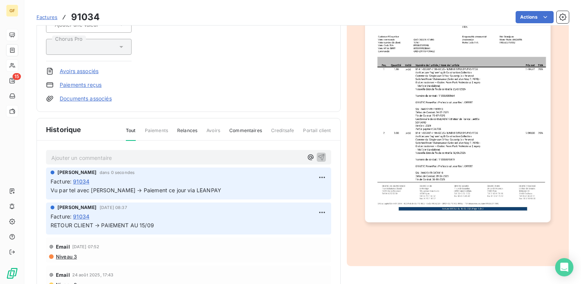
scroll to position [0, 0]
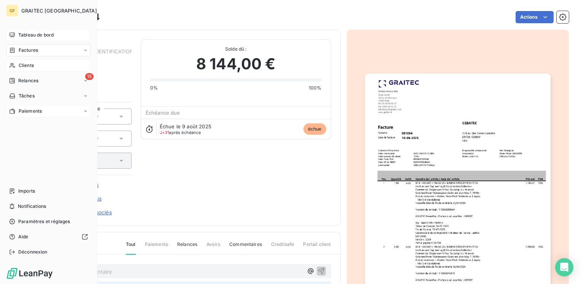
click at [27, 113] on span "Paiements" at bounding box center [30, 111] width 23 height 7
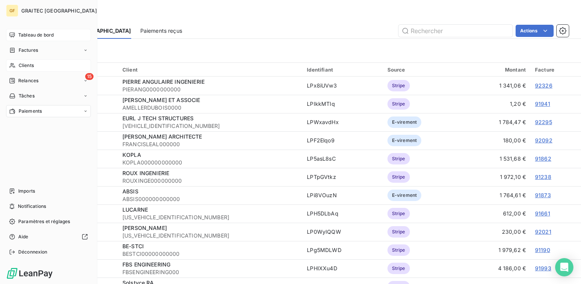
click at [25, 111] on span "Paiements" at bounding box center [30, 111] width 23 height 7
click at [24, 33] on span "Tableau de bord" at bounding box center [35, 35] width 35 height 7
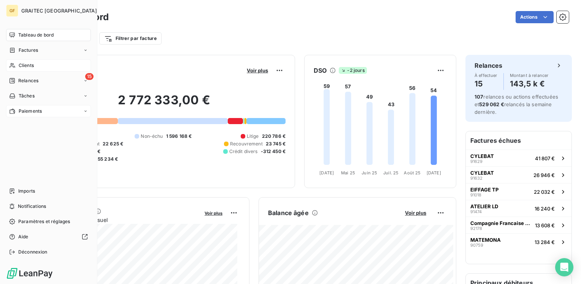
click at [23, 34] on span "Tableau de bord" at bounding box center [35, 35] width 35 height 7
click at [25, 49] on span "Factures" at bounding box center [28, 50] width 19 height 7
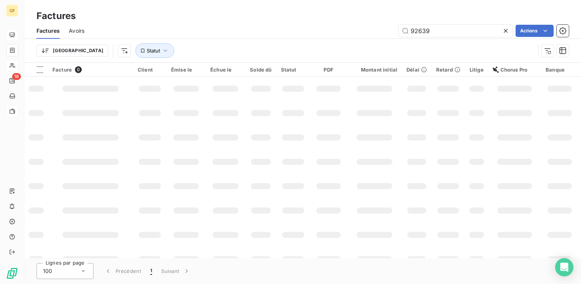
drag, startPoint x: 440, startPoint y: 32, endPoint x: 371, endPoint y: 40, distance: 69.0
click at [371, 40] on div "Factures Avoirs 92639 Actions Trier Statut" at bounding box center [302, 43] width 557 height 40
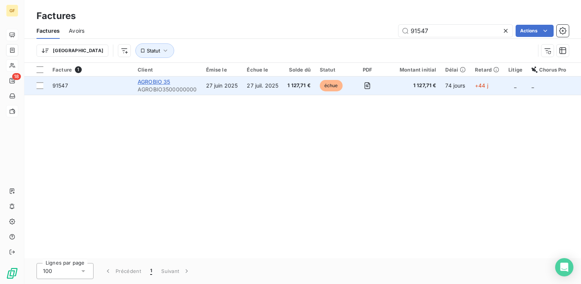
type input "91547"
click at [156, 83] on span "AGROBIO 35" at bounding box center [154, 81] width 33 height 6
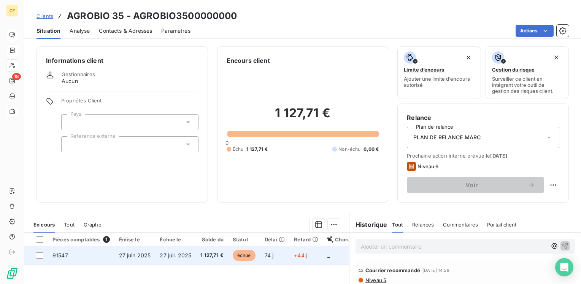
click at [193, 254] on td "27 juil. 2025" at bounding box center [175, 255] width 41 height 18
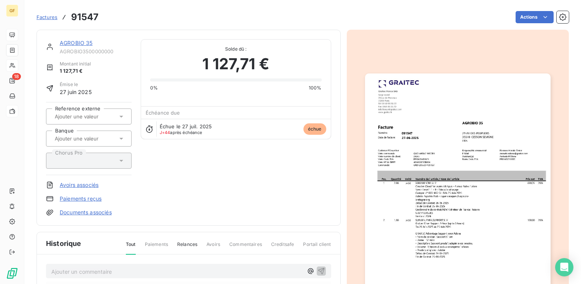
click at [495, 119] on img "button" at bounding box center [458, 204] width 186 height 262
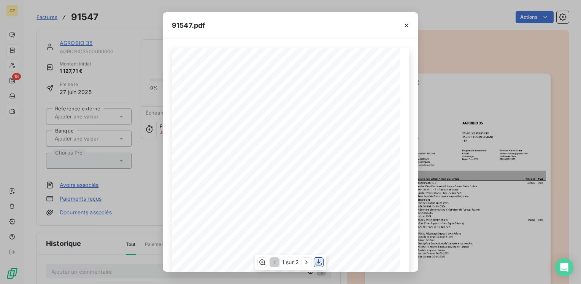
click at [316, 263] on icon "button" at bounding box center [319, 262] width 6 height 6
click at [404, 24] on icon "button" at bounding box center [407, 26] width 8 height 8
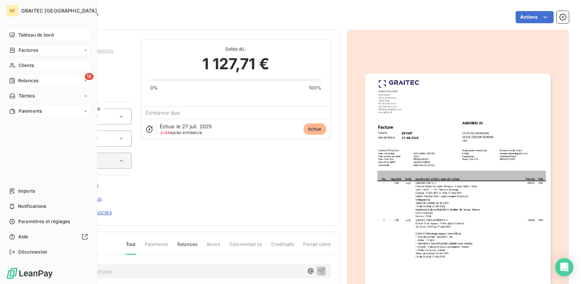
click at [27, 79] on span "Relances" at bounding box center [28, 80] width 20 height 7
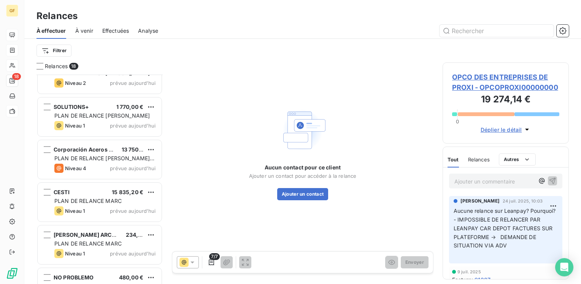
scroll to position [558, 0]
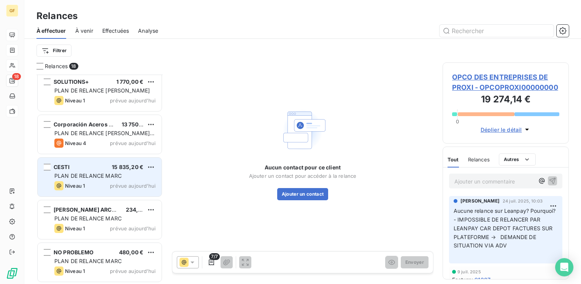
click at [110, 181] on div "Niveau 1 prévue aujourd’hui" at bounding box center [104, 185] width 101 height 9
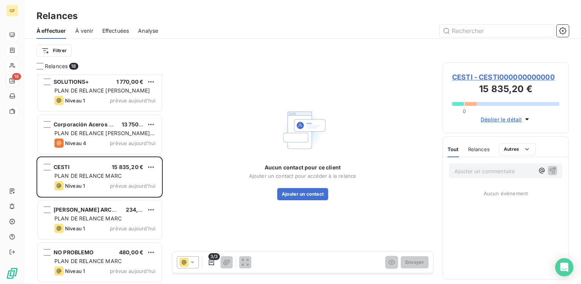
click at [467, 78] on span "CESTI - CESTI000000000000" at bounding box center [505, 77] width 107 height 10
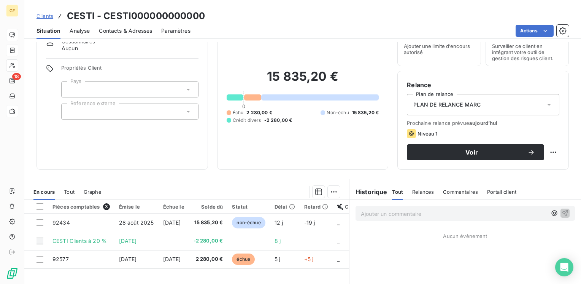
scroll to position [76, 0]
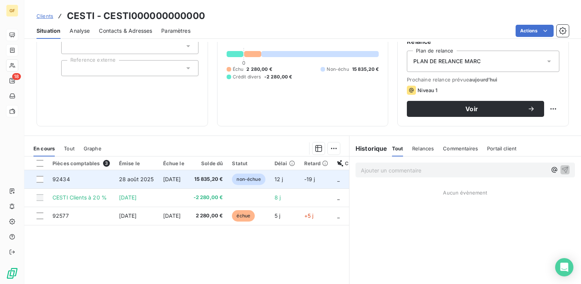
click at [174, 180] on span "28 sept. 2025" at bounding box center [172, 179] width 18 height 6
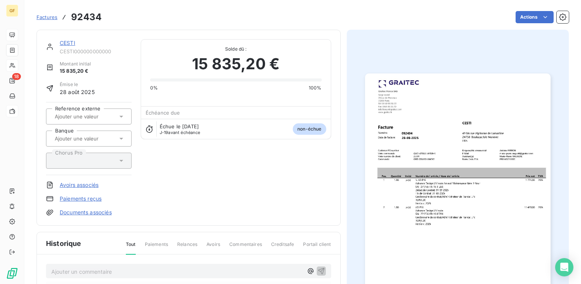
click at [422, 163] on img "button" at bounding box center [458, 204] width 186 height 262
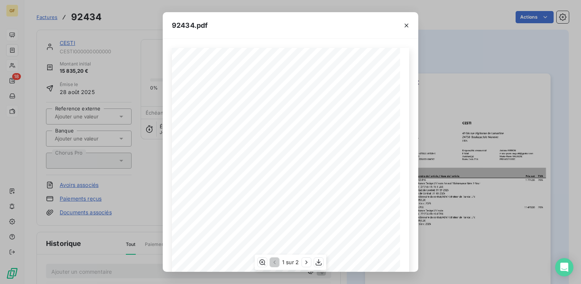
scroll to position [108, 0]
click at [409, 24] on icon "button" at bounding box center [407, 26] width 8 height 8
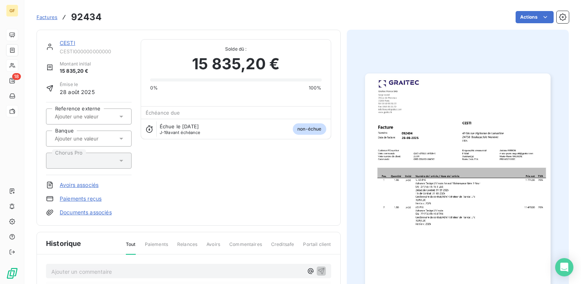
click at [71, 43] on link "CESTI" at bounding box center [68, 43] width 16 height 6
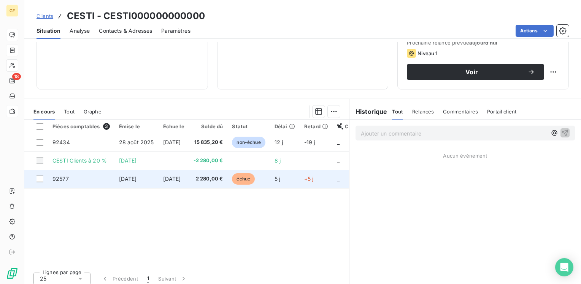
scroll to position [117, 0]
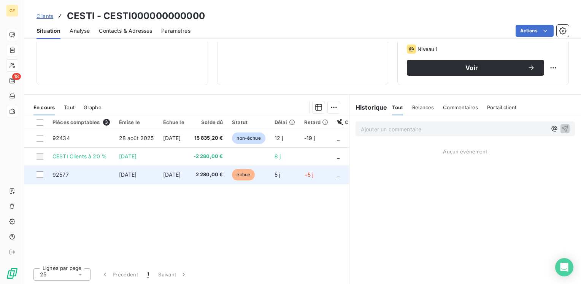
click at [181, 174] on span "[DATE]" at bounding box center [172, 174] width 18 height 6
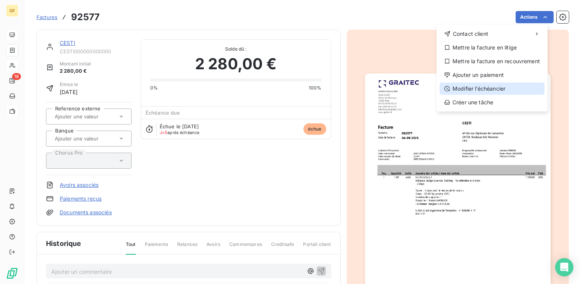
click at [488, 87] on div "Modifier l’échéancier" at bounding box center [492, 89] width 105 height 12
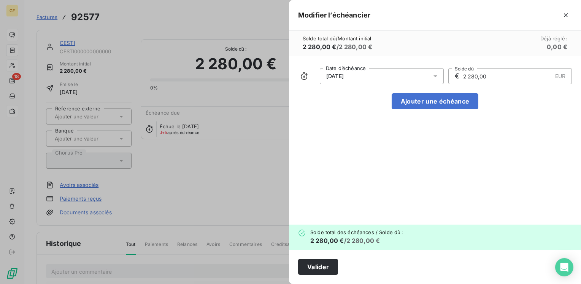
click at [434, 75] on icon at bounding box center [436, 76] width 8 height 8
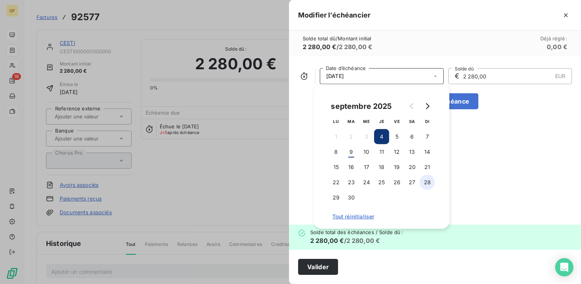
click at [428, 181] on button "28" at bounding box center [427, 182] width 15 height 15
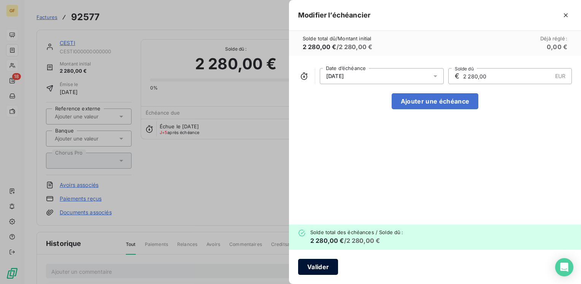
click at [320, 269] on button "Valider" at bounding box center [318, 267] width 40 height 16
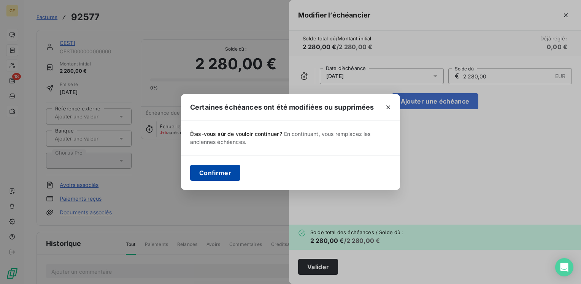
click at [216, 169] on button "Confirmer" at bounding box center [215, 173] width 50 height 16
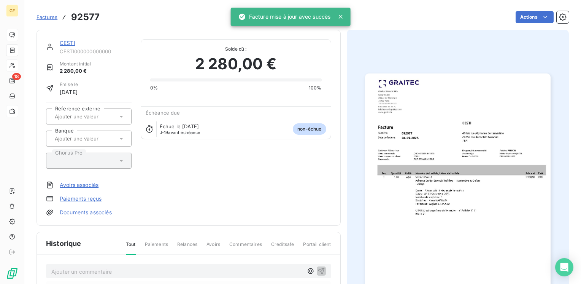
click at [67, 43] on link "CESTI" at bounding box center [68, 43] width 16 height 6
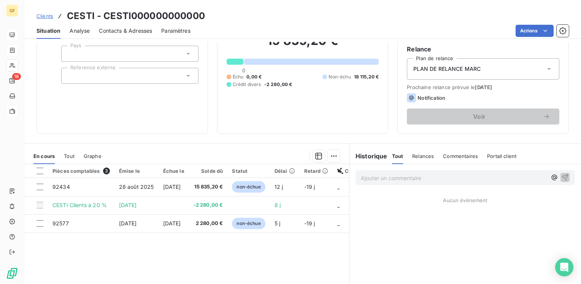
scroll to position [76, 0]
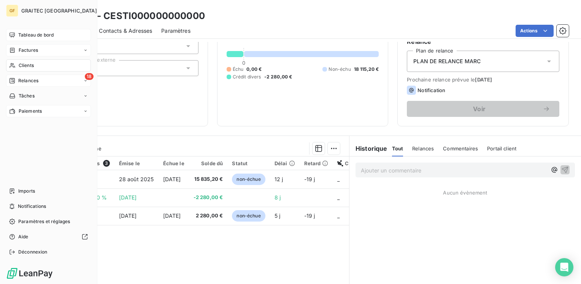
click at [23, 80] on span "Relances" at bounding box center [28, 80] width 20 height 7
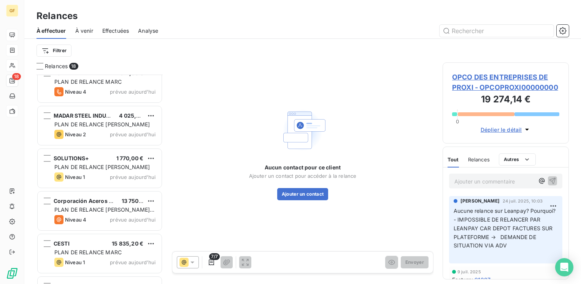
scroll to position [558, 0]
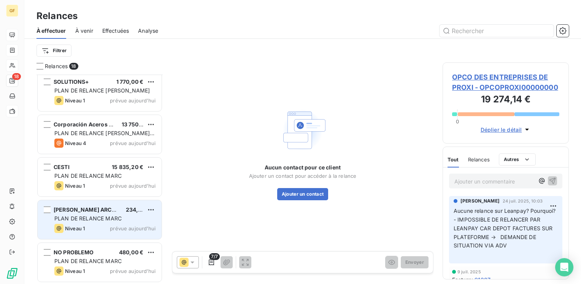
click at [84, 211] on span "LIDWINE COUVREUR ARCHITECTE E.I." at bounding box center [99, 209] width 91 height 6
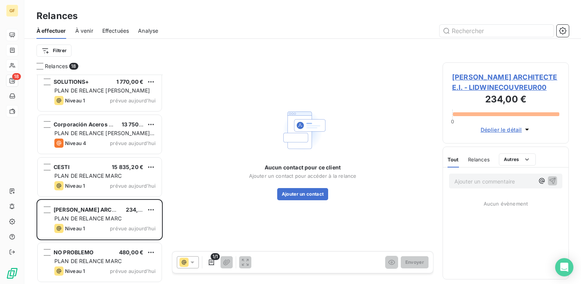
click at [472, 77] on span "LIDWINE COUVREUR ARCHITECTE E.I. - LIDWINECOUVREUR00" at bounding box center [505, 82] width 107 height 21
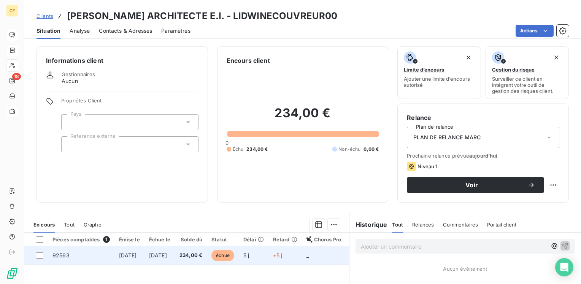
click at [137, 255] on span "[DATE]" at bounding box center [128, 255] width 18 height 6
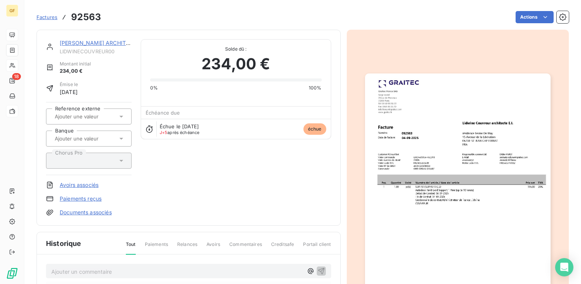
click at [387, 154] on img "button" at bounding box center [458, 204] width 186 height 262
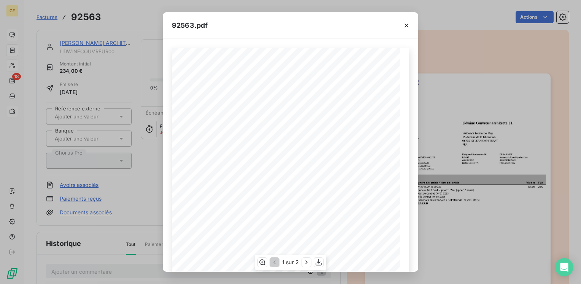
scroll to position [108, 0]
click at [307, 262] on icon "button" at bounding box center [307, 262] width 8 height 8
click at [406, 22] on icon "button" at bounding box center [407, 26] width 8 height 8
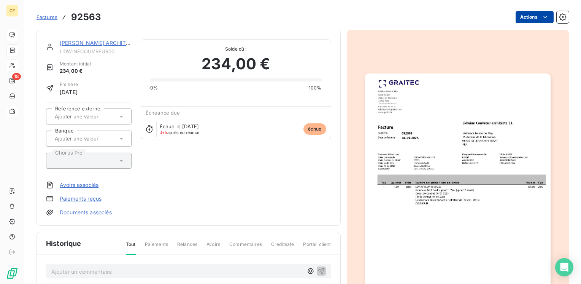
click at [522, 17] on html "GF 18 Factures 92563 Actions LIDWINE COUVREUR ARCHITECTE E.I. LIDWINECOUVREUR00…" at bounding box center [290, 142] width 581 height 284
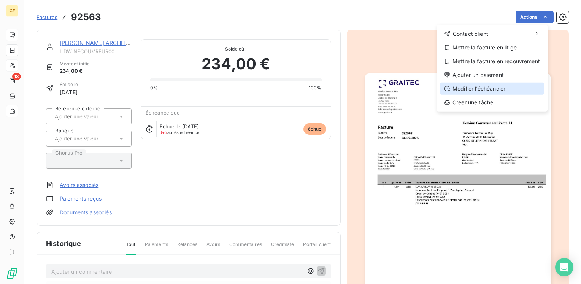
click at [468, 89] on div "Modifier l’échéancier" at bounding box center [492, 89] width 105 height 12
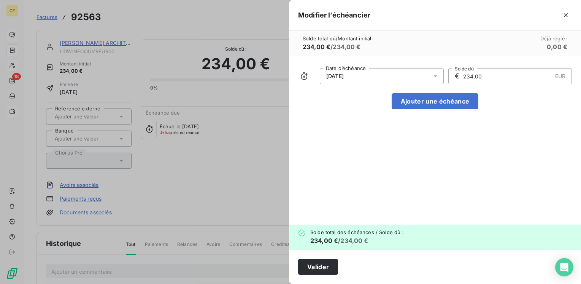
click at [437, 75] on icon at bounding box center [436, 76] width 8 height 8
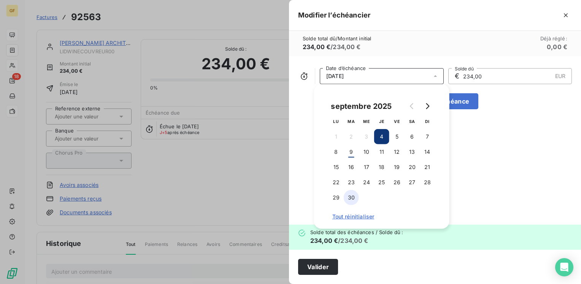
click at [352, 197] on button "30" at bounding box center [351, 197] width 15 height 15
click at [324, 269] on button "Valider" at bounding box center [318, 267] width 40 height 16
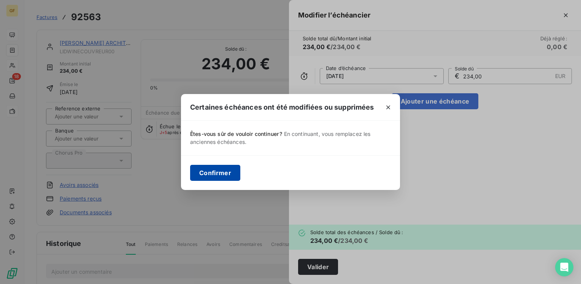
click at [221, 167] on button "Confirmer" at bounding box center [215, 173] width 50 height 16
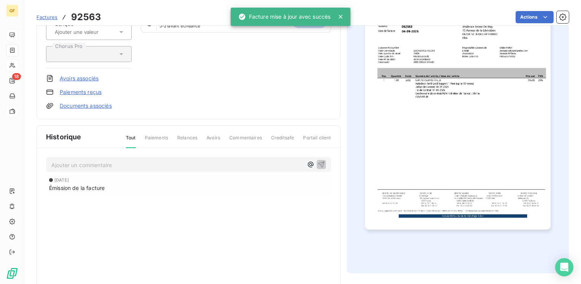
scroll to position [137, 0]
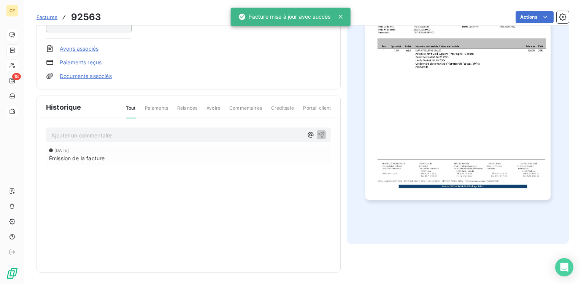
click at [61, 132] on p "Ajouter un commentaire ﻿" at bounding box center [177, 135] width 252 height 10
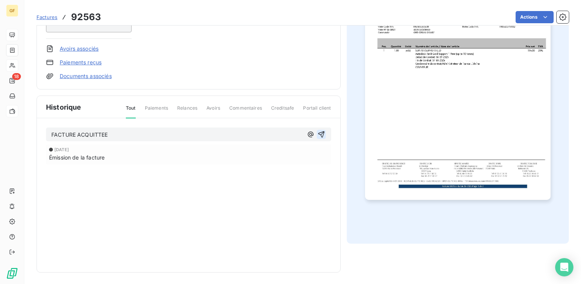
click at [319, 135] on icon "button" at bounding box center [322, 134] width 8 height 8
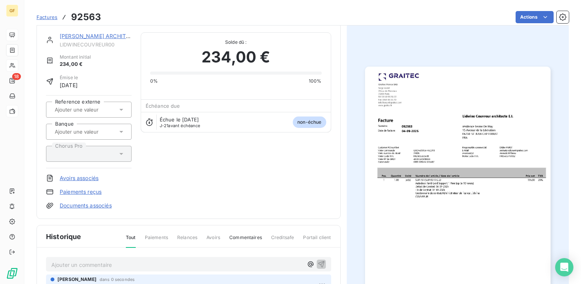
scroll to position [0, 0]
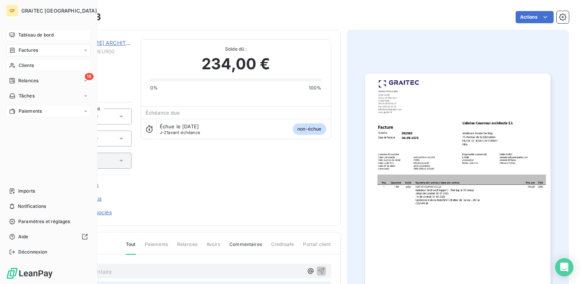
click at [41, 34] on span "Tableau de bord" at bounding box center [35, 35] width 35 height 7
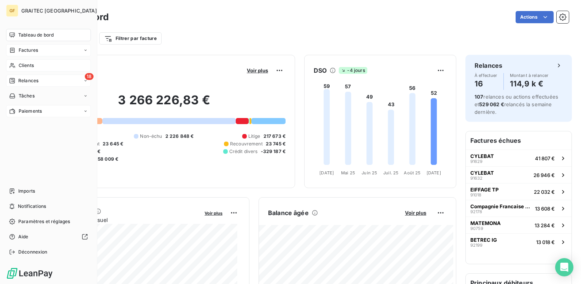
click at [25, 80] on span "Relances" at bounding box center [28, 80] width 20 height 7
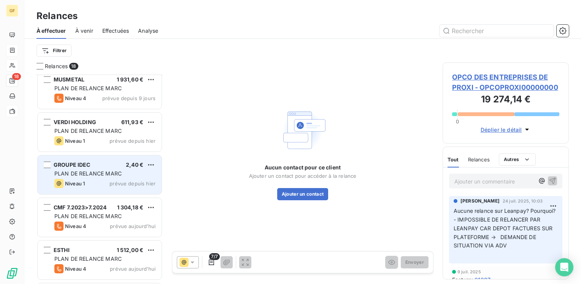
scroll to position [558, 0]
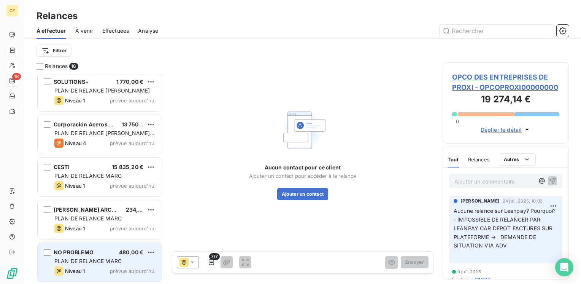
click at [101, 250] on div "NO PROBLEMO 480,00 €" at bounding box center [104, 252] width 101 height 7
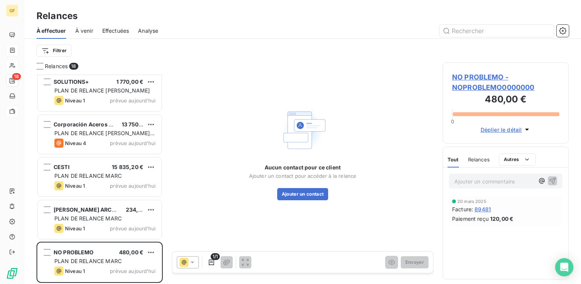
click at [488, 74] on span "NO PROBLEMO - NOPROBLEMO0000000" at bounding box center [505, 82] width 107 height 21
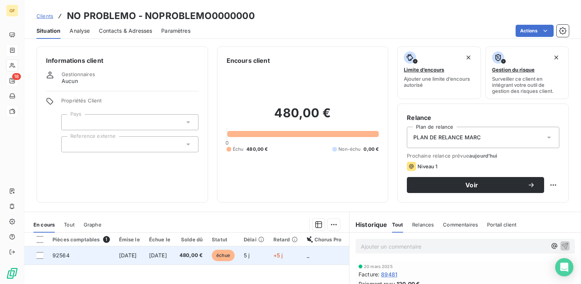
click at [203, 258] on span "480,00 €" at bounding box center [191, 255] width 23 height 8
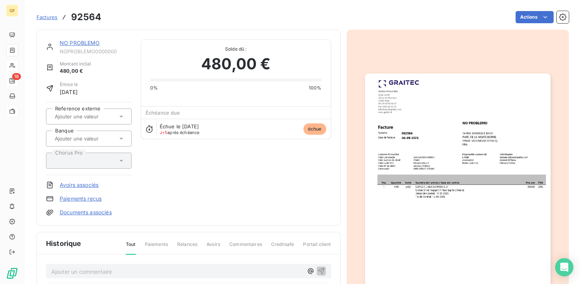
click at [371, 173] on img "button" at bounding box center [458, 204] width 186 height 262
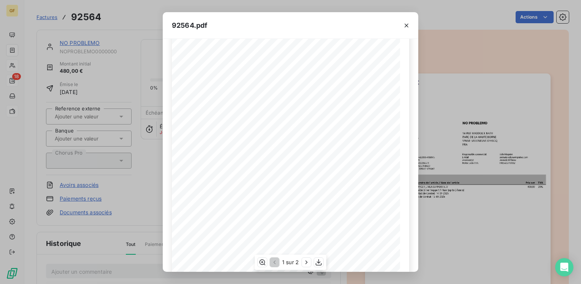
scroll to position [70, 0]
click at [308, 261] on icon "button" at bounding box center [307, 262] width 8 height 8
click at [408, 24] on icon "button" at bounding box center [407, 26] width 8 height 8
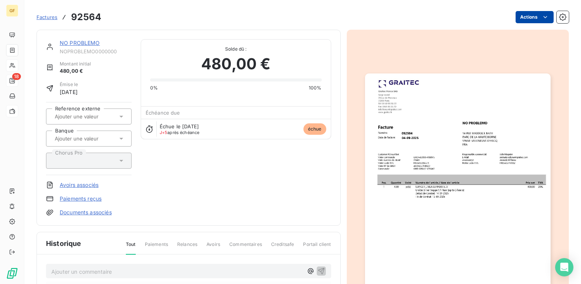
click at [527, 16] on html "GF 18 Factures 92564 Actions NO PROBLEMO NOPROBLEMO0000000 Montant initial 480,…" at bounding box center [290, 142] width 581 height 284
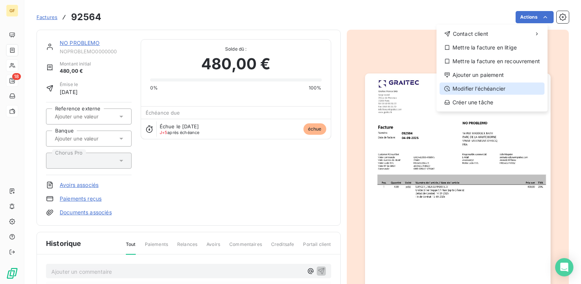
click at [469, 89] on div "Modifier l’échéancier" at bounding box center [492, 89] width 105 height 12
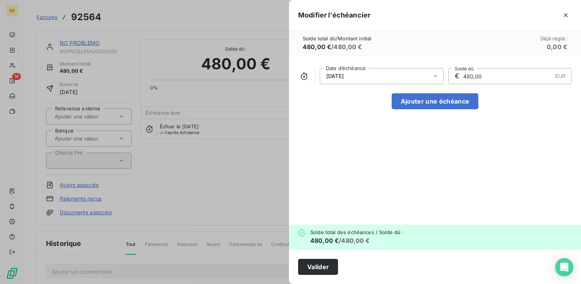
click at [437, 72] on div at bounding box center [438, 76] width 12 height 16
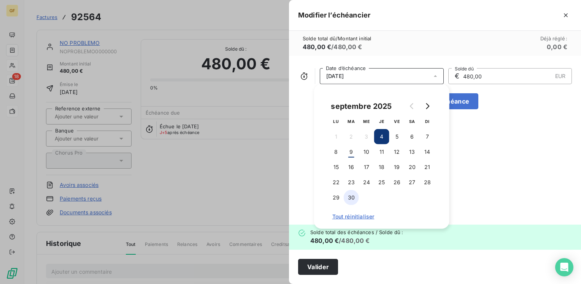
click at [354, 199] on button "30" at bounding box center [351, 197] width 15 height 15
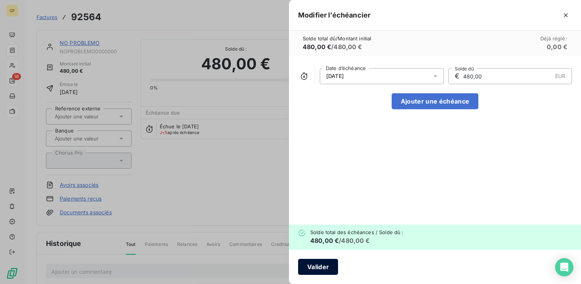
click at [321, 266] on button "Valider" at bounding box center [318, 267] width 40 height 16
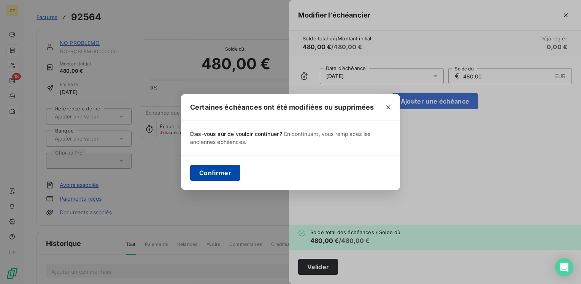
click at [221, 165] on button "Confirmer" at bounding box center [215, 173] width 50 height 16
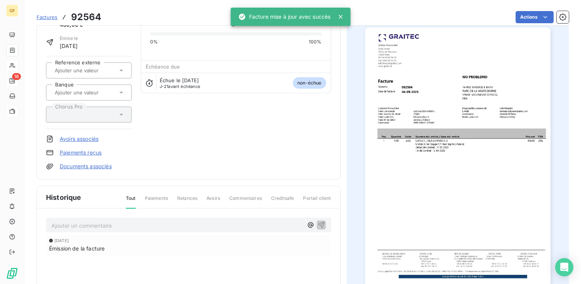
scroll to position [76, 0]
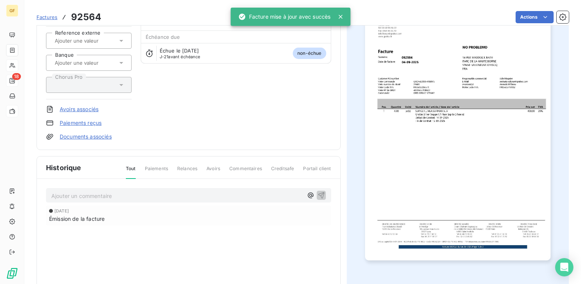
click at [89, 192] on p "Ajouter un commentaire ﻿" at bounding box center [177, 196] width 252 height 10
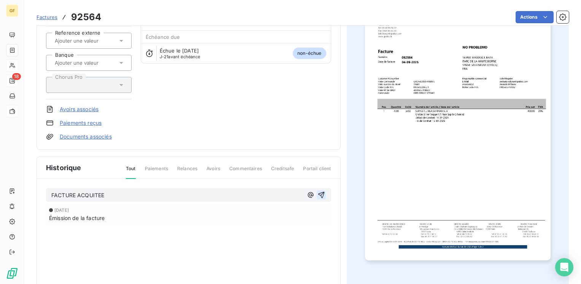
click at [321, 191] on icon "button" at bounding box center [322, 195] width 8 height 8
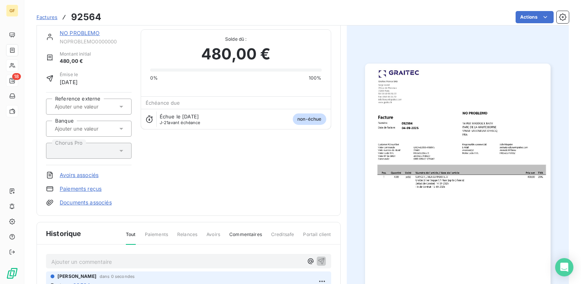
scroll to position [0, 0]
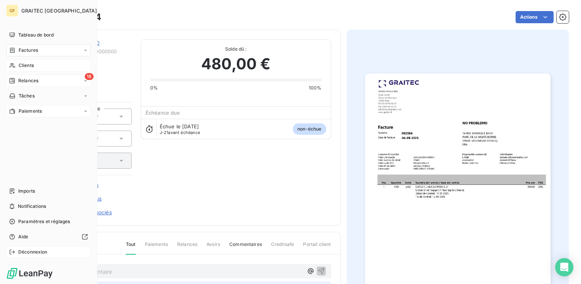
click at [27, 253] on span "Déconnexion" at bounding box center [32, 251] width 29 height 7
